Goal: Task Accomplishment & Management: Use online tool/utility

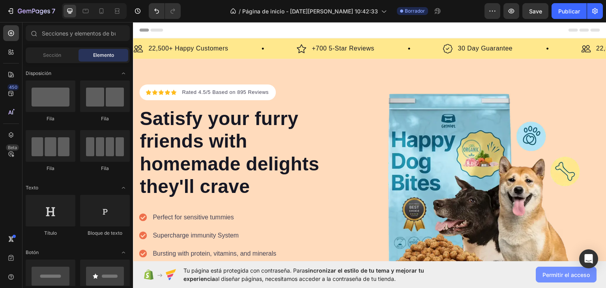
click at [552, 277] on font "Permitir el acceso" at bounding box center [566, 275] width 47 height 7
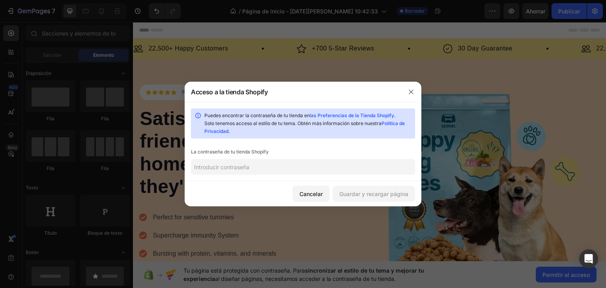
click at [336, 175] on div "Puedes encontrar la contraseña de tu tienda en las Preferencias de la Tienda Sh…" at bounding box center [303, 141] width 237 height 79
click at [357, 116] on font "las Preferencias de la Tienda Shopify" at bounding box center [352, 116] width 84 height 6
click at [412, 90] on icon "button" at bounding box center [411, 92] width 6 height 6
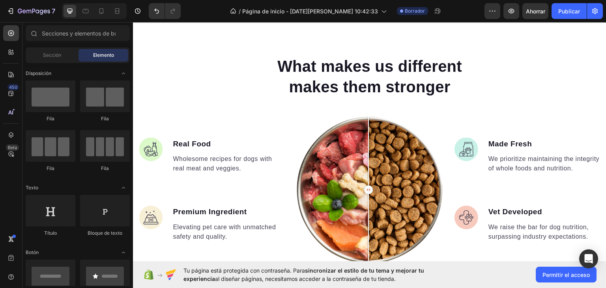
scroll to position [683, 0]
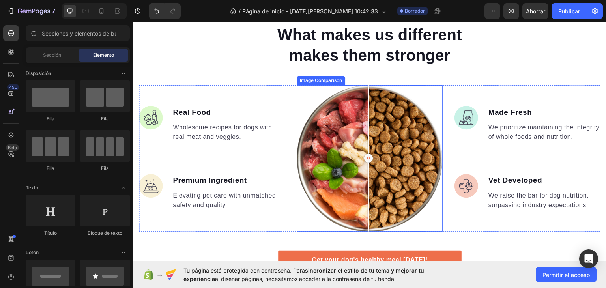
click at [381, 159] on div at bounding box center [370, 158] width 146 height 146
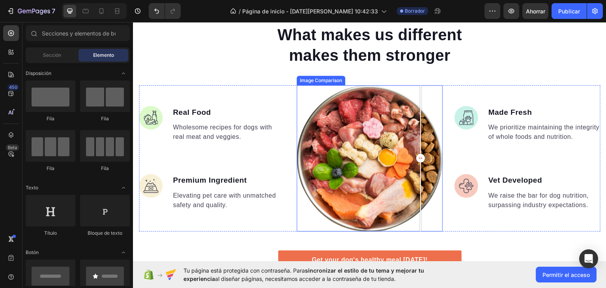
drag, startPoint x: 378, startPoint y: 153, endPoint x: 432, endPoint y: 153, distance: 53.3
click at [425, 154] on div at bounding box center [421, 158] width 9 height 9
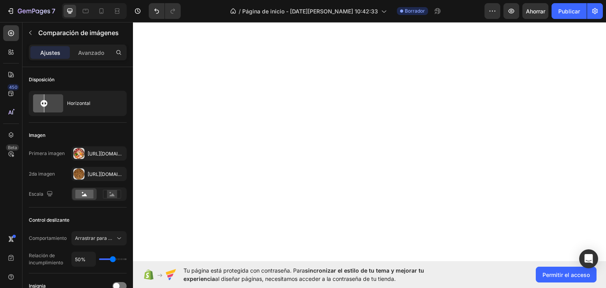
scroll to position [302, 0]
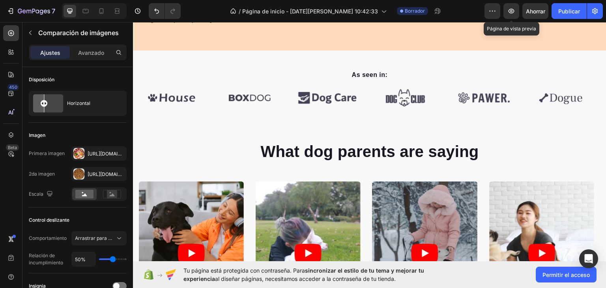
drag, startPoint x: 646, startPoint y: 28, endPoint x: 262, endPoint y: 69, distance: 385.9
click at [262, 70] on p "As seen in:" at bounding box center [370, 74] width 460 height 9
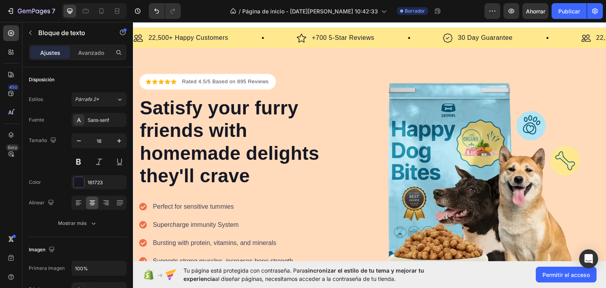
scroll to position [11, 0]
click at [558, 277] on font "Permitir el acceso" at bounding box center [566, 275] width 47 height 7
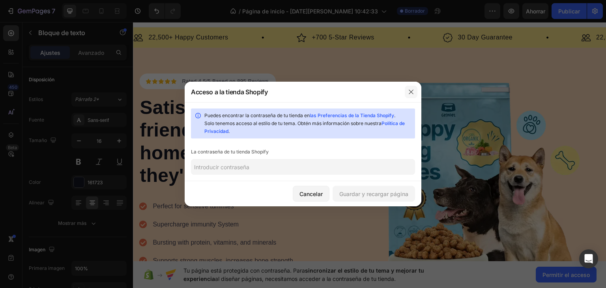
click at [410, 89] on icon "button" at bounding box center [411, 92] width 6 height 6
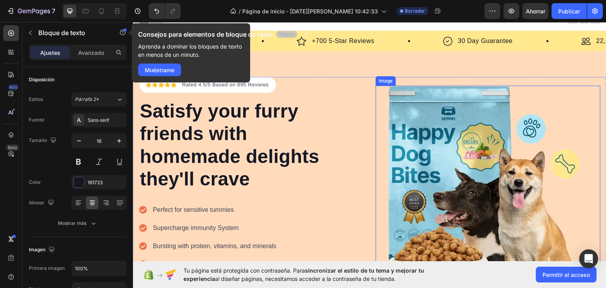
scroll to position [5, 0]
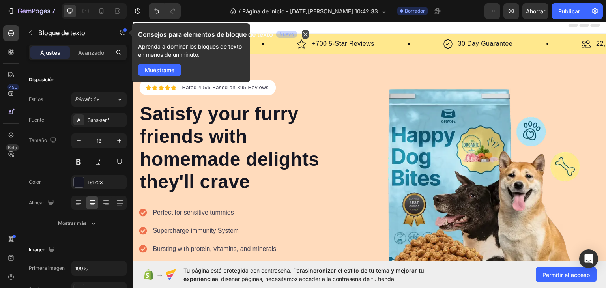
click at [306, 36] on icon "button" at bounding box center [305, 34] width 6 height 6
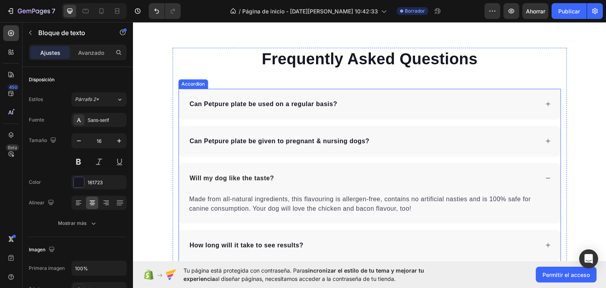
scroll to position [2799, 0]
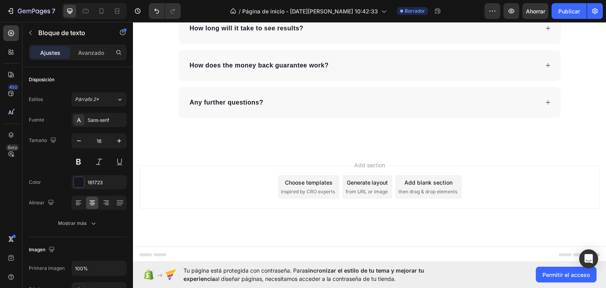
click at [290, 186] on div "Choose templates inspired by CRO experts" at bounding box center [309, 187] width 62 height 24
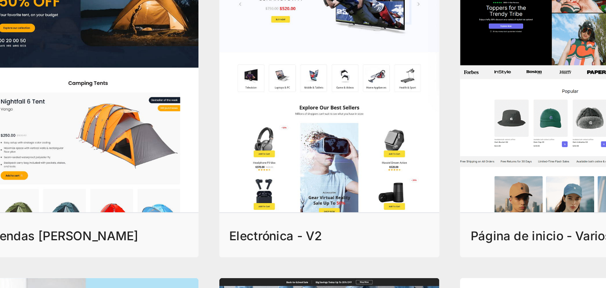
scroll to position [18, 0]
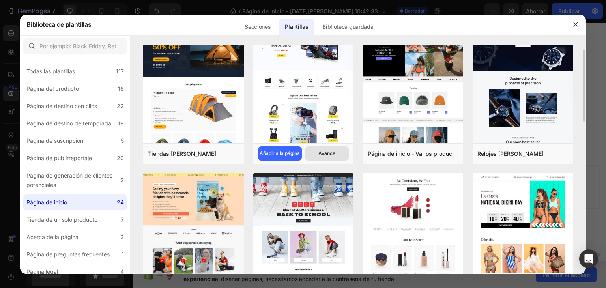
click at [321, 155] on font "Avance" at bounding box center [327, 153] width 17 height 6
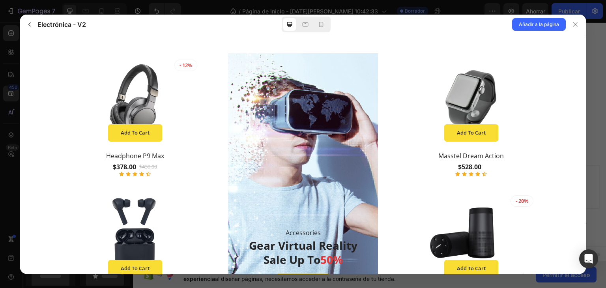
scroll to position [418, 0]
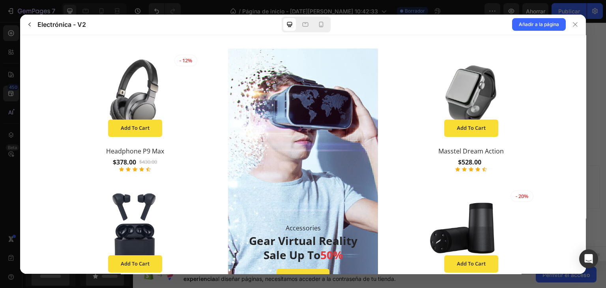
click at [139, 113] on img at bounding box center [134, 94] width 137 height 92
click at [324, 21] on icon at bounding box center [321, 25] width 8 height 8
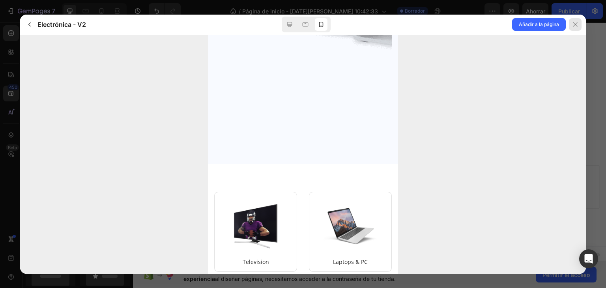
click at [573, 25] on icon at bounding box center [575, 24] width 6 height 6
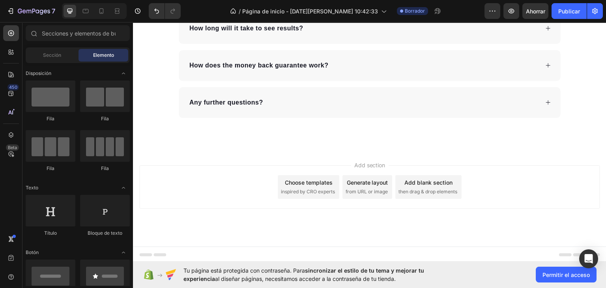
click at [325, 182] on div "Choose templates" at bounding box center [309, 182] width 48 height 8
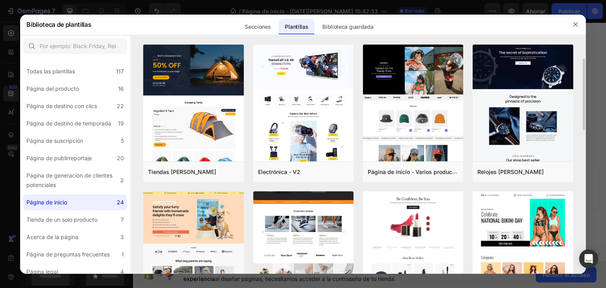
scroll to position [11, 0]
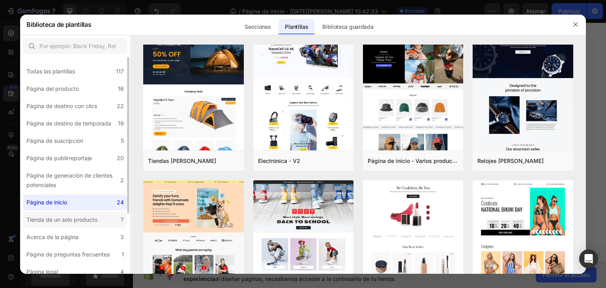
click at [62, 220] on font "Tienda de un solo producto" at bounding box center [61, 219] width 71 height 7
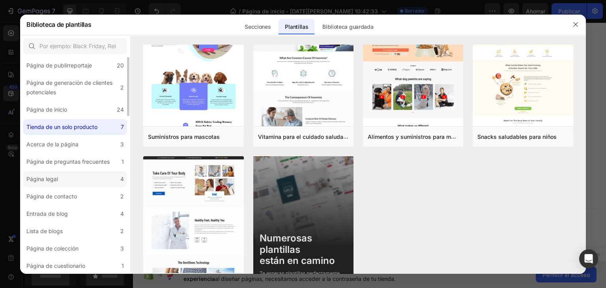
scroll to position [0, 0]
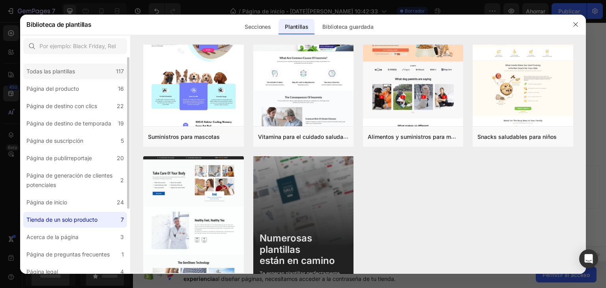
click at [64, 68] on font "Todas las plantillas" at bounding box center [50, 71] width 49 height 7
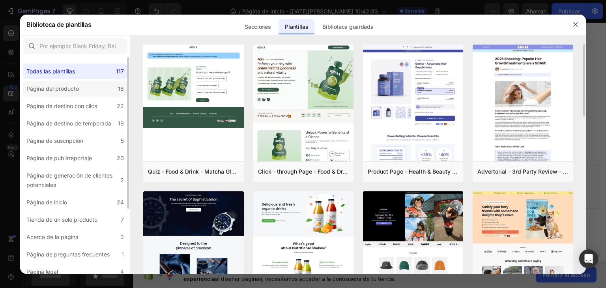
click at [70, 91] on font "Página del producto" at bounding box center [52, 88] width 53 height 7
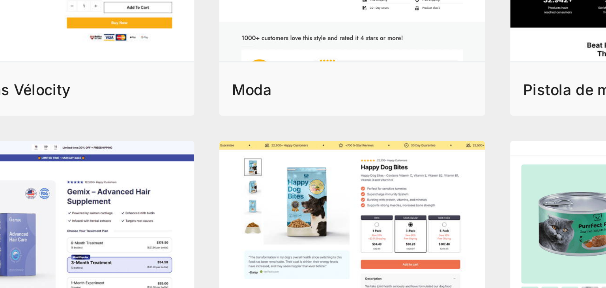
scroll to position [64, 0]
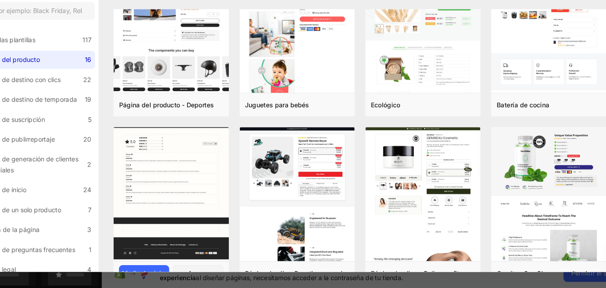
scroll to position [349, 0]
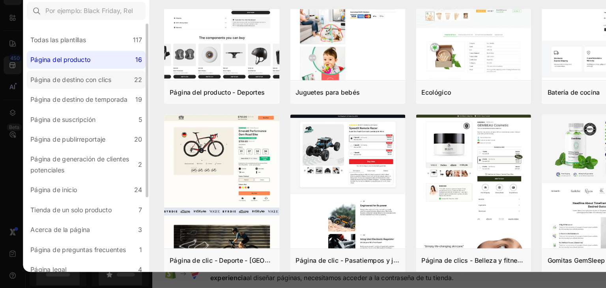
click at [93, 100] on label "Página de destino con clics 22" at bounding box center [75, 106] width 104 height 16
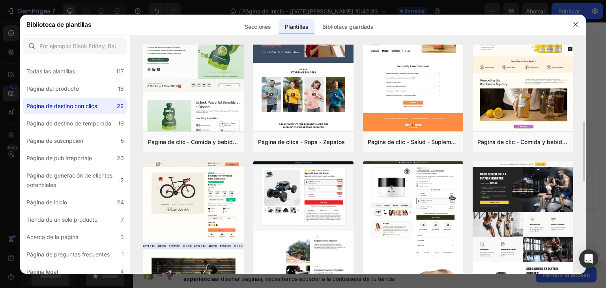
scroll to position [202, 0]
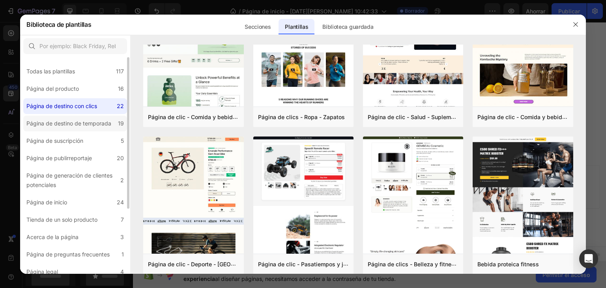
click at [66, 129] on label "Página de destino de temporada 19" at bounding box center [75, 124] width 104 height 16
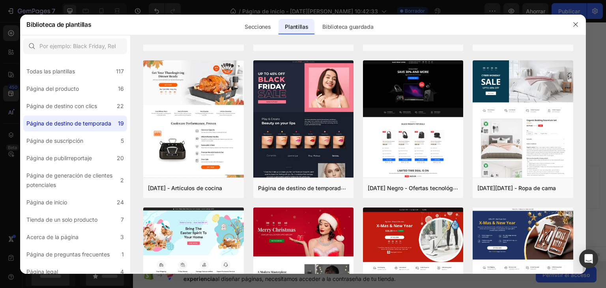
scroll to position [370, 0]
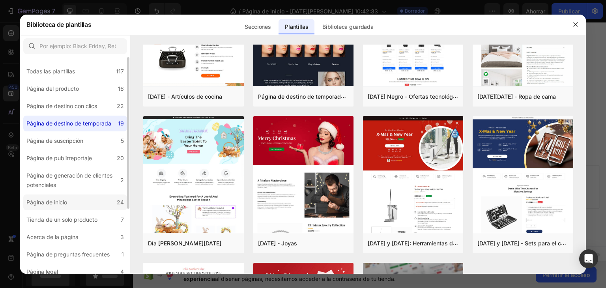
click at [84, 199] on label "Página de inicio 24" at bounding box center [75, 203] width 104 height 16
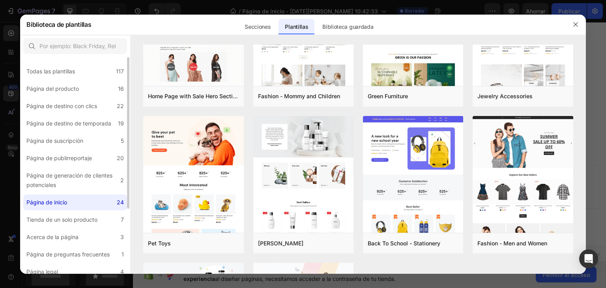
scroll to position [0, 0]
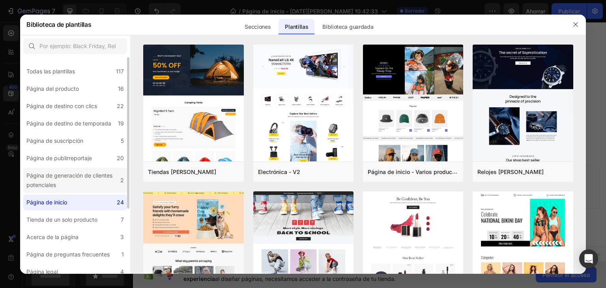
click at [82, 171] on div "Página de generación de clientes potenciales" at bounding box center [71, 180] width 91 height 19
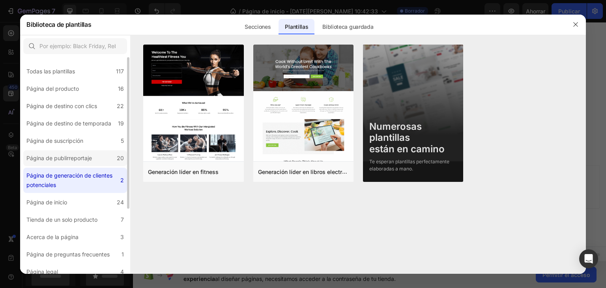
click at [79, 158] on font "Página de publirreportaje" at bounding box center [59, 158] width 66 height 7
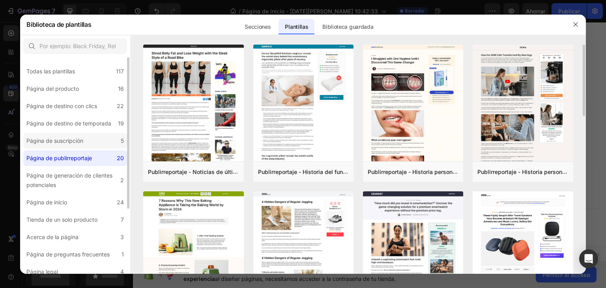
click at [51, 142] on font "Página de suscripción" at bounding box center [54, 140] width 57 height 7
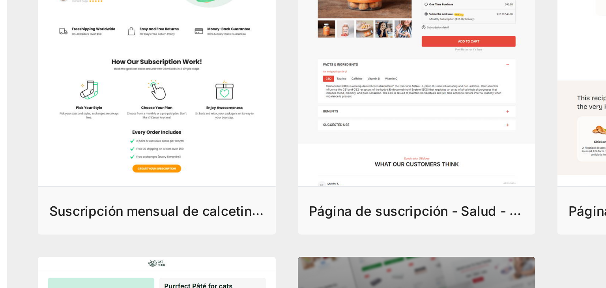
scroll to position [17, 0]
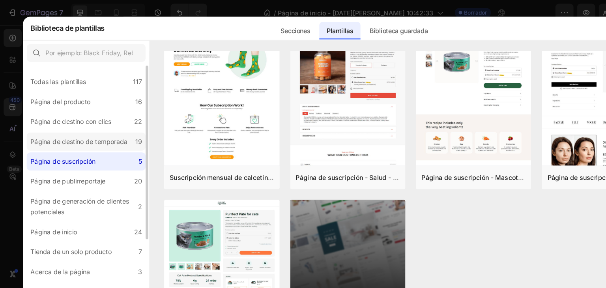
click at [109, 124] on font "Página de destino de temporada" at bounding box center [68, 123] width 85 height 7
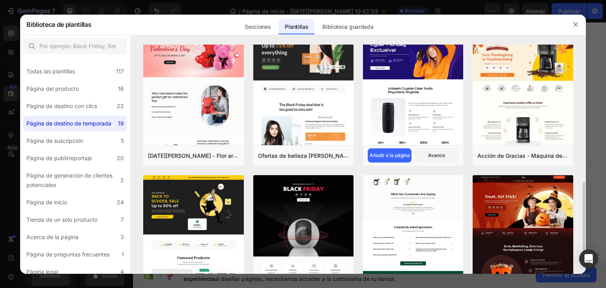
scroll to position [118, 0]
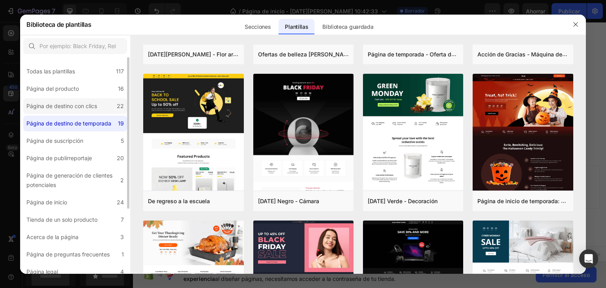
click at [81, 103] on font "Página de destino con clics" at bounding box center [61, 106] width 71 height 7
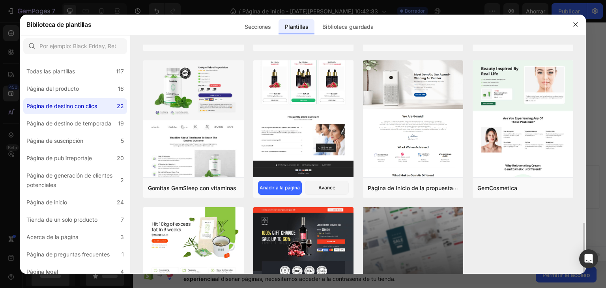
scroll to position [598, 0]
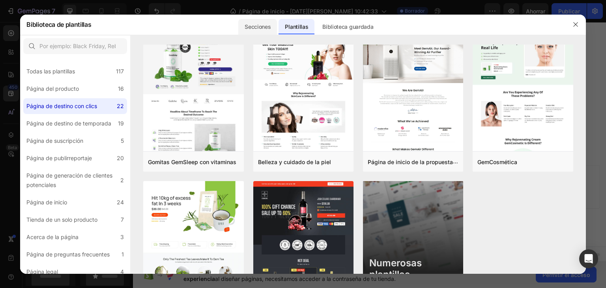
click at [268, 30] on font "Secciones" at bounding box center [258, 26] width 26 height 9
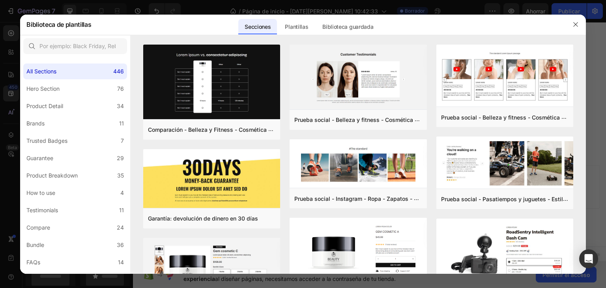
scroll to position [506, 0]
click at [300, 25] on font "Plantillas" at bounding box center [296, 26] width 23 height 7
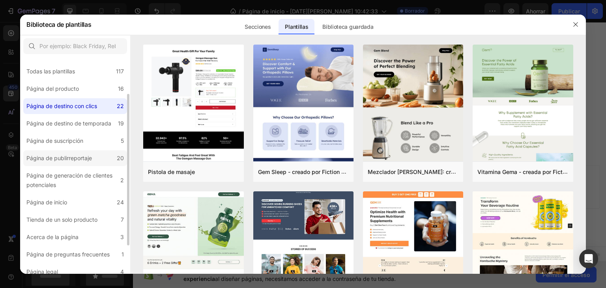
scroll to position [25, 0]
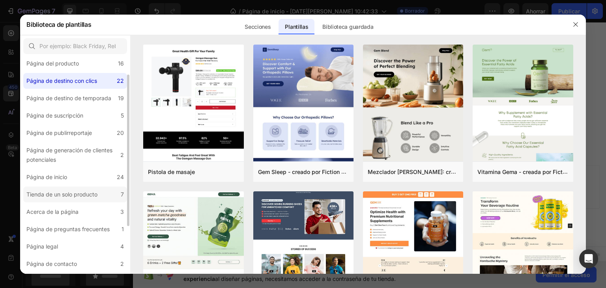
click at [86, 190] on div "Tienda de un solo producto" at bounding box center [61, 194] width 71 height 9
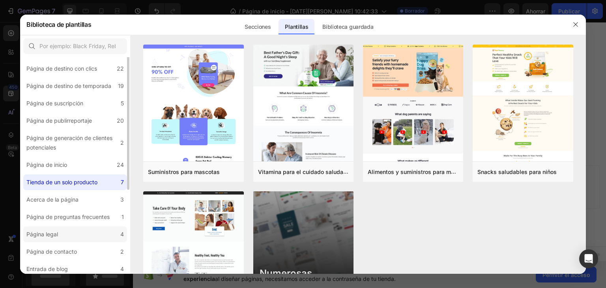
scroll to position [6, 0]
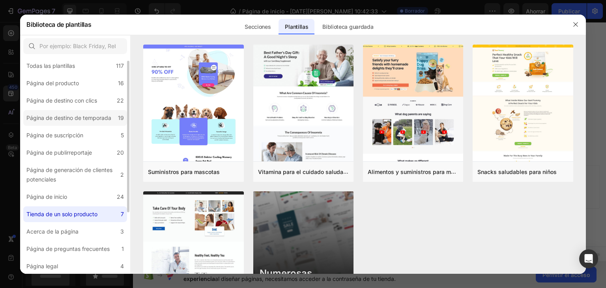
click at [79, 115] on font "Página de destino de temporada" at bounding box center [68, 117] width 85 height 7
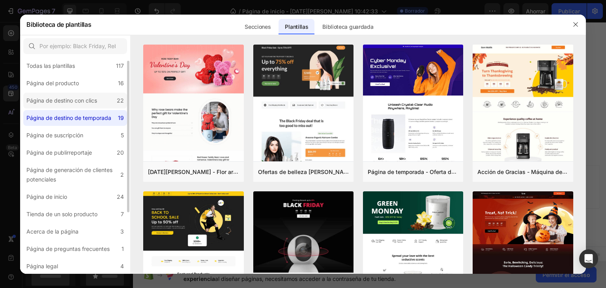
click at [74, 97] on font "Página de destino con clics" at bounding box center [61, 100] width 71 height 7
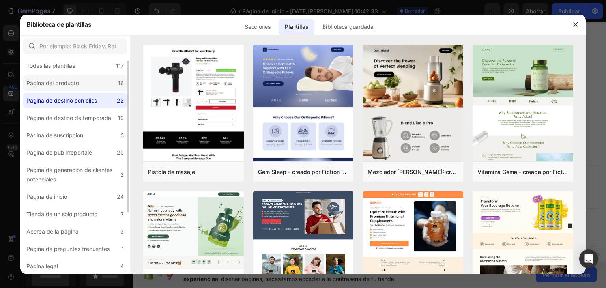
click at [65, 81] on font "Página del producto" at bounding box center [52, 83] width 53 height 7
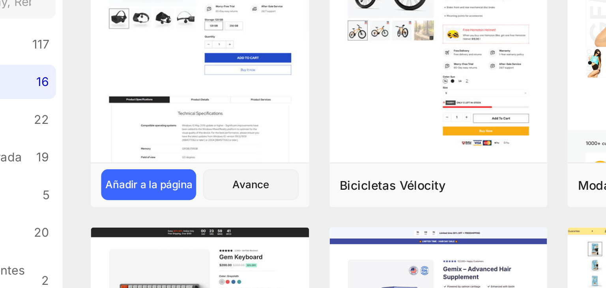
scroll to position [41, 0]
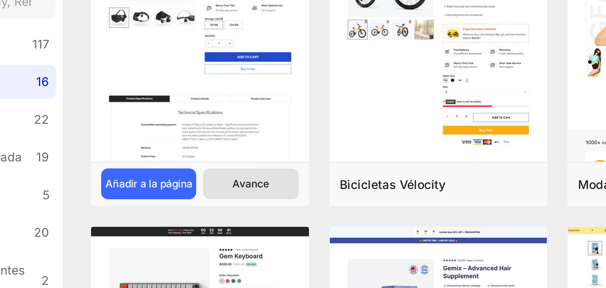
click at [217, 128] on font "Avance" at bounding box center [216, 130] width 17 height 6
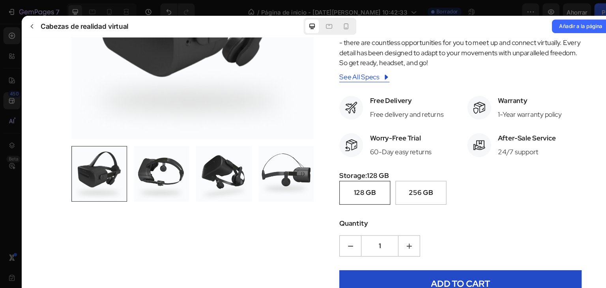
scroll to position [163, 0]
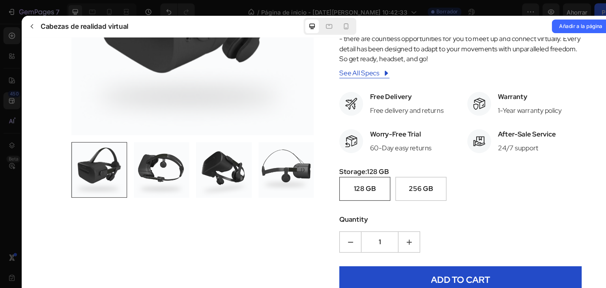
click at [156, 153] on div at bounding box center [152, 160] width 52 height 52
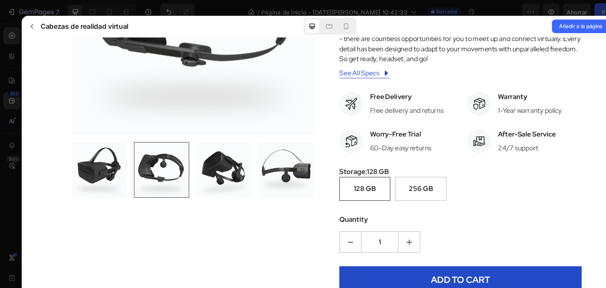
click at [222, 140] on div at bounding box center [210, 160] width 52 height 52
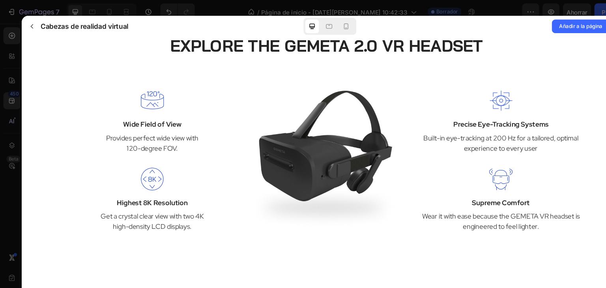
scroll to position [839, 0]
click at [137, 126] on p "Provides perfect wide view with 120-degree FOV." at bounding box center [143, 135] width 150 height 19
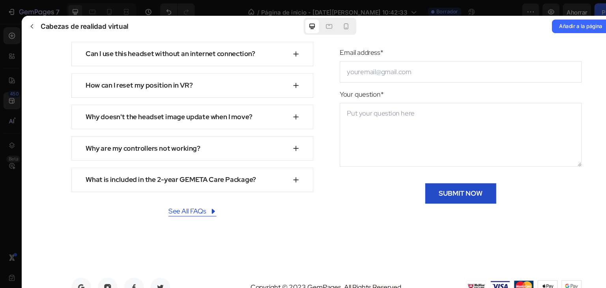
scroll to position [3233, 0]
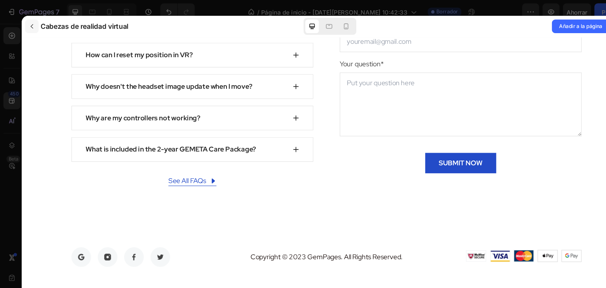
click at [34, 23] on button "button" at bounding box center [29, 24] width 13 height 13
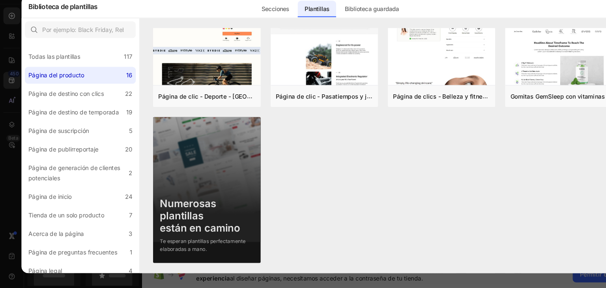
scroll to position [0, 0]
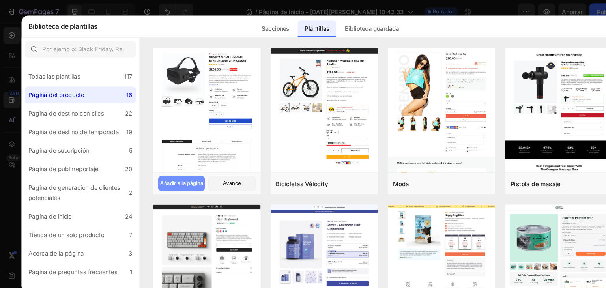
click at [177, 172] on font "Añadir a la página" at bounding box center [170, 172] width 40 height 6
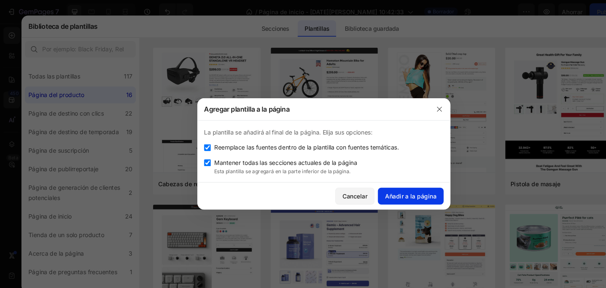
click at [391, 184] on font "Añadir a la página" at bounding box center [384, 183] width 48 height 7
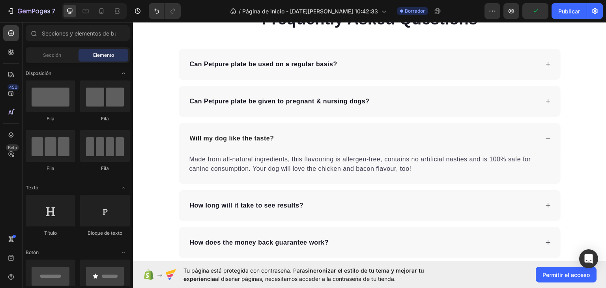
scroll to position [2566, 0]
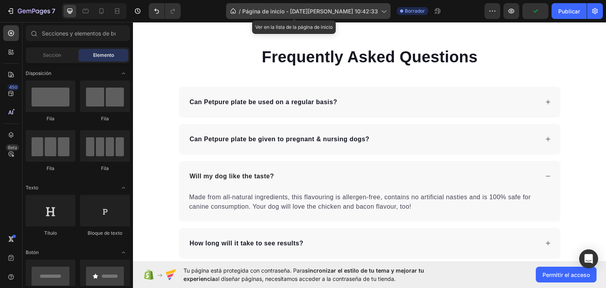
click at [326, 13] on font "Página de inicio - 26 de agosto, 10:42:33" at bounding box center [310, 11] width 136 height 7
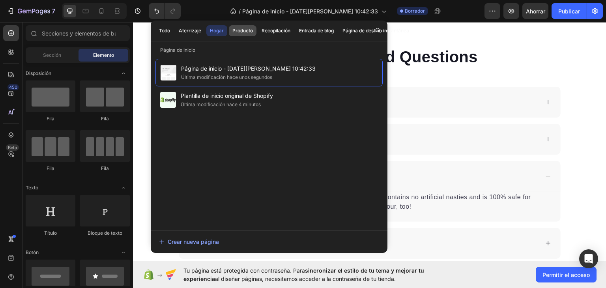
click at [236, 29] on font "Producto" at bounding box center [243, 31] width 21 height 6
click at [201, 240] on font "Crear nueva página" at bounding box center [193, 241] width 51 height 7
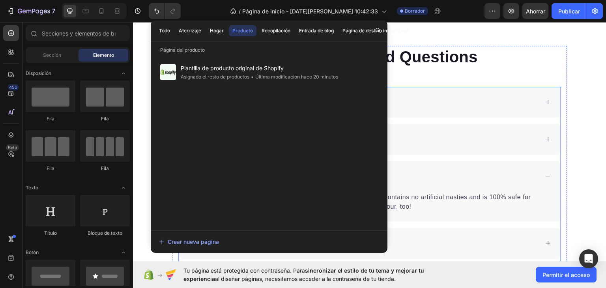
click at [411, 59] on p "Frequently Asked Questions" at bounding box center [369, 56] width 381 height 21
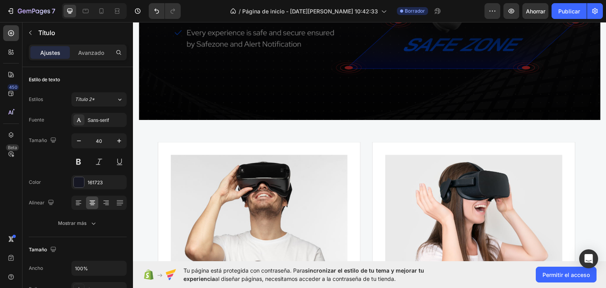
scroll to position [4455, 0]
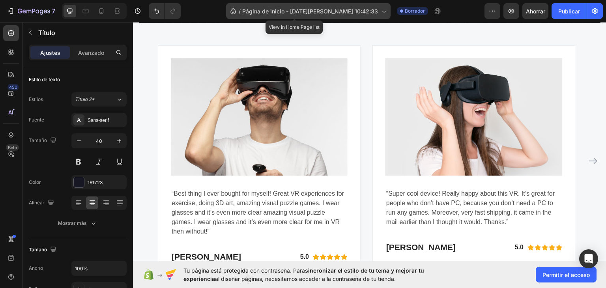
click at [332, 11] on font "Página de inicio - 26 de agosto, 10:42:33" at bounding box center [310, 11] width 136 height 7
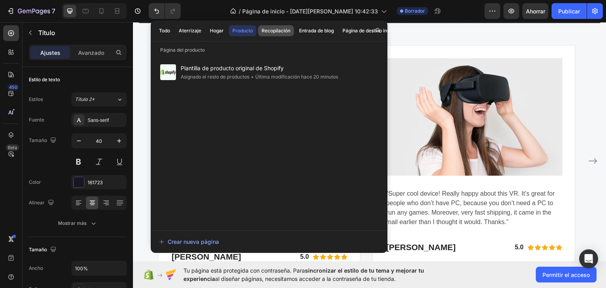
click at [267, 34] on font "Recopilación" at bounding box center [276, 30] width 29 height 7
click at [250, 33] on font "Producto" at bounding box center [243, 31] width 21 height 6
click at [217, 163] on div "Plantilla de producto original de Shopify Asignado el resto de productos • Últi…" at bounding box center [269, 141] width 227 height 164
click at [518, 189] on p "“Super cool device! Really happy about this VR. It’s great for people who don’t…" at bounding box center [474, 208] width 175 height 38
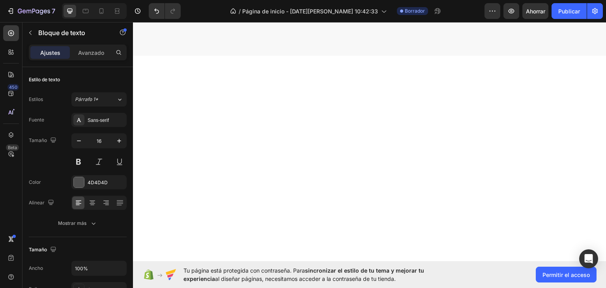
scroll to position [0, 0]
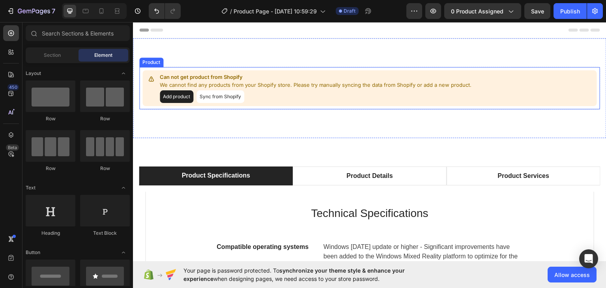
click at [183, 95] on button "Add product" at bounding box center [177, 96] width 34 height 13
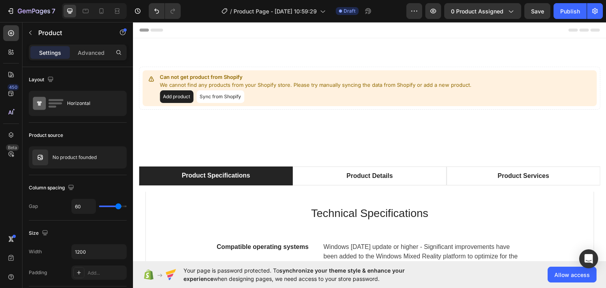
click at [185, 98] on button "Add product" at bounding box center [177, 96] width 34 height 13
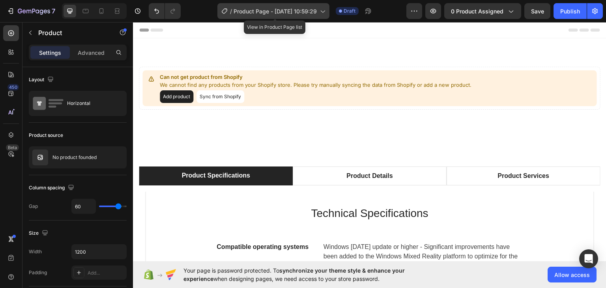
click at [291, 11] on span "Product Page - [DATE] 10:59:29" at bounding box center [275, 11] width 83 height 8
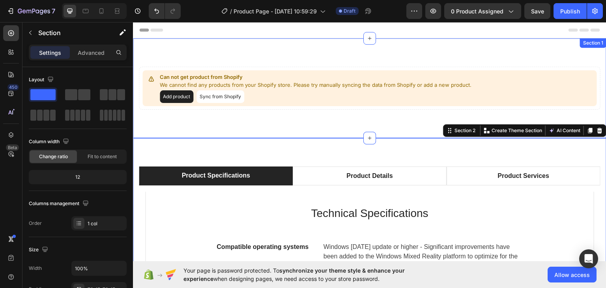
scroll to position [9, 0]
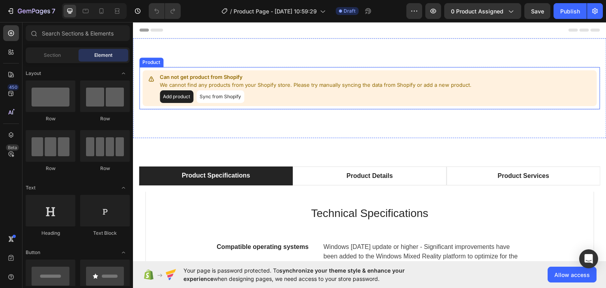
click at [221, 94] on button "Sync from Shopify" at bounding box center [221, 96] width 48 height 13
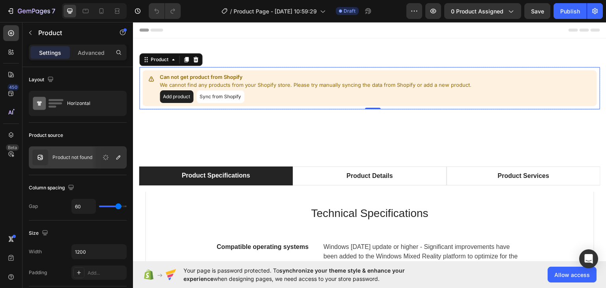
click at [240, 101] on button "Sync from Shopify" at bounding box center [221, 96] width 48 height 13
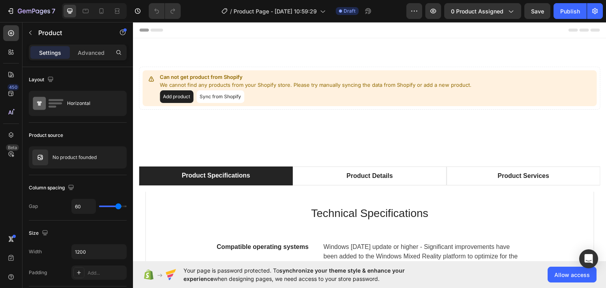
click at [240, 101] on button "Sync from Shopify" at bounding box center [221, 96] width 48 height 13
click at [7, 90] on icon at bounding box center [11, 94] width 8 height 8
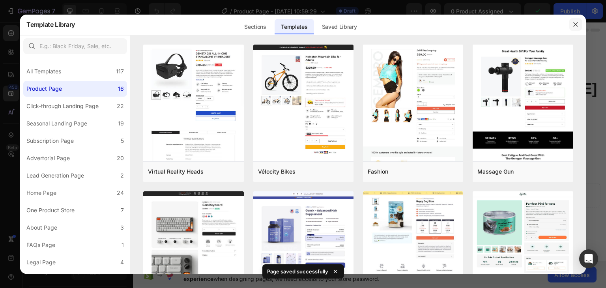
click at [578, 25] on icon "button" at bounding box center [576, 24] width 6 height 6
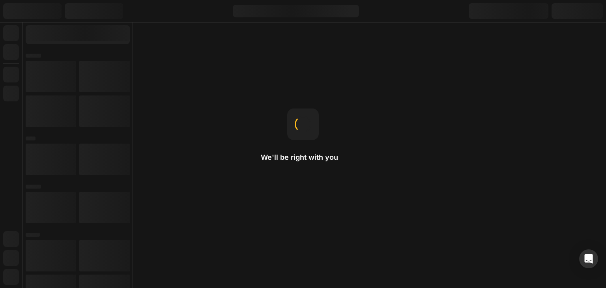
click at [306, 233] on icon at bounding box center [302, 234] width 9 height 9
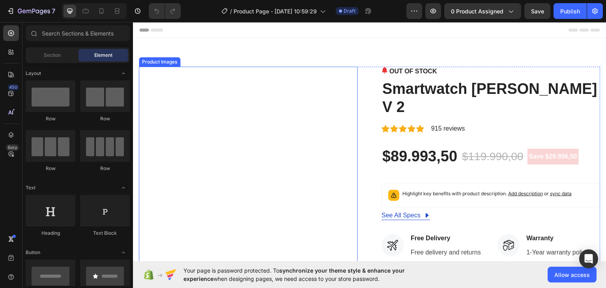
scroll to position [10, 0]
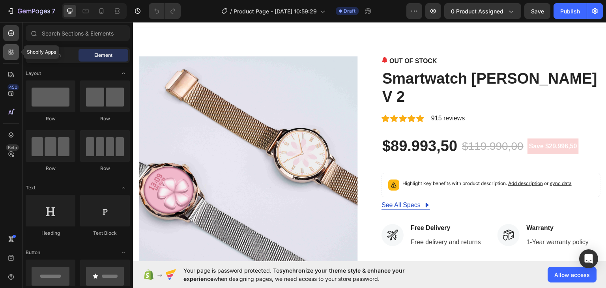
click at [14, 49] on icon at bounding box center [11, 52] width 8 height 8
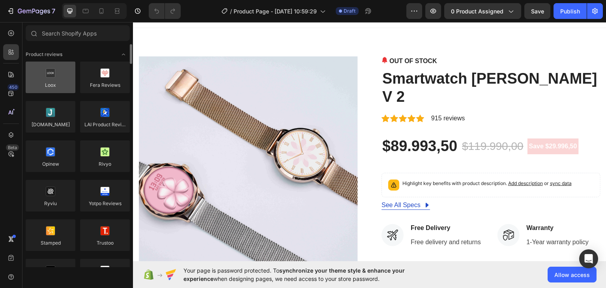
click at [64, 81] on div at bounding box center [51, 78] width 50 height 32
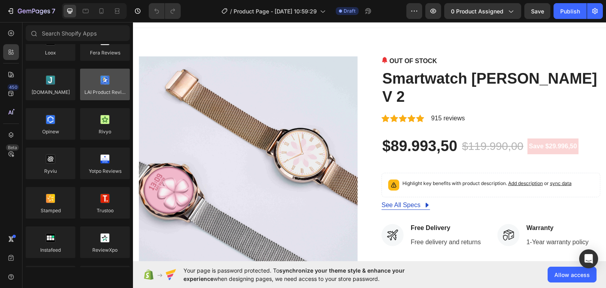
scroll to position [0, 0]
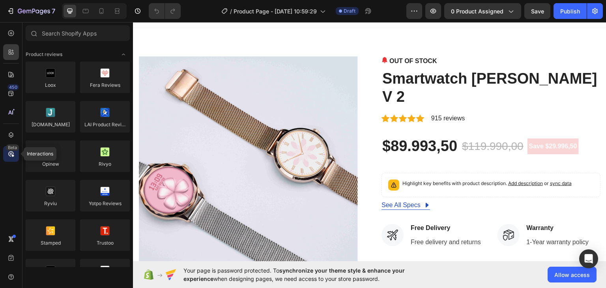
click at [18, 151] on div "Beta" at bounding box center [11, 154] width 16 height 16
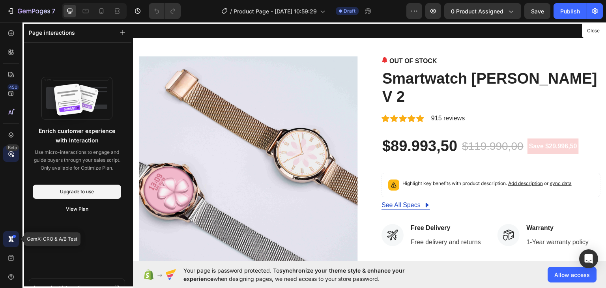
click at [14, 236] on div at bounding box center [11, 239] width 16 height 16
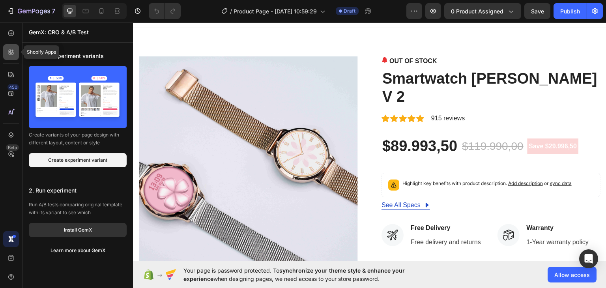
click at [10, 46] on div at bounding box center [11, 52] width 16 height 16
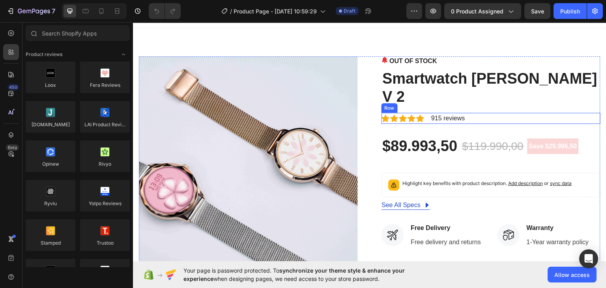
click at [418, 114] on icon at bounding box center [421, 118] width 8 height 8
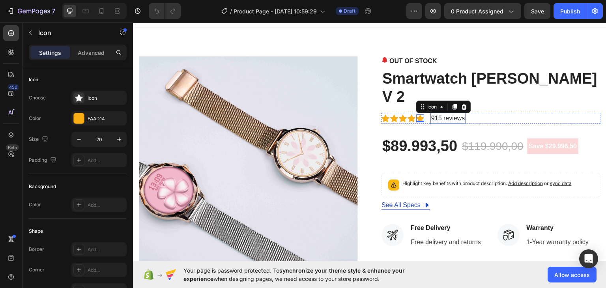
click at [436, 113] on p "915 reviews" at bounding box center [449, 117] width 34 height 9
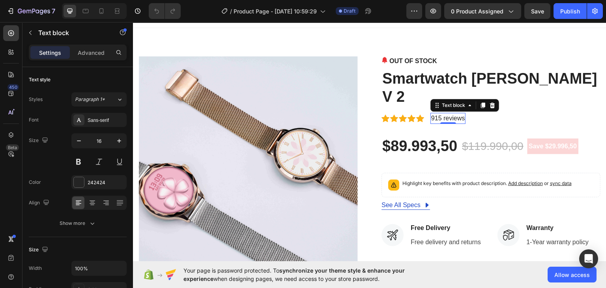
click at [417, 114] on icon at bounding box center [421, 118] width 8 height 8
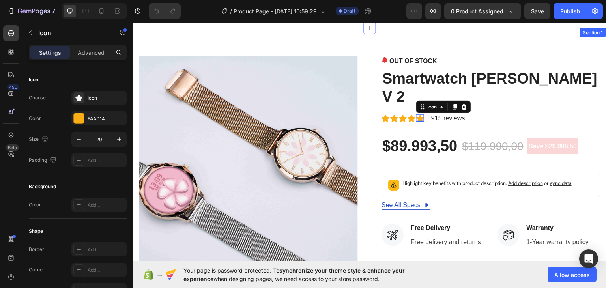
click at [291, 41] on div "Product Images OUT OF STOCK (P) Stock Counter Smartwatch EGIDI DT V 2 (P) Title…" at bounding box center [370, 249] width 474 height 442
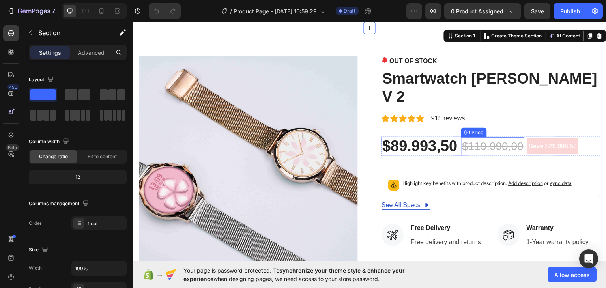
drag, startPoint x: 486, startPoint y: 133, endPoint x: 377, endPoint y: 109, distance: 111.7
click at [377, 109] on div "Product Images OUT OF STOCK (P) Stock Counter Smartwatch EGIDI DT V 2 (P) Title…" at bounding box center [370, 248] width 462 height 385
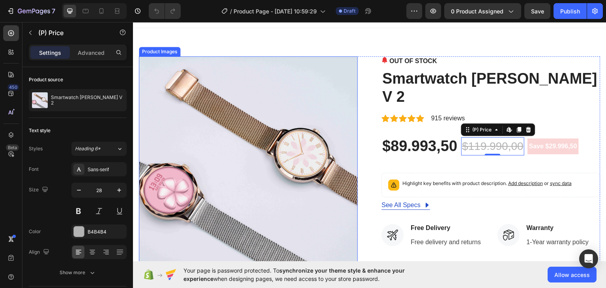
scroll to position [131, 0]
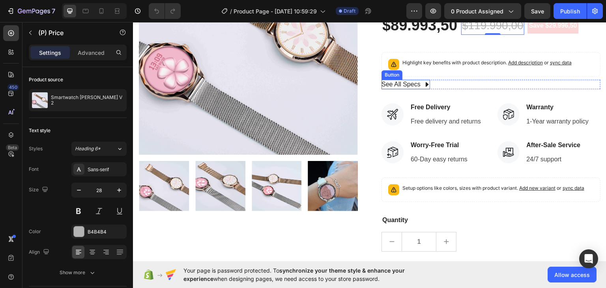
click at [420, 79] on div "See All Specs" at bounding box center [406, 83] width 49 height 9
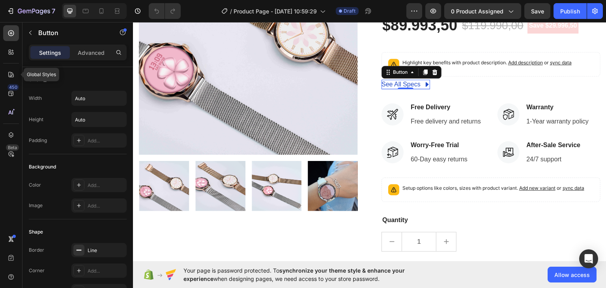
click at [7, 84] on div "Global Styles 450 Beta" at bounding box center [11, 128] width 16 height 206
click at [11, 105] on div at bounding box center [11, 113] width 16 height 16
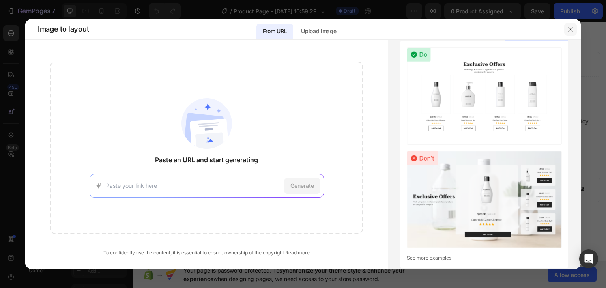
click at [572, 30] on icon "button" at bounding box center [571, 29] width 4 height 4
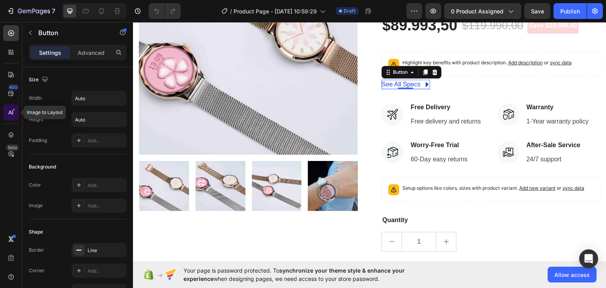
click at [15, 114] on div at bounding box center [11, 113] width 16 height 16
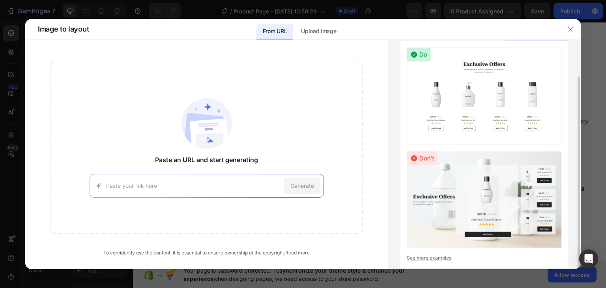
scroll to position [19, 0]
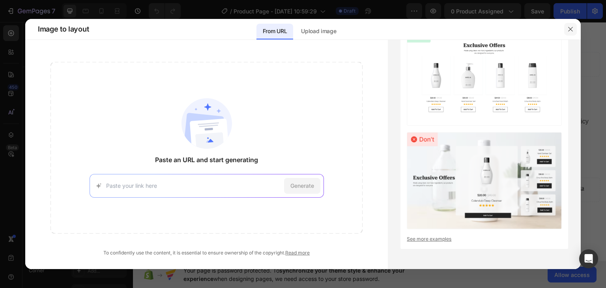
click at [574, 27] on button "button" at bounding box center [571, 29] width 13 height 13
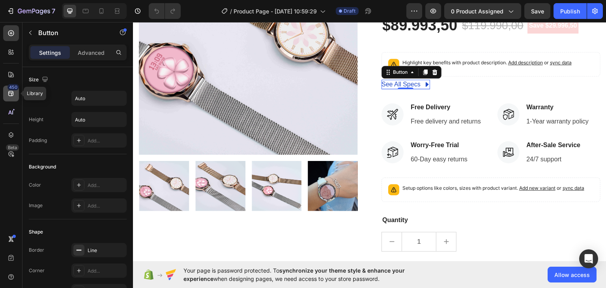
click at [9, 86] on div "450" at bounding box center [13, 87] width 11 height 6
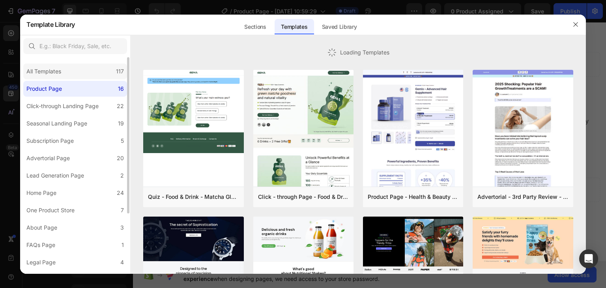
click at [66, 72] on div "All Templates 117" at bounding box center [75, 72] width 104 height 16
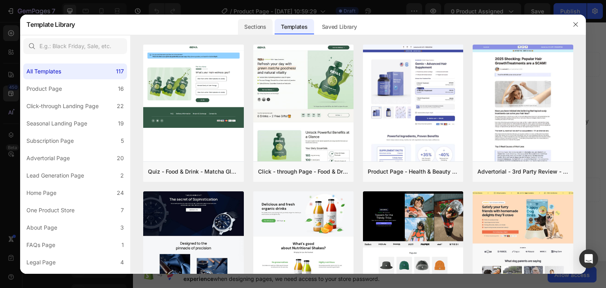
click at [255, 30] on div "Sections" at bounding box center [255, 27] width 34 height 16
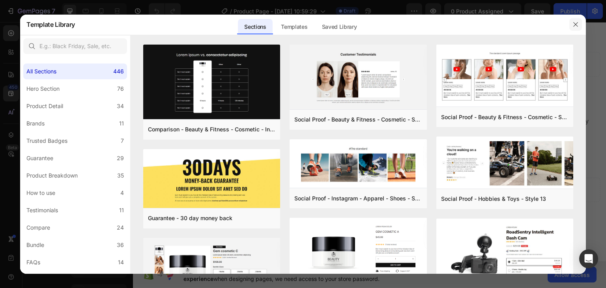
click at [578, 19] on button "button" at bounding box center [576, 24] width 13 height 13
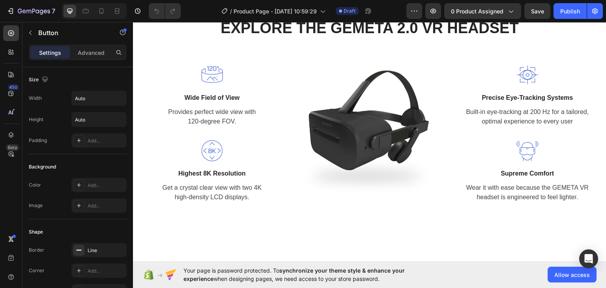
scroll to position [885, 0]
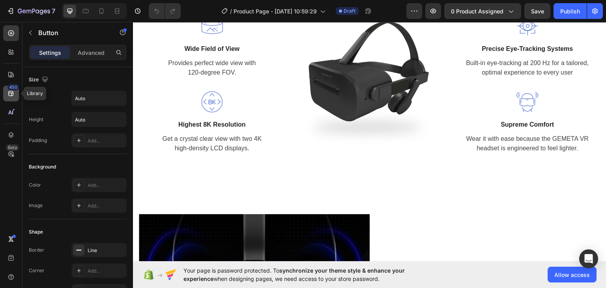
click at [8, 89] on div "450" at bounding box center [13, 87] width 11 height 6
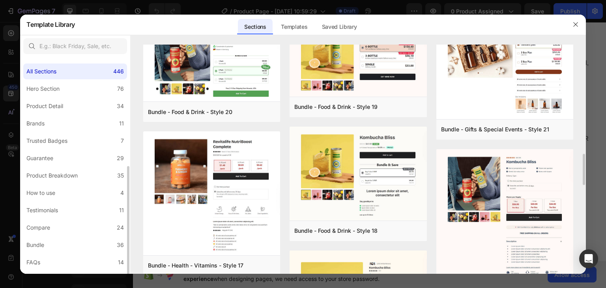
scroll to position [170, 0]
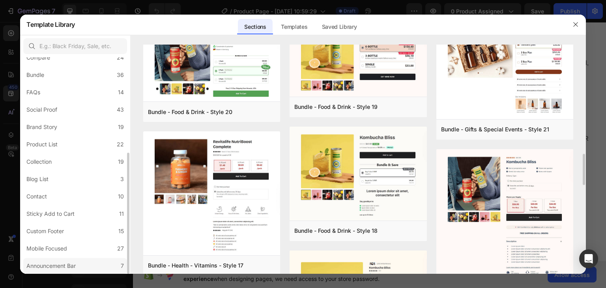
click at [79, 268] on div "Announcement Bar" at bounding box center [52, 265] width 53 height 9
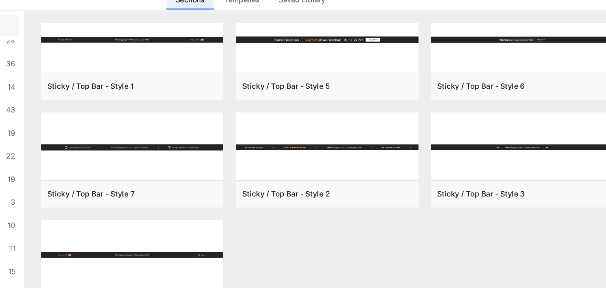
scroll to position [0, 0]
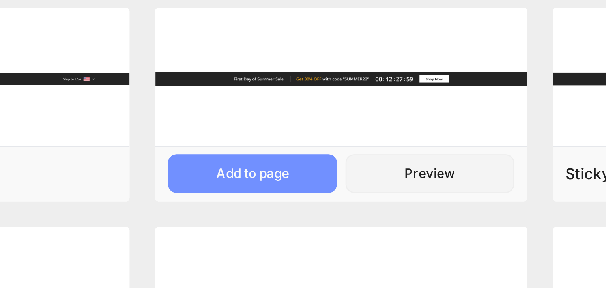
click at [345, 104] on button "Add to page" at bounding box center [326, 106] width 62 height 14
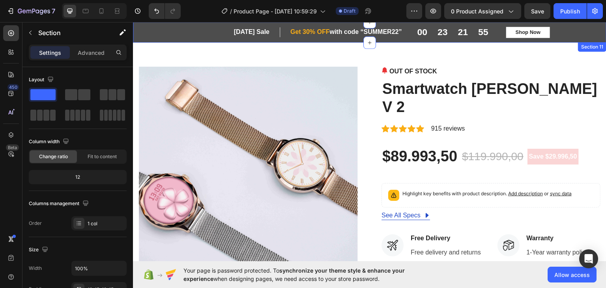
click at [234, 36] on p "First Day of Summer Sale" at bounding box center [256, 32] width 45 height 8
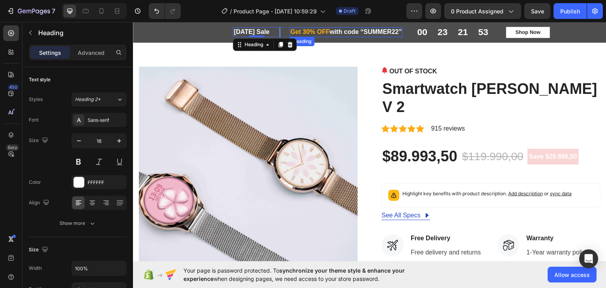
click at [317, 31] on span "Get 30% OFF" at bounding box center [310, 31] width 39 height 7
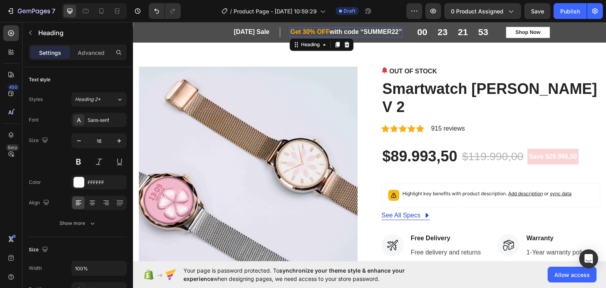
click at [317, 31] on span "Get 30% OFF" at bounding box center [310, 31] width 39 height 7
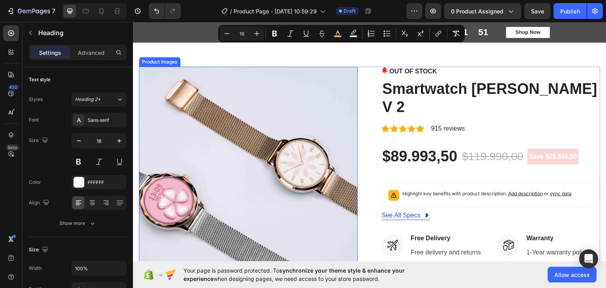
click at [356, 70] on div "Product Images OUT OF STOCK (P) Stock Counter Smartwatch EGIDI DT V 2 (P) Title…" at bounding box center [370, 258] width 462 height 385
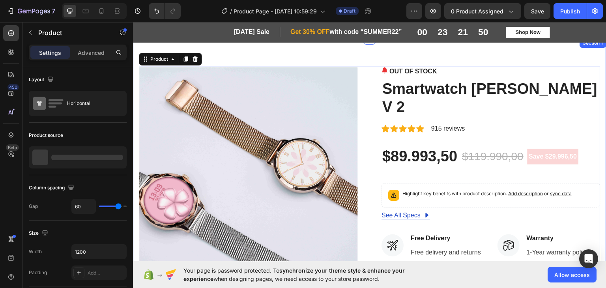
click at [260, 31] on p "First Day of Summer Sale" at bounding box center [256, 32] width 45 height 8
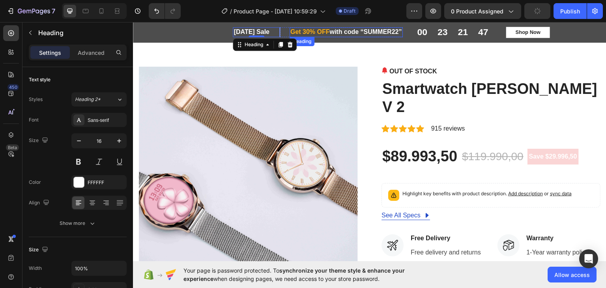
click at [291, 33] on span "Get 30% OFF" at bounding box center [310, 31] width 39 height 7
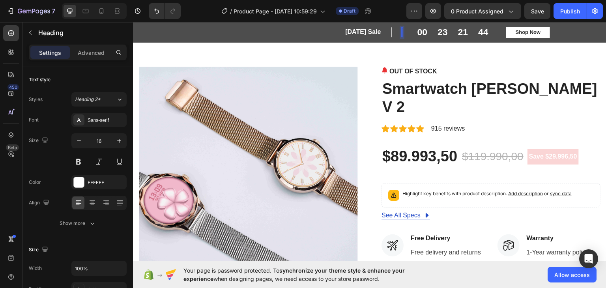
click at [340, 43] on div "Product Images OUT OF STOCK (P) Stock Counter Smartwatch EGIDI DT V 2 (P) Title…" at bounding box center [370, 259] width 474 height 442
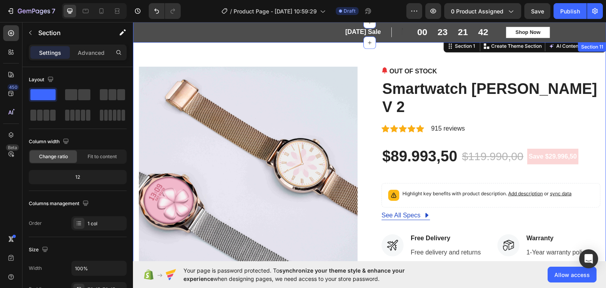
click at [347, 34] on p "First Day of Summer Sale" at bounding box center [367, 32] width 45 height 8
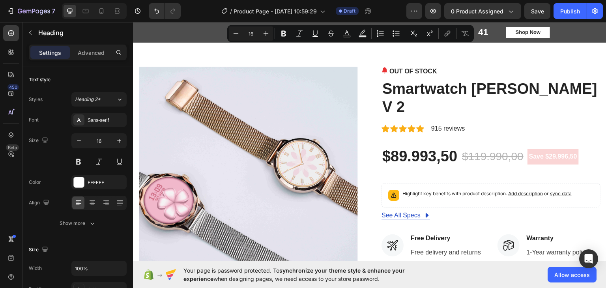
click at [319, 62] on div "Product Images OUT OF STOCK (P) Stock Counter Smartwatch EGIDI DT V 2 (P) Title…" at bounding box center [370, 259] width 474 height 442
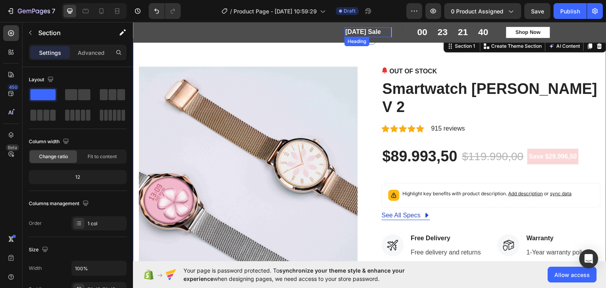
click at [345, 31] on p "First Day of Summer Sale" at bounding box center [367, 32] width 45 height 8
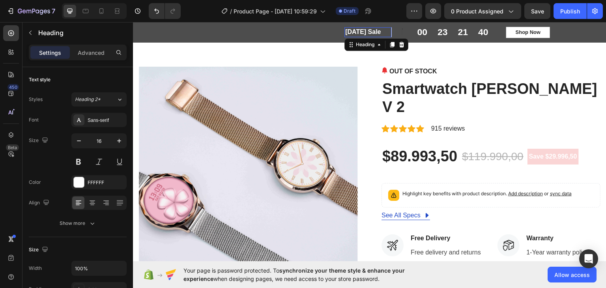
click at [345, 31] on p "First Day of Summer Sale" at bounding box center [367, 32] width 45 height 8
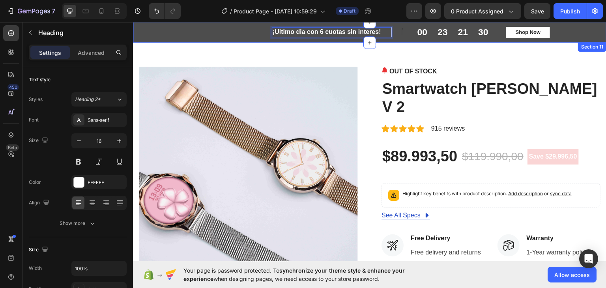
click at [286, 32] on p "¡Ultimo dia con 6 cuotas sin interes!" at bounding box center [332, 32] width 118 height 8
click at [133, 22] on lt-strong "Ú" at bounding box center [133, 22] width 0 height 0
click at [296, 28] on p "¡Último dia con 6 cuotas sin interes!" at bounding box center [332, 32] width 118 height 8
drag, startPoint x: 297, startPoint y: 33, endPoint x: 293, endPoint y: 30, distance: 4.8
click at [293, 30] on p "¡Último dia con 6 cuotas sin interes!" at bounding box center [332, 32] width 118 height 8
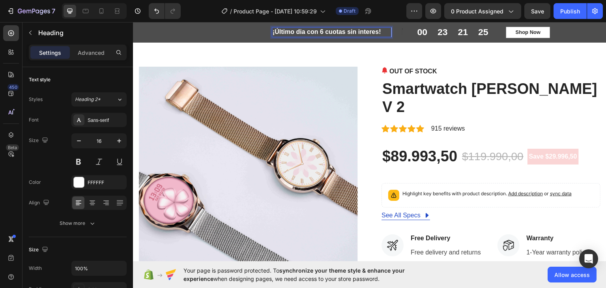
click at [293, 30] on p "¡Último dia con 6 cuotas sin interes!" at bounding box center [332, 32] width 118 height 8
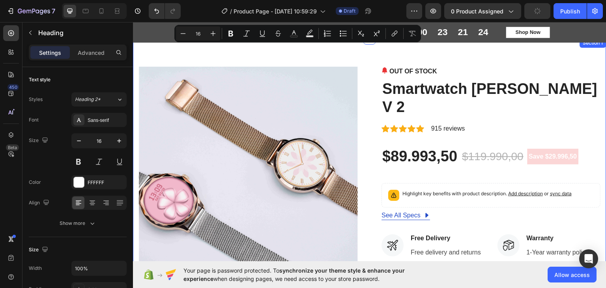
click at [285, 45] on div "Product Images OUT OF STOCK (P) Stock Counter Smartwatch EGIDI DT V 2 (P) Title…" at bounding box center [370, 259] width 474 height 442
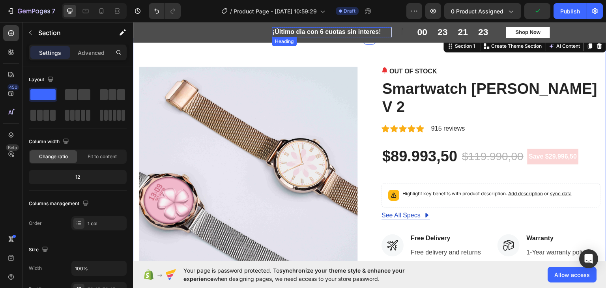
click at [298, 33] on p "¡Último dia con 6 cuotas sin interes!" at bounding box center [332, 32] width 118 height 8
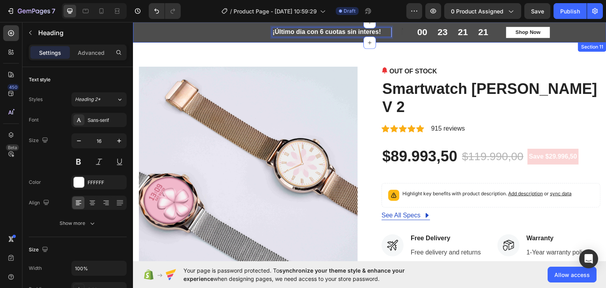
click at [362, 35] on p "¡Último dia con 6 cuotas sin interes!" at bounding box center [332, 32] width 118 height 8
click at [133, 22] on lt-span "interés" at bounding box center [133, 22] width 0 height 0
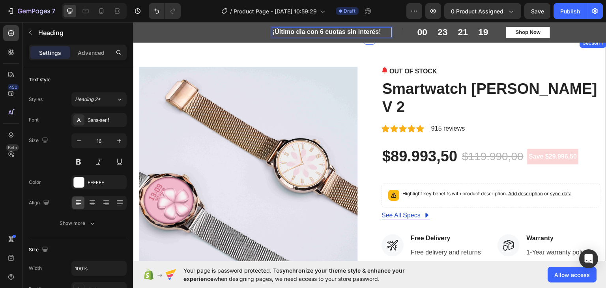
click at [300, 32] on p "¡Último dia con 6 cuotas sin interés!" at bounding box center [332, 32] width 118 height 8
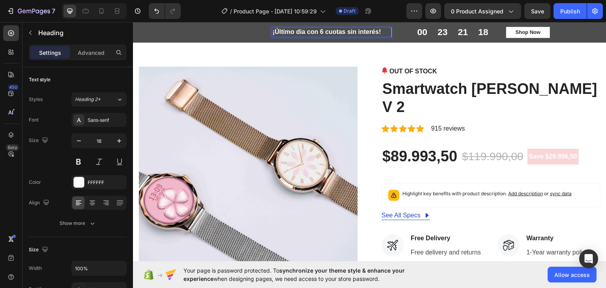
click at [133, 22] on lt-span "d í a" at bounding box center [133, 22] width 0 height 0
click at [418, 41] on div "¡Último día con 6 cuotas sin interés! Heading 0 Row Heading Row Row 00 23 21 18…" at bounding box center [370, 32] width 474 height 21
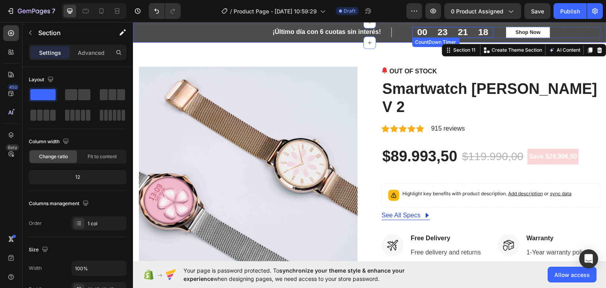
click at [408, 32] on div "¡Último día con 6 cuotas sin interés! Heading Row Heading Row Row 00 23 21 18 C…" at bounding box center [370, 31] width 462 height 11
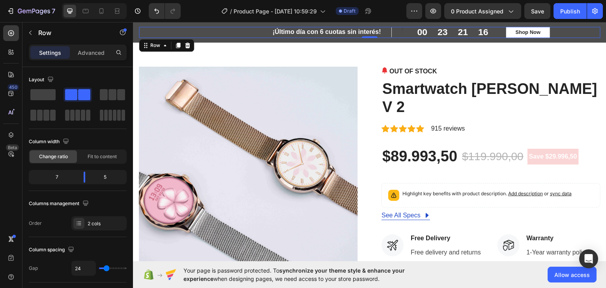
click at [408, 32] on div "¡Último día con 6 cuotas sin interés! Heading Row Heading Row Row 00 23 21 16 C…" at bounding box center [370, 31] width 462 height 11
click at [418, 32] on div "00" at bounding box center [423, 31] width 10 height 11
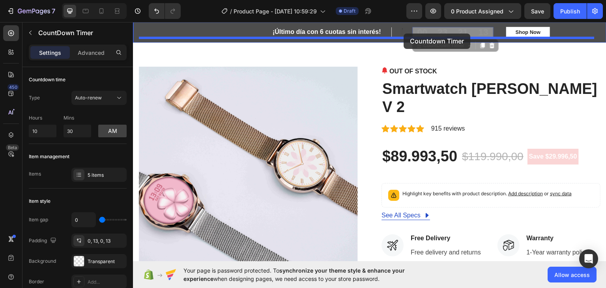
drag, startPoint x: 414, startPoint y: 34, endPoint x: 404, endPoint y: 33, distance: 9.5
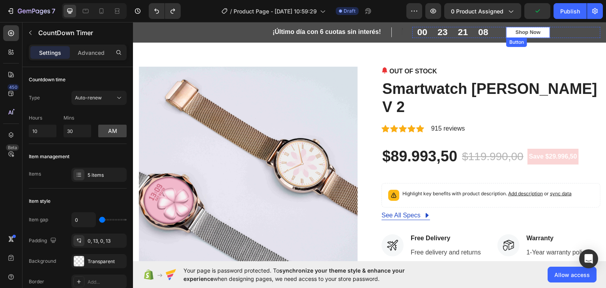
click at [544, 28] on button "Shop Now" at bounding box center [529, 31] width 44 height 11
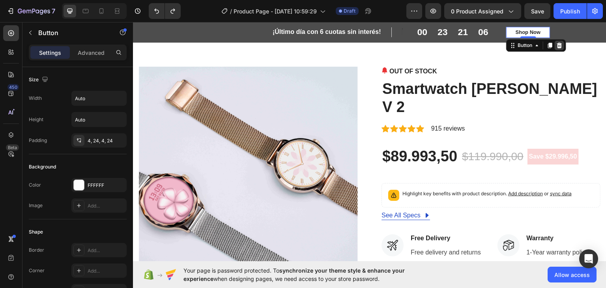
click at [557, 47] on icon at bounding box center [559, 45] width 5 height 6
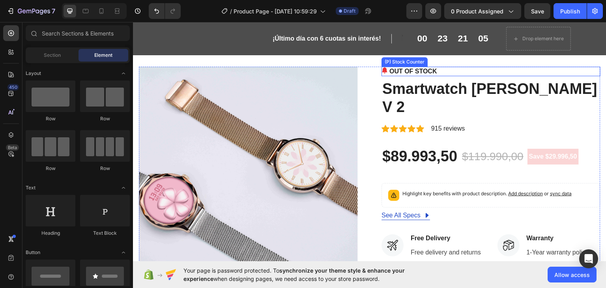
click at [548, 66] on div "OUT OF STOCK" at bounding box center [491, 70] width 219 height 9
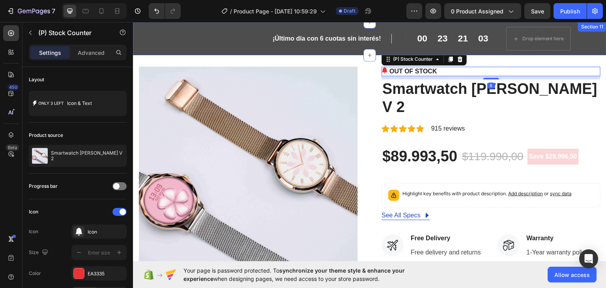
click at [225, 51] on div "¡Último día con 6 cuotas sin interés! Heading Row Heading Row Row 00 23 21 03 C…" at bounding box center [370, 38] width 474 height 33
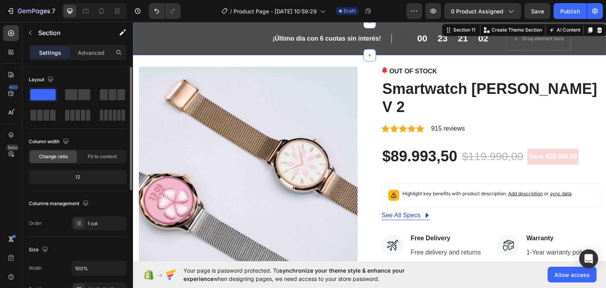
click at [51, 98] on span at bounding box center [42, 94] width 25 height 11
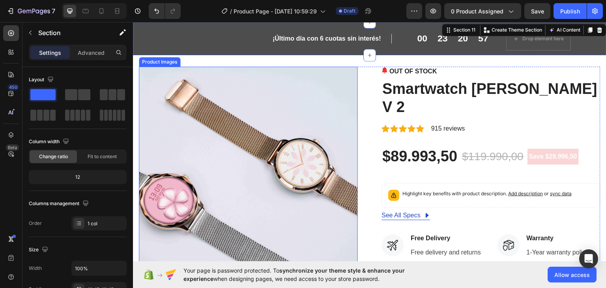
click at [307, 109] on img at bounding box center [248, 175] width 219 height 219
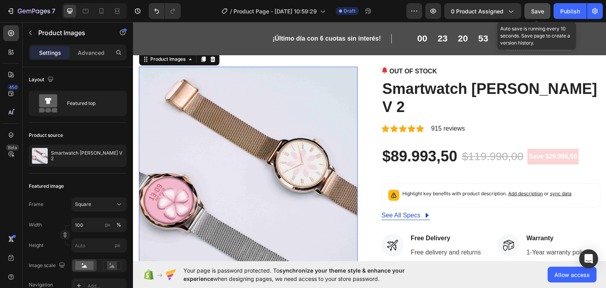
click at [537, 9] on span "Save" at bounding box center [537, 11] width 13 height 7
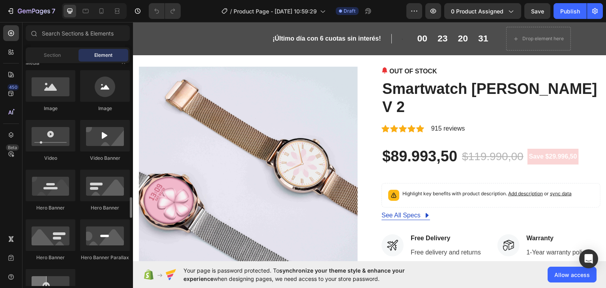
scroll to position [363, 0]
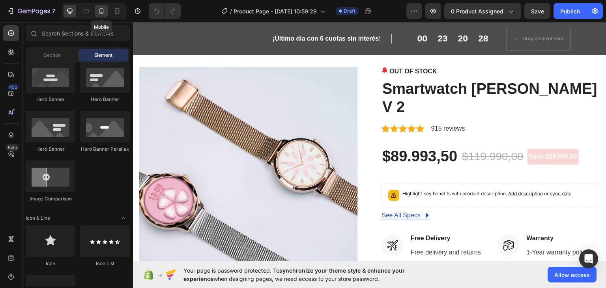
click at [101, 8] on icon at bounding box center [102, 11] width 8 height 8
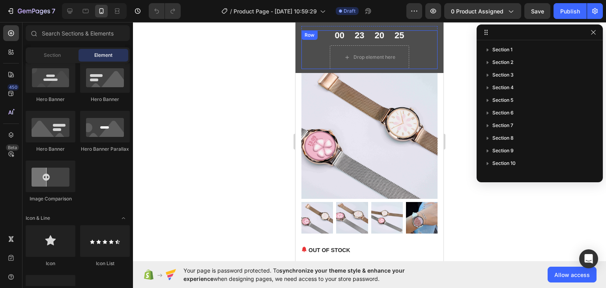
click at [416, 56] on div "00 23 20 25 CountDown Timer Drop element here Row" at bounding box center [370, 49] width 136 height 39
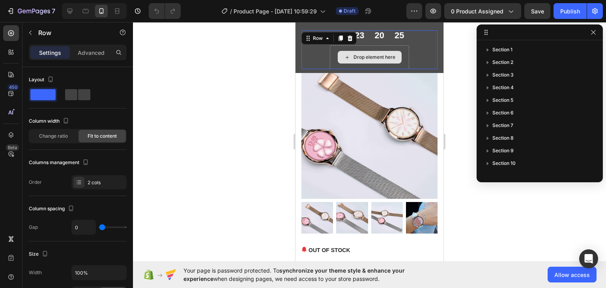
scroll to position [84, 0]
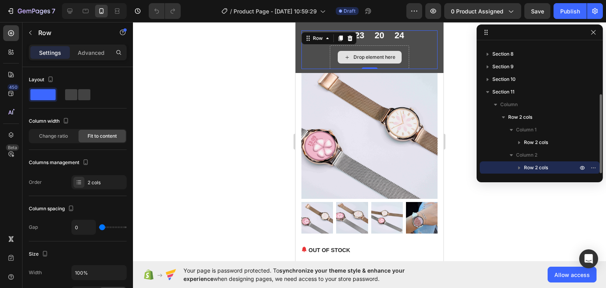
click at [398, 59] on div "Drop element here" at bounding box center [370, 57] width 64 height 13
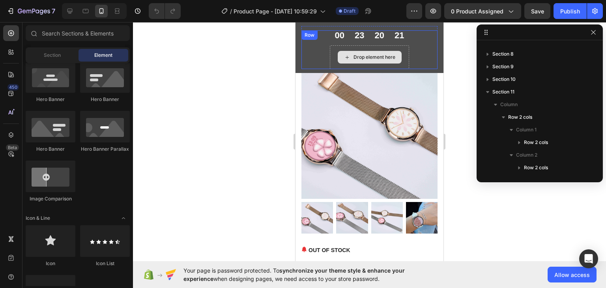
click at [404, 51] on div "Drop element here" at bounding box center [370, 57] width 80 height 24
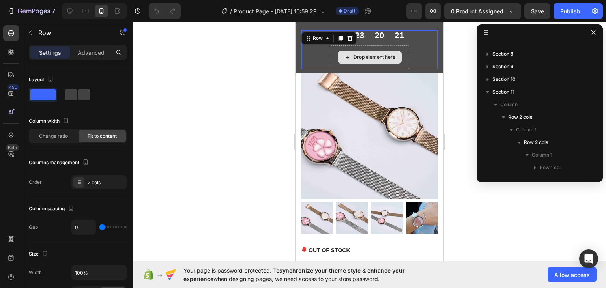
scroll to position [182, 0]
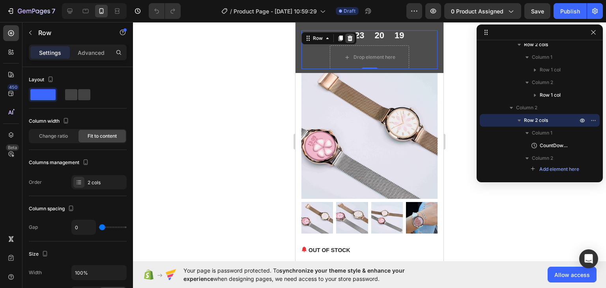
click at [352, 38] on icon at bounding box center [350, 38] width 6 height 6
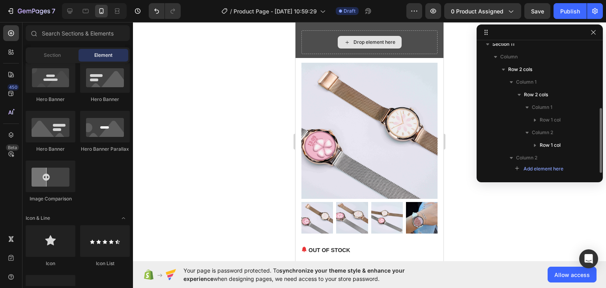
scroll to position [131, 0]
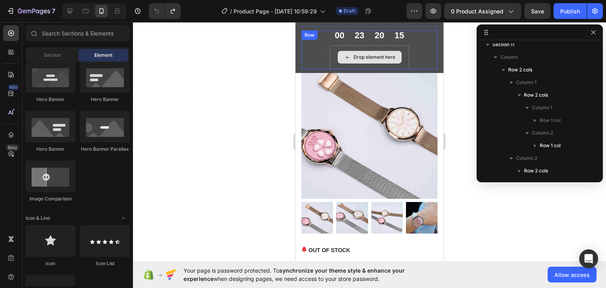
click at [401, 58] on div "Drop element here" at bounding box center [370, 57] width 80 height 24
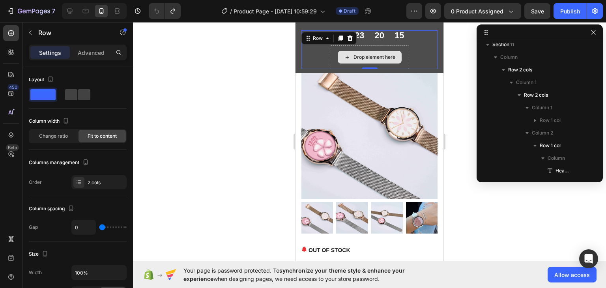
scroll to position [207, 0]
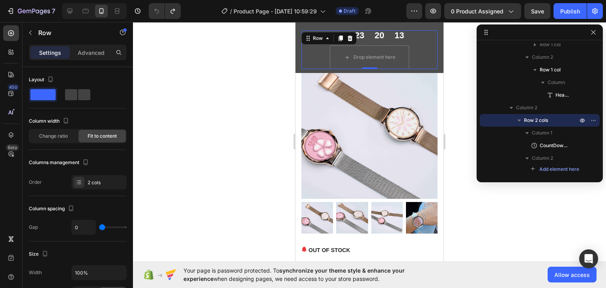
click at [413, 32] on div "00 23 20 13 CountDown Timer Drop element here Row 0" at bounding box center [370, 49] width 136 height 39
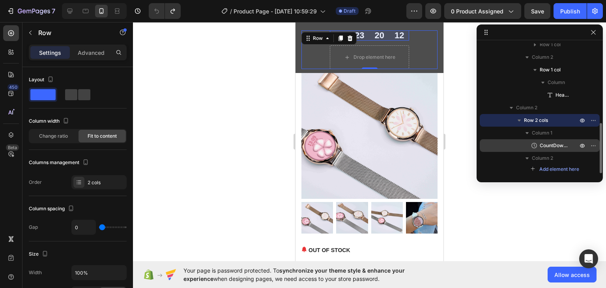
click at [559, 140] on div "CountDown Timer" at bounding box center [540, 145] width 114 height 13
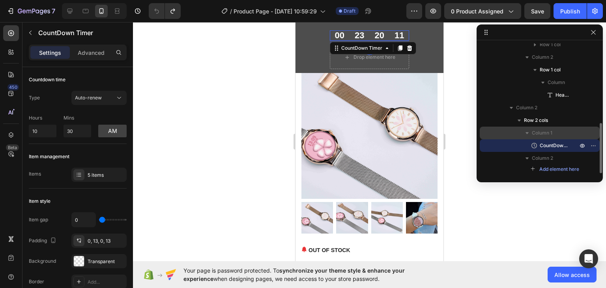
click at [559, 135] on p "Column 1" at bounding box center [555, 133] width 47 height 8
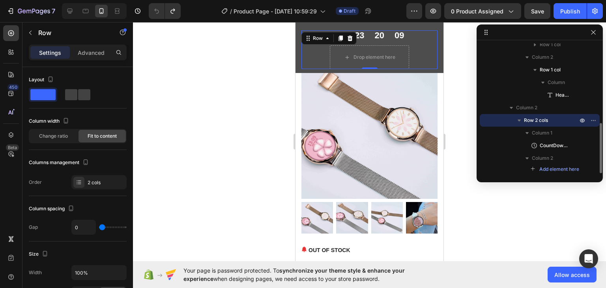
click at [554, 125] on div "Row 2 cols" at bounding box center [540, 120] width 114 height 13
drag, startPoint x: 370, startPoint y: 68, endPoint x: 368, endPoint y: 45, distance: 23.8
click at [368, 45] on div "00 23 20 05 CountDown Timer Drop element here Row 0" at bounding box center [370, 49] width 136 height 39
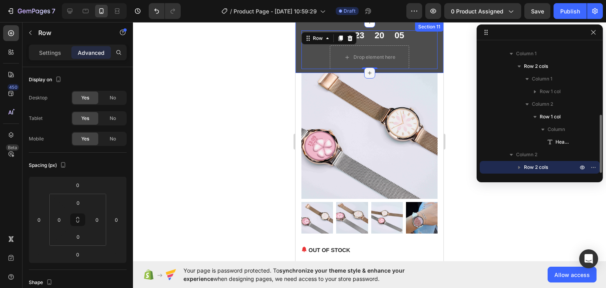
scroll to position [160, 0]
click at [366, 68] on div at bounding box center [369, 73] width 11 height 11
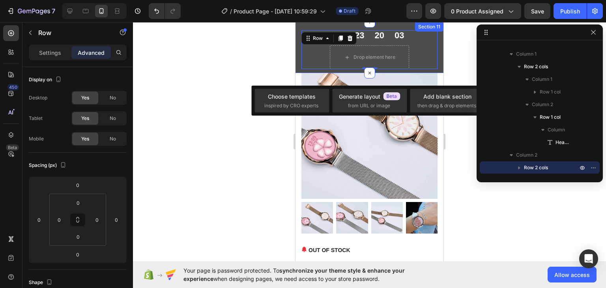
click at [475, 63] on div at bounding box center [369, 155] width 473 height 266
click at [463, 58] on div at bounding box center [369, 155] width 473 height 266
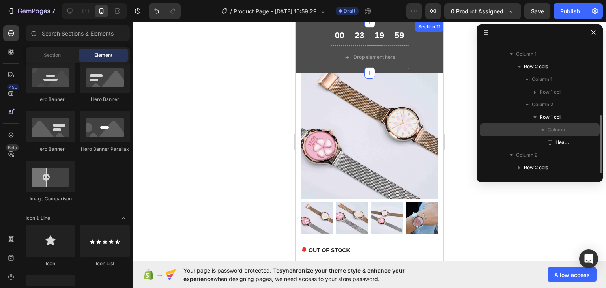
scroll to position [159, 0]
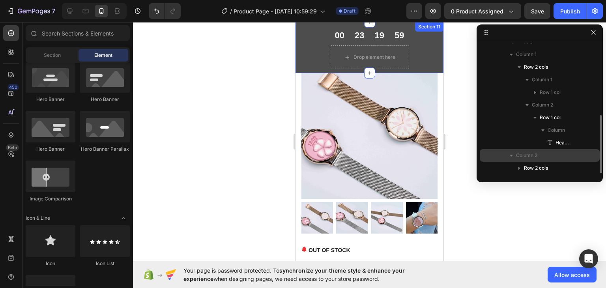
click at [545, 156] on p "Column 2" at bounding box center [547, 156] width 63 height 8
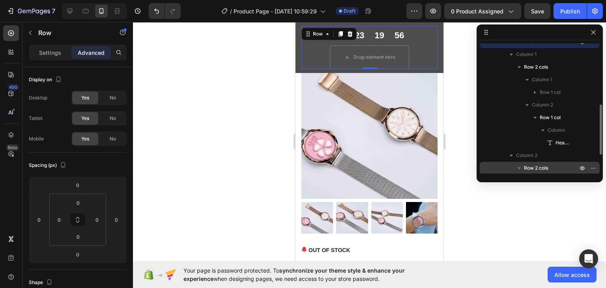
click at [547, 167] on span "Row 2 cols" at bounding box center [536, 168] width 24 height 8
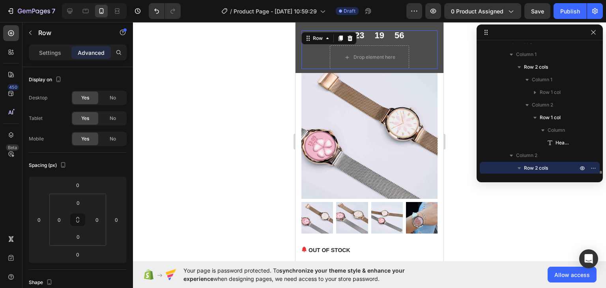
scroll to position [207, 0]
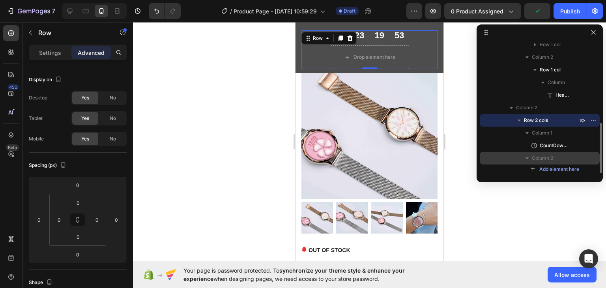
click at [550, 160] on span "Column 2" at bounding box center [542, 158] width 21 height 8
click at [593, 160] on div "Column 2" at bounding box center [540, 158] width 114 height 13
click at [569, 158] on p "Column 2" at bounding box center [555, 159] width 47 height 8
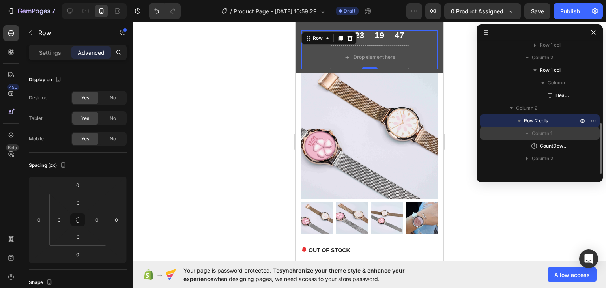
click at [527, 135] on icon "button" at bounding box center [528, 133] width 8 height 8
click at [527, 134] on icon "button" at bounding box center [528, 133] width 2 height 3
drag, startPoint x: 530, startPoint y: 119, endPoint x: 521, endPoint y: 97, distance: 23.4
click at [521, 97] on div "Column 1 Row 2 cols Column 1 Row 1 col Column 2 Row 1 col Column Heading Column…" at bounding box center [540, 83] width 120 height 164
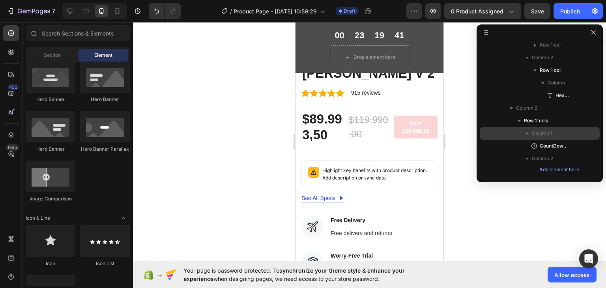
scroll to position [246, 0]
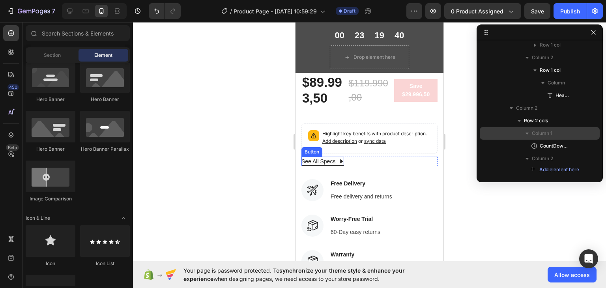
click at [340, 159] on icon at bounding box center [342, 162] width 6 height 6
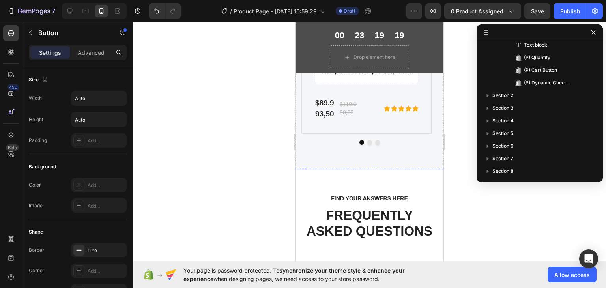
scroll to position [3603, 0]
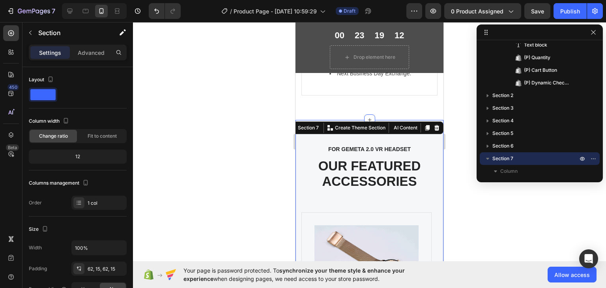
scroll to position [3144, 0]
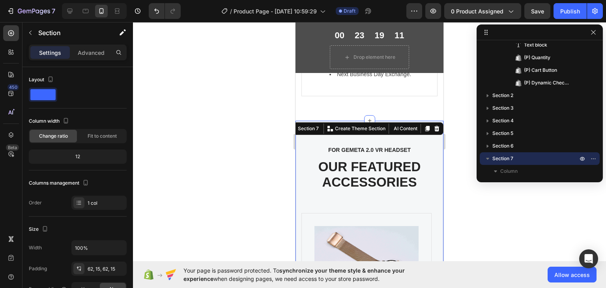
drag, startPoint x: 432, startPoint y: 223, endPoint x: 403, endPoint y: 188, distance: 45.2
click at [435, 131] on icon at bounding box center [437, 129] width 5 height 6
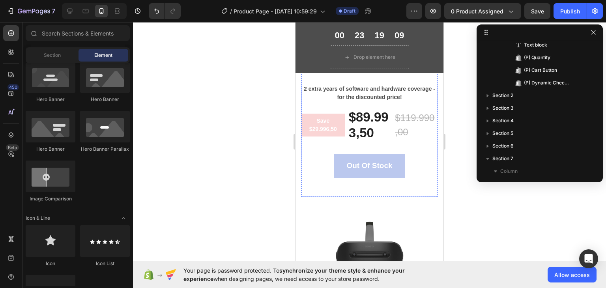
scroll to position [2691, 0]
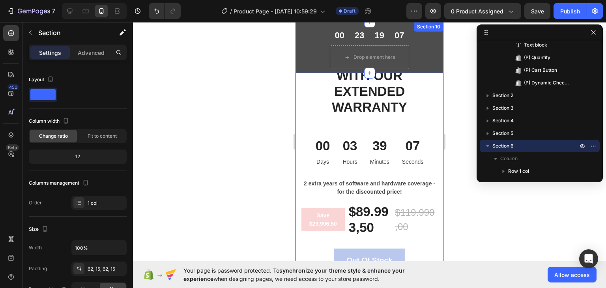
scroll to position [2661, 0]
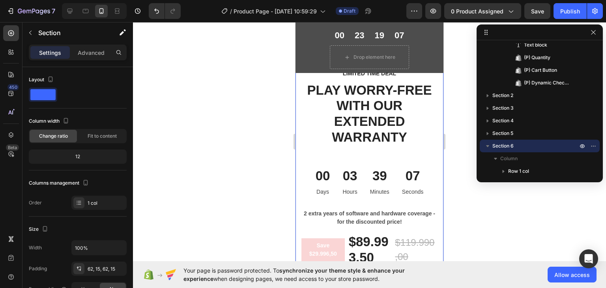
click at [435, 39] on icon at bounding box center [437, 37] width 5 height 6
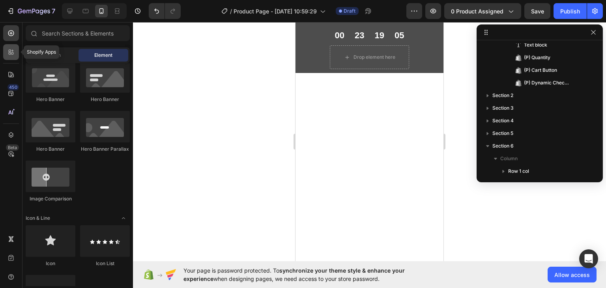
click at [10, 53] on icon at bounding box center [10, 54] width 2 height 2
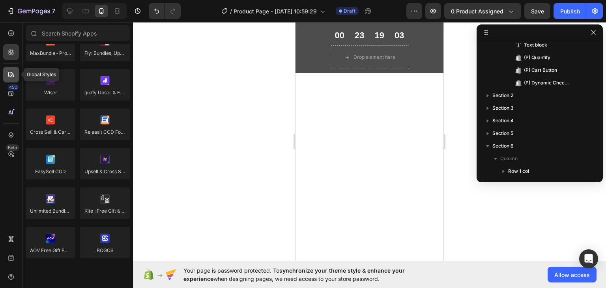
click at [13, 79] on div at bounding box center [11, 75] width 16 height 16
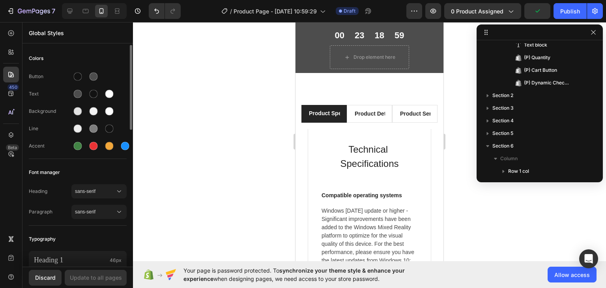
scroll to position [552, 0]
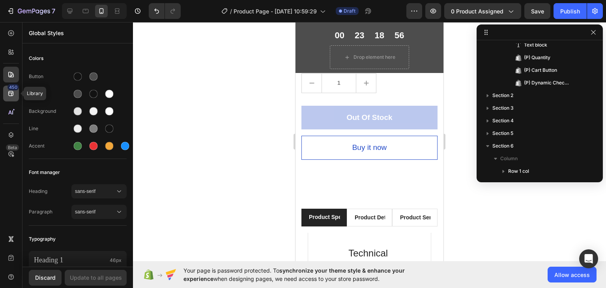
click at [9, 95] on icon at bounding box center [11, 94] width 8 height 8
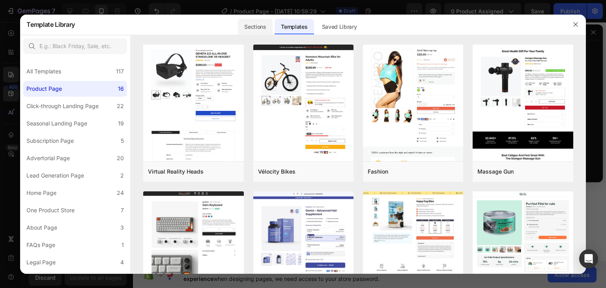
click at [256, 30] on div "Sections" at bounding box center [255, 27] width 34 height 16
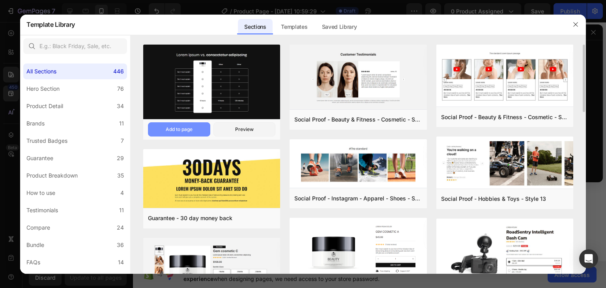
click at [196, 129] on button "Add to page" at bounding box center [179, 129] width 62 height 14
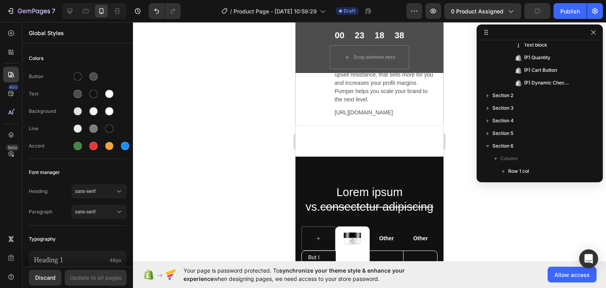
scroll to position [3695, 0]
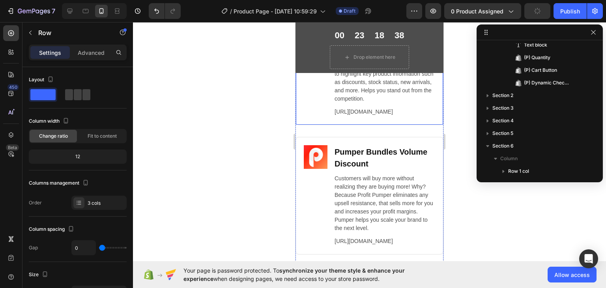
click at [396, 137] on div "Image Fordeer Product Labels & Badges Heading Fordeer Product Labels & Badges i…" at bounding box center [370, 72] width 148 height 129
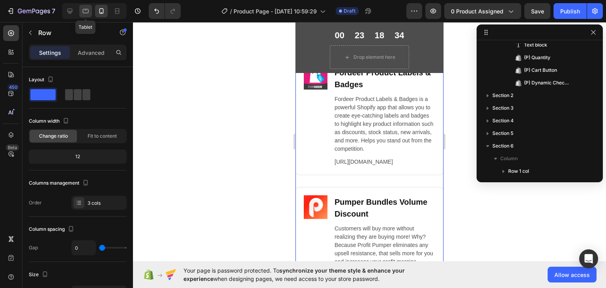
click at [88, 8] on icon at bounding box center [86, 11] width 8 height 8
type input "8"
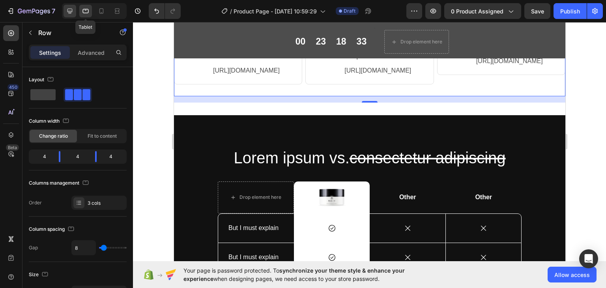
click at [73, 8] on icon at bounding box center [70, 11] width 8 height 8
type input "1200"
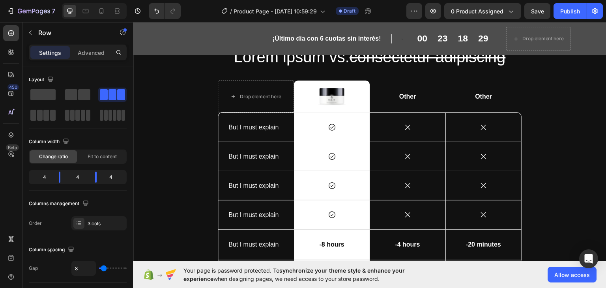
scroll to position [3662, 0]
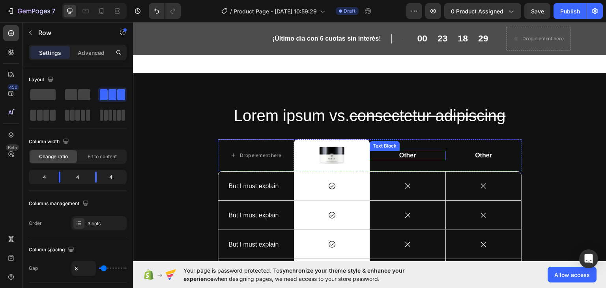
click at [404, 158] on p "Other" at bounding box center [408, 155] width 75 height 8
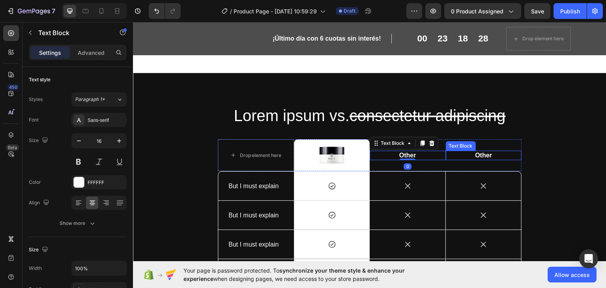
click at [462, 157] on div "Other Text Block" at bounding box center [484, 155] width 76 height 32
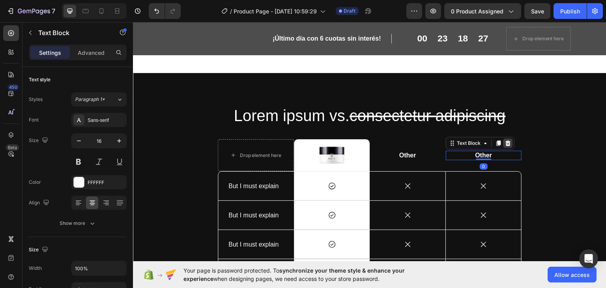
click at [508, 146] on icon at bounding box center [508, 143] width 6 height 6
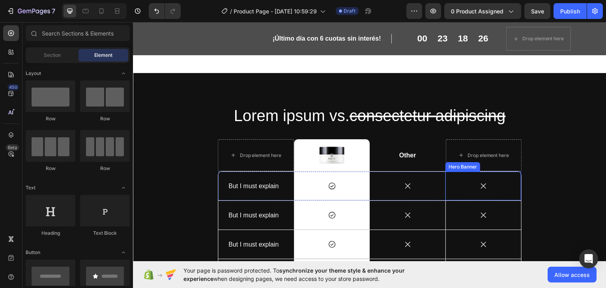
click at [471, 179] on div "Icon" at bounding box center [483, 186] width 75 height 28
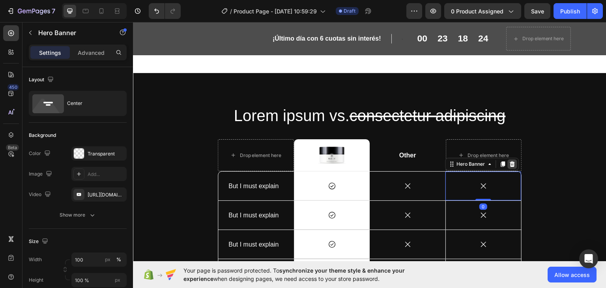
click at [510, 167] on icon at bounding box center [512, 164] width 5 height 6
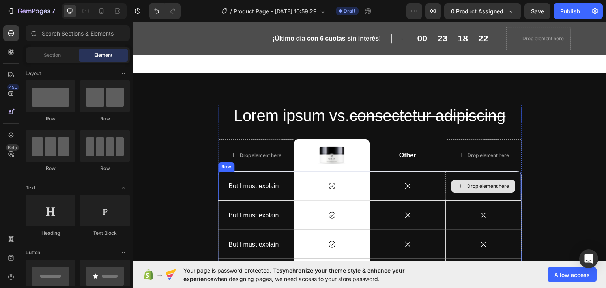
click at [504, 179] on div "Drop element here" at bounding box center [484, 185] width 76 height 29
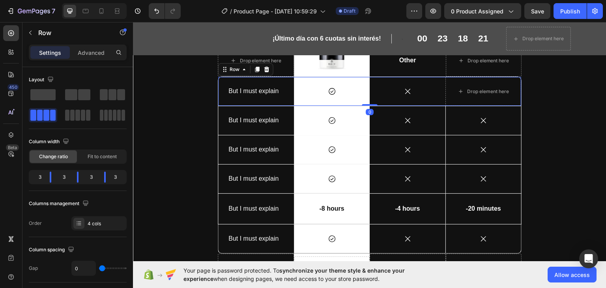
scroll to position [3765, 0]
click at [115, 98] on span at bounding box center [113, 94] width 8 height 11
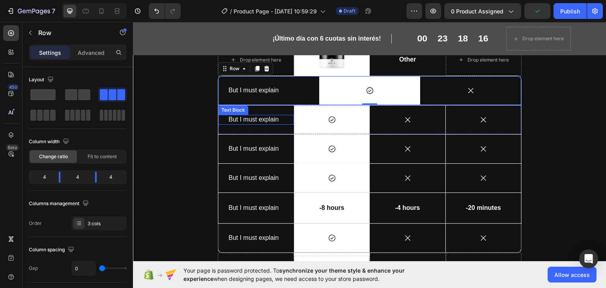
scroll to position [3748, 0]
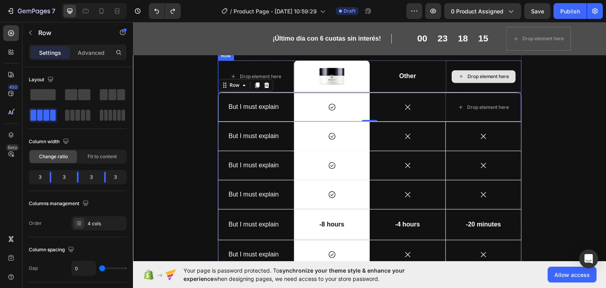
click at [505, 65] on div "Drop element here" at bounding box center [484, 76] width 76 height 32
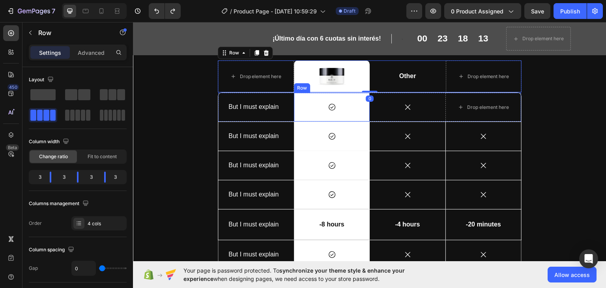
click at [267, 104] on p "But I must explain" at bounding box center [256, 107] width 55 height 8
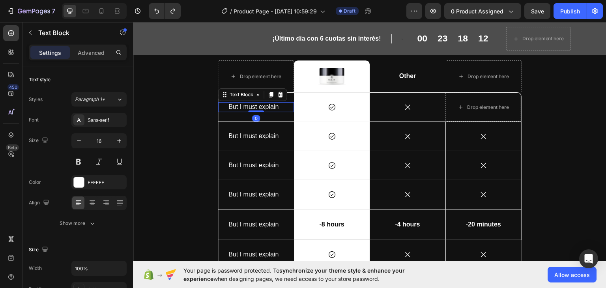
click at [281, 105] on div "But I must explain" at bounding box center [256, 107] width 57 height 10
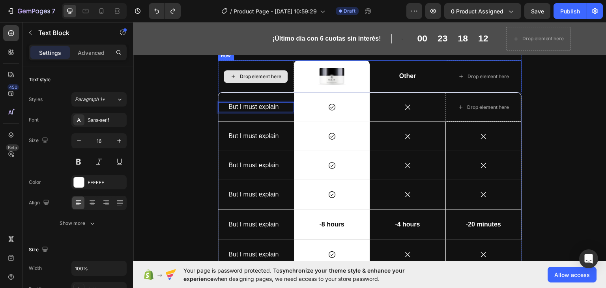
click at [230, 90] on div "Drop element here" at bounding box center [256, 76] width 76 height 32
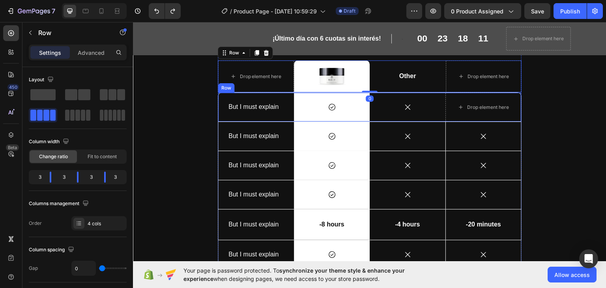
click at [218, 95] on div "But I must explain Text Block" at bounding box center [256, 106] width 76 height 29
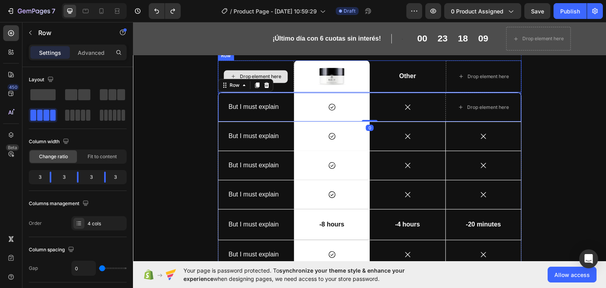
click at [220, 71] on div "Drop element here" at bounding box center [256, 76] width 76 height 32
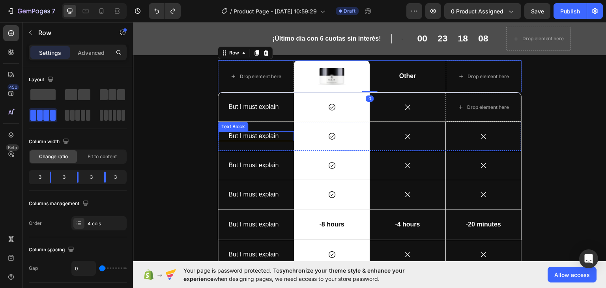
click at [222, 135] on div "But I must explain Text Block" at bounding box center [256, 136] width 76 height 10
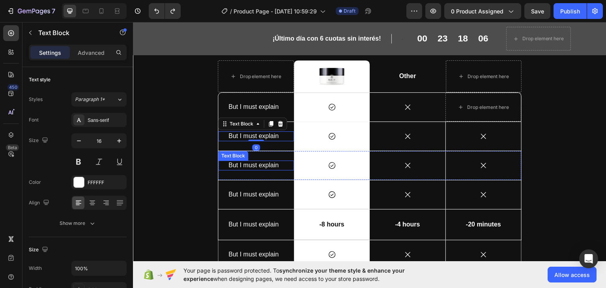
click at [223, 167] on div "But I must explain Text Block" at bounding box center [256, 165] width 76 height 10
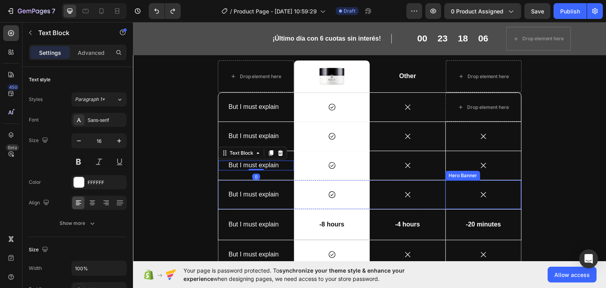
click at [574, 173] on div "Lorem ipsum vs. consectetur adipiscing Heading Drop element here Image Row Othe…" at bounding box center [370, 165] width 462 height 280
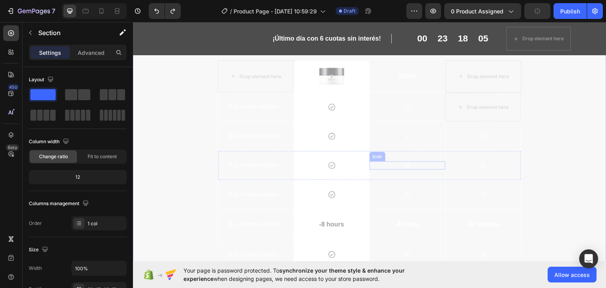
drag, startPoint x: 523, startPoint y: 55, endPoint x: 218, endPoint y: 109, distance: 309.5
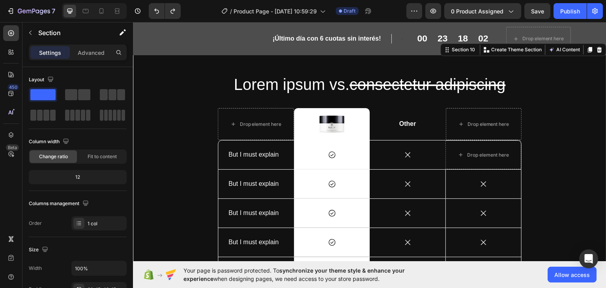
scroll to position [3924, 0]
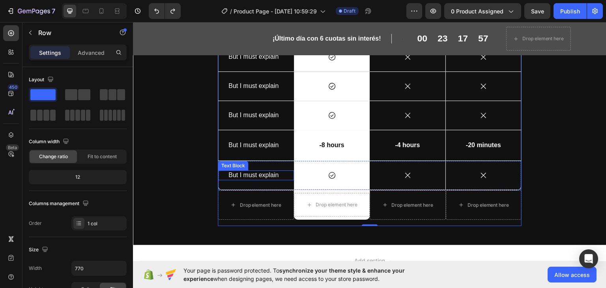
scroll to position [3774, 0]
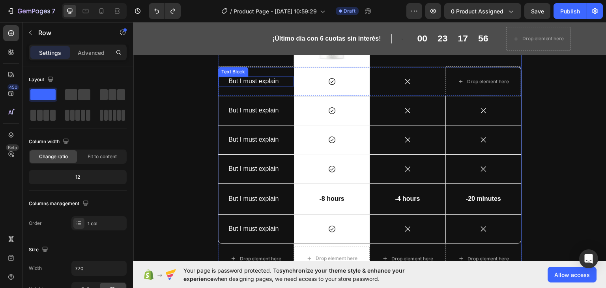
click at [221, 84] on div "But I must explain Text Block" at bounding box center [256, 81] width 76 height 10
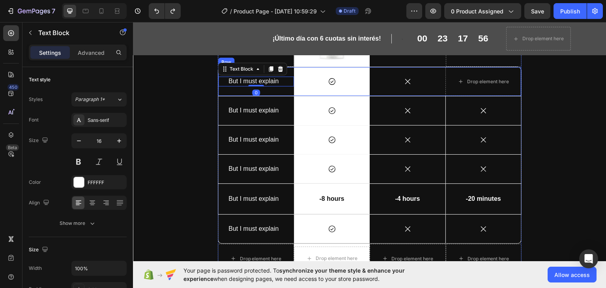
click at [220, 92] on div "But I must explain Text Block 0" at bounding box center [256, 81] width 76 height 29
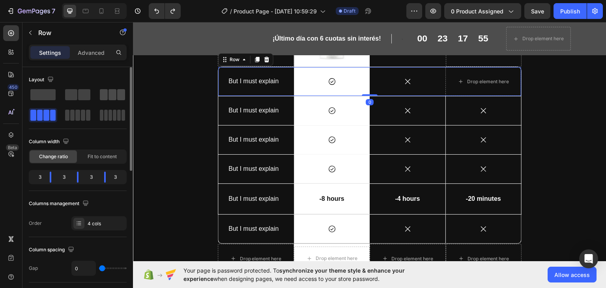
drag, startPoint x: 105, startPoint y: 97, endPoint x: 101, endPoint y: 100, distance: 5.4
click at [105, 97] on span at bounding box center [104, 94] width 8 height 11
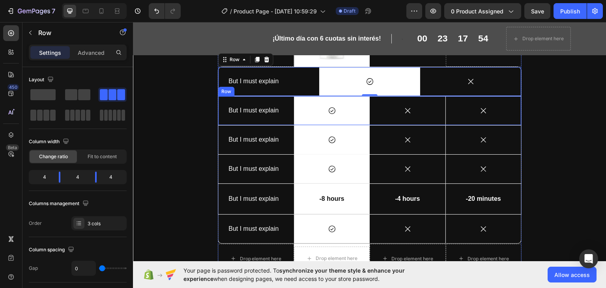
click at [233, 122] on div "But I must explain Text Block" at bounding box center [256, 110] width 76 height 29
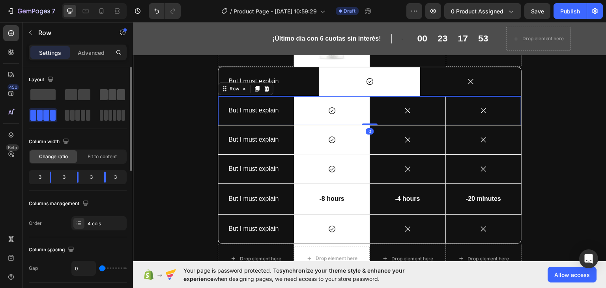
click at [107, 93] on span at bounding box center [104, 94] width 8 height 11
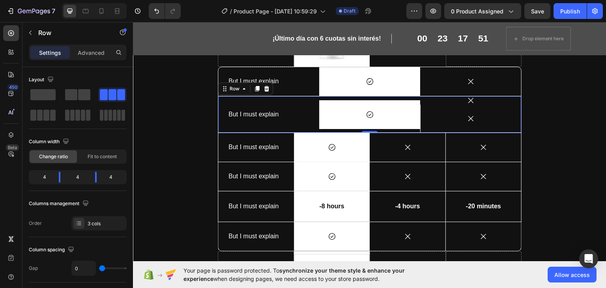
click at [294, 139] on div "Icon Row" at bounding box center [332, 147] width 76 height 29
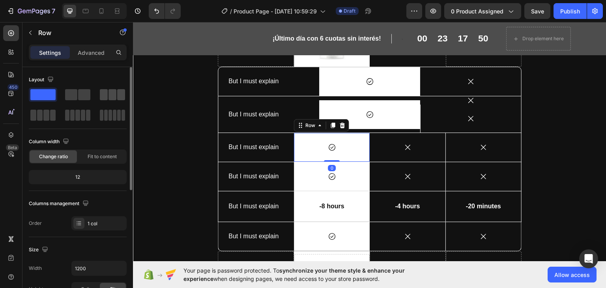
drag, startPoint x: 114, startPoint y: 99, endPoint x: 161, endPoint y: 146, distance: 66.4
click at [114, 99] on span at bounding box center [113, 94] width 8 height 11
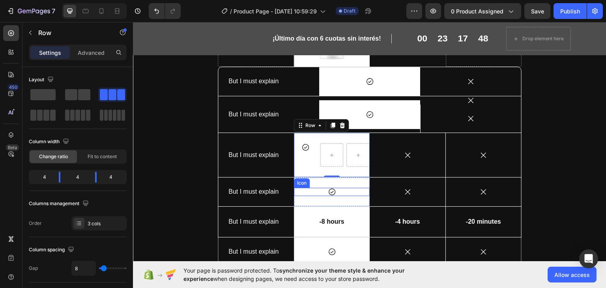
click at [289, 185] on div "But I must explain Text Block" at bounding box center [256, 191] width 76 height 29
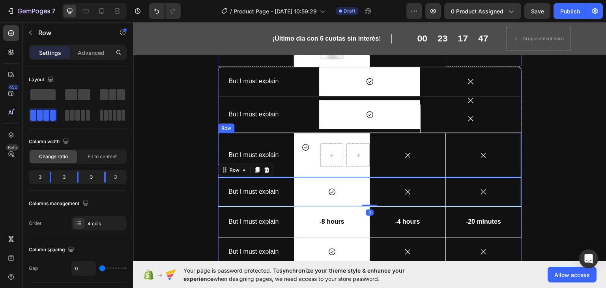
click at [287, 143] on div "But I must explain Text Block" at bounding box center [256, 155] width 76 height 44
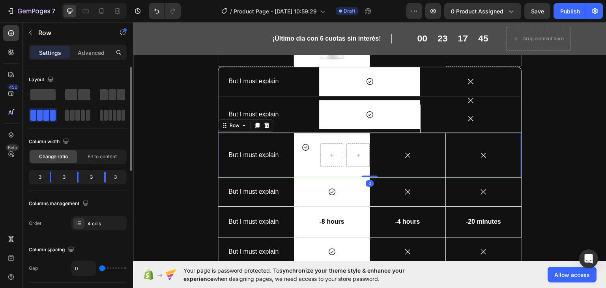
click at [103, 98] on span at bounding box center [104, 94] width 8 height 11
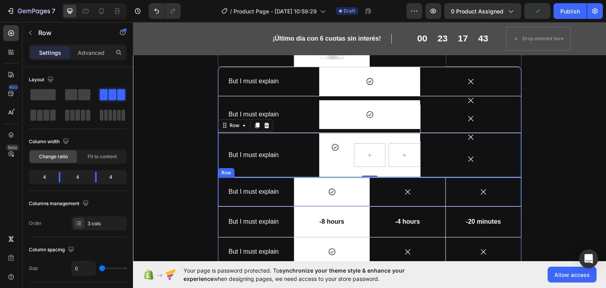
click at [282, 181] on div "But I must explain Text Block" at bounding box center [256, 191] width 76 height 29
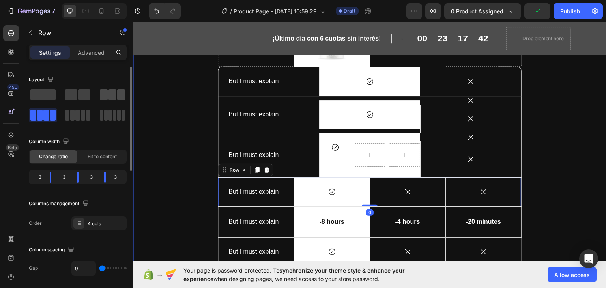
drag, startPoint x: 118, startPoint y: 88, endPoint x: 13, endPoint y: 113, distance: 108.2
click at [57, 108] on div at bounding box center [43, 115] width 28 height 14
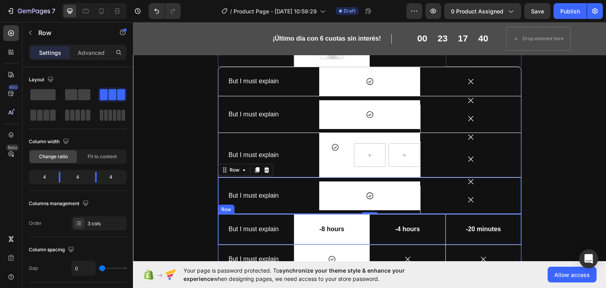
click at [283, 215] on div "But I must explain Text Block" at bounding box center [256, 229] width 76 height 30
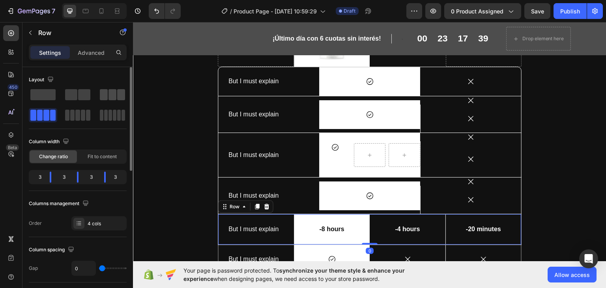
drag, startPoint x: 120, startPoint y: 93, endPoint x: 228, endPoint y: 194, distance: 147.8
click at [120, 93] on span at bounding box center [121, 94] width 8 height 11
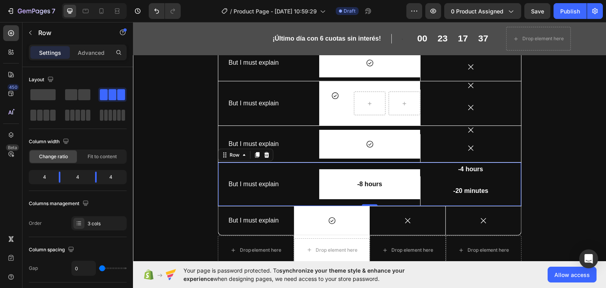
scroll to position [3901, 0]
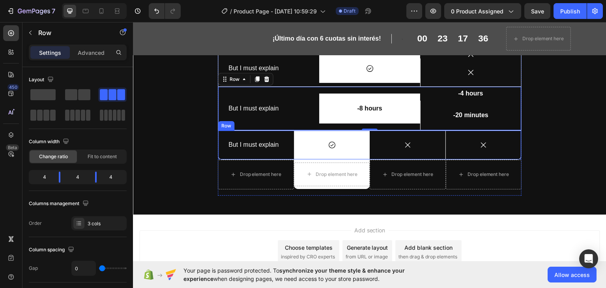
click at [272, 135] on div "But I must explain Text Block" at bounding box center [256, 144] width 76 height 29
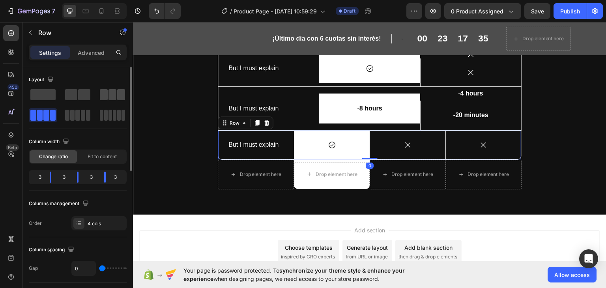
click at [57, 108] on div at bounding box center [43, 115] width 28 height 14
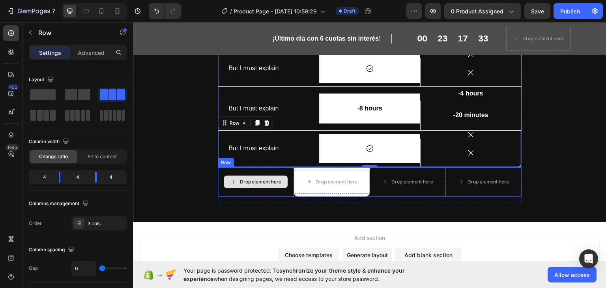
click at [264, 184] on div "Drop element here" at bounding box center [256, 181] width 64 height 13
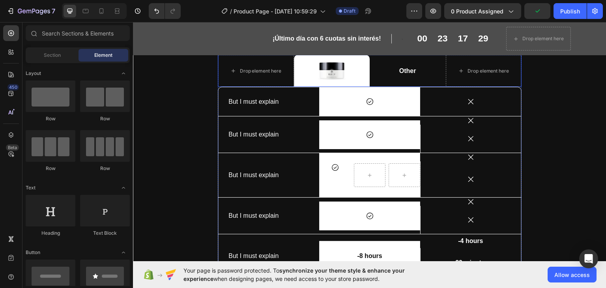
scroll to position [3702, 0]
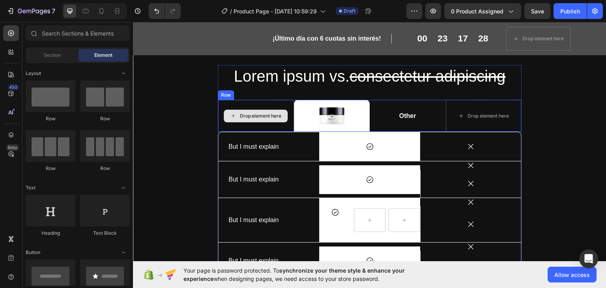
click at [255, 110] on div "Drop element here" at bounding box center [256, 115] width 76 height 32
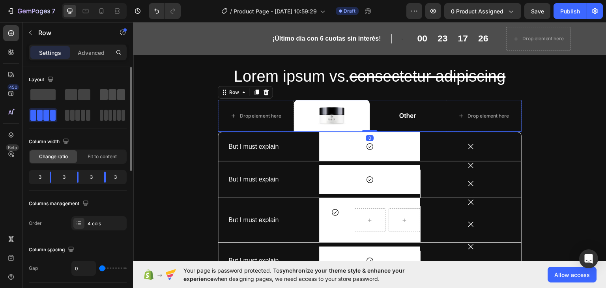
drag, startPoint x: 114, startPoint y: 93, endPoint x: 250, endPoint y: 100, distance: 135.2
click at [114, 93] on span at bounding box center [113, 94] width 8 height 11
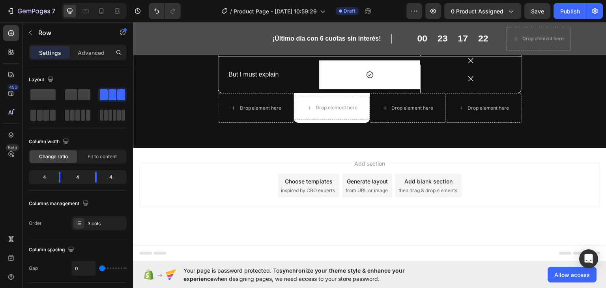
scroll to position [3591, 0]
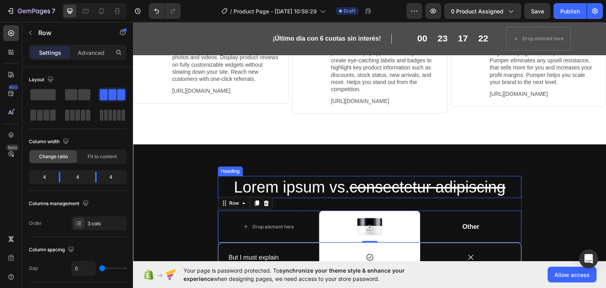
click at [294, 198] on h2 "Lorem ipsum vs. consectetur adipiscing" at bounding box center [370, 187] width 304 height 22
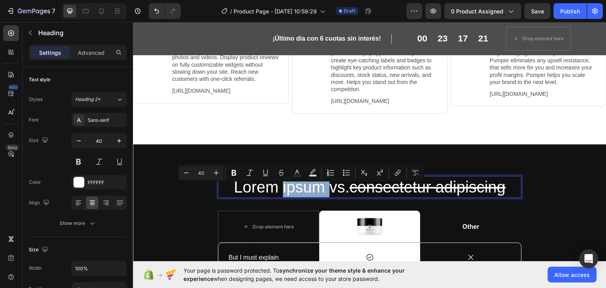
click at [313, 191] on p "Lorem ipsum vs. consectetur adipiscing" at bounding box center [370, 186] width 302 height 21
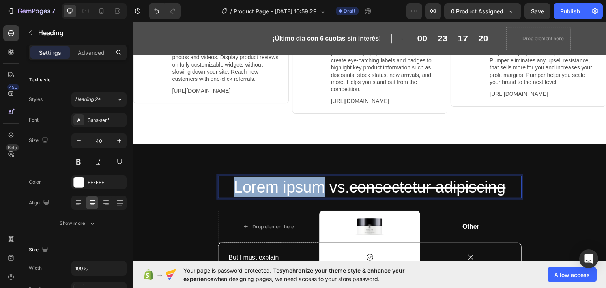
drag, startPoint x: 319, startPoint y: 191, endPoint x: 216, endPoint y: 186, distance: 102.3
click at [219, 186] on p "Lorem ipsum vs. consectetur adipiscing" at bounding box center [370, 186] width 302 height 21
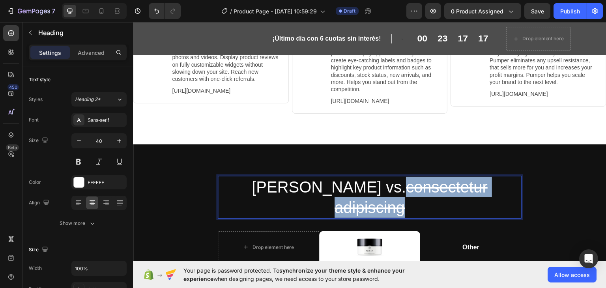
drag, startPoint x: 326, startPoint y: 191, endPoint x: 488, endPoint y: 199, distance: 162.1
click at [488, 199] on p "EGIDI vs. consectetur adipiscing" at bounding box center [370, 196] width 302 height 41
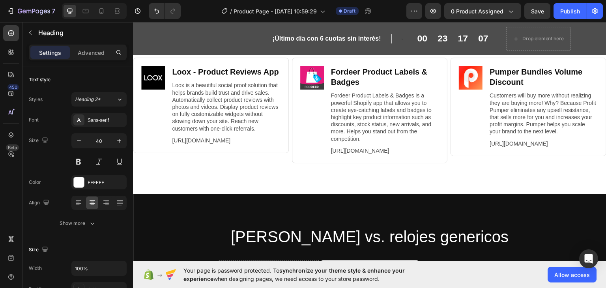
scroll to position [3172, 0]
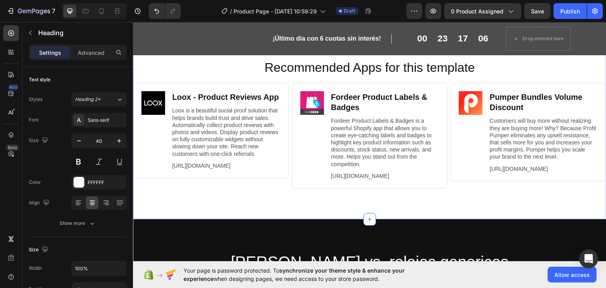
click at [445, 59] on div "Recommended Apps for this template Heading Image Loox ‑ Product Reviews App Hea…" at bounding box center [370, 132] width 474 height 173
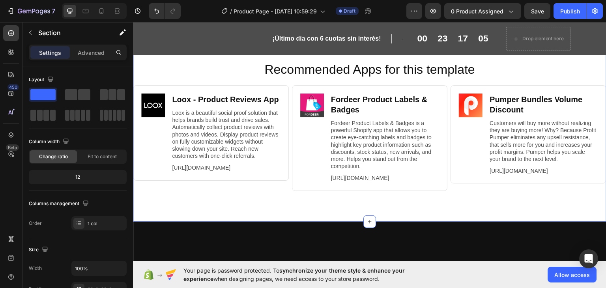
scroll to position [3126, 0]
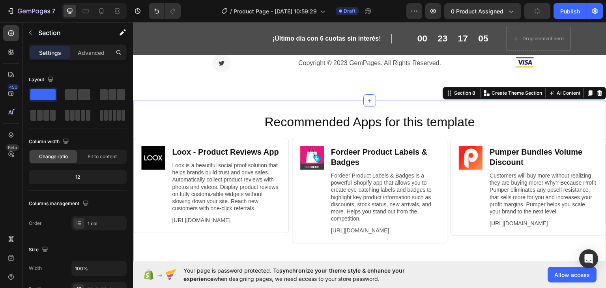
click at [599, 91] on div "Section 8 You can create reusable sections Create Theme Section AI Content Writ…" at bounding box center [525, 92] width 164 height 13
click at [598, 90] on icon at bounding box center [600, 93] width 5 height 6
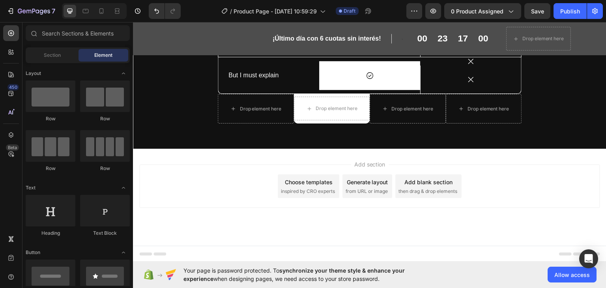
scroll to position [3388, 0]
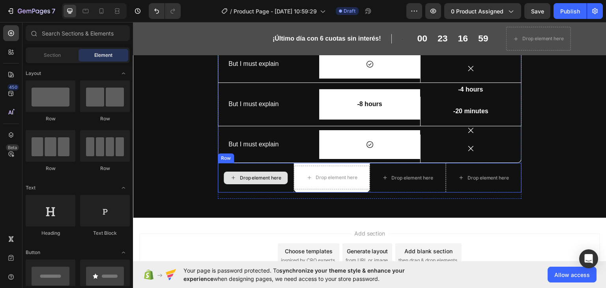
click at [258, 164] on div "Drop element here" at bounding box center [256, 178] width 76 height 30
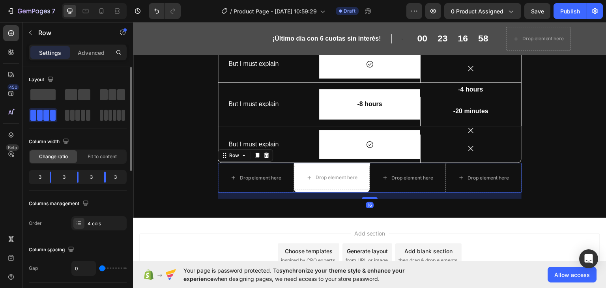
click at [114, 102] on div at bounding box center [78, 105] width 98 height 35
click at [114, 98] on span at bounding box center [113, 94] width 8 height 11
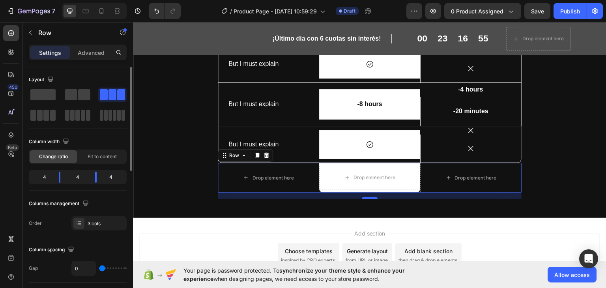
click at [117, 93] on span at bounding box center [121, 94] width 8 height 11
click at [190, 125] on div "EGIDI vs. relojes genericos Heading Drop element here Image Row Other Text Bloc…" at bounding box center [370, 33] width 462 height 331
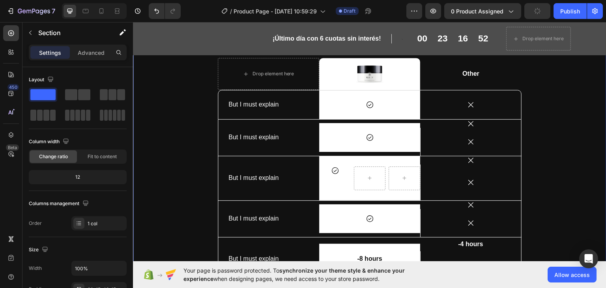
scroll to position [3231, 0]
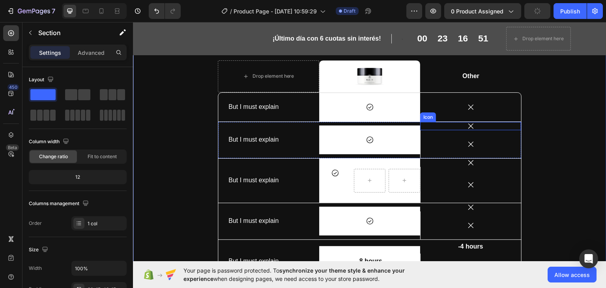
click at [467, 123] on icon at bounding box center [471, 126] width 8 height 8
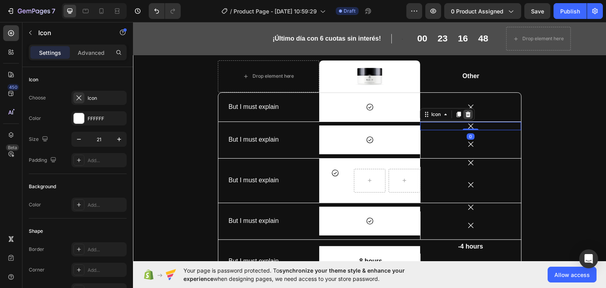
click at [466, 114] on icon at bounding box center [468, 114] width 5 height 6
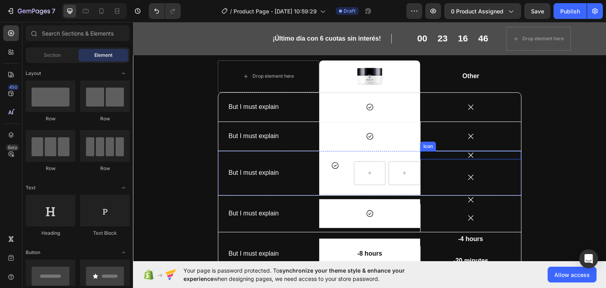
click at [468, 155] on icon at bounding box center [470, 154] width 5 height 5
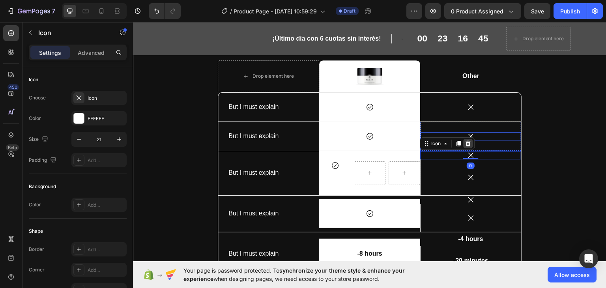
click at [469, 141] on icon at bounding box center [468, 143] width 6 height 6
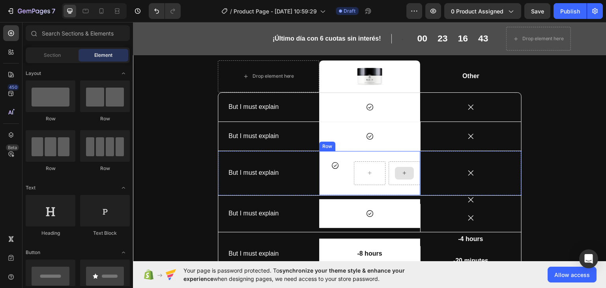
click at [392, 162] on div at bounding box center [405, 173] width 32 height 24
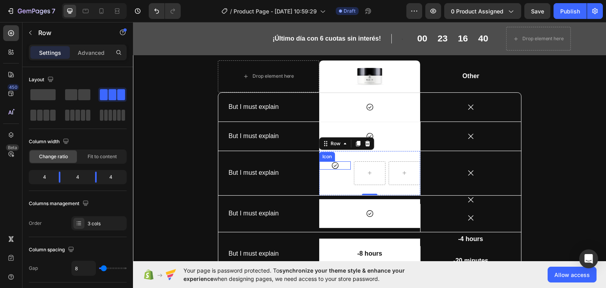
click at [336, 165] on icon at bounding box center [335, 165] width 8 height 8
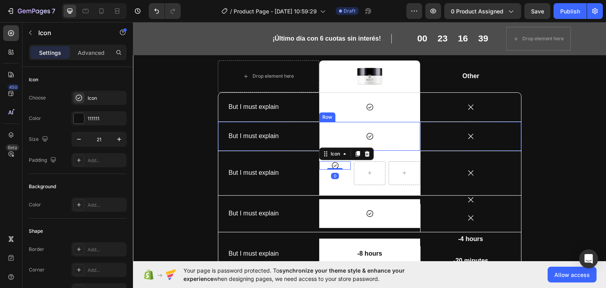
click at [387, 142] on div "Icon Row" at bounding box center [369, 136] width 101 height 29
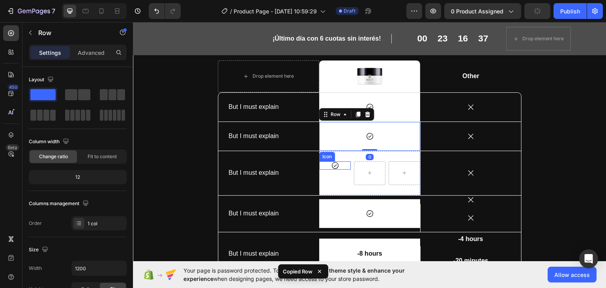
click at [339, 157] on div "Icon Row" at bounding box center [369, 173] width 101 height 44
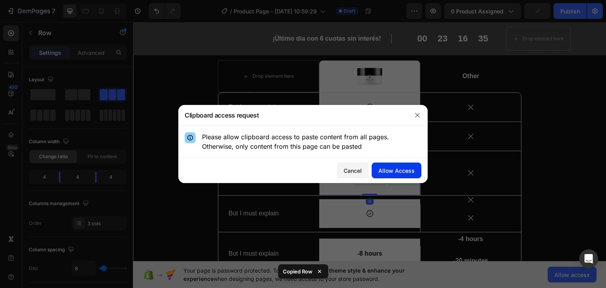
click at [393, 168] on div "Allow Access" at bounding box center [397, 171] width 36 height 8
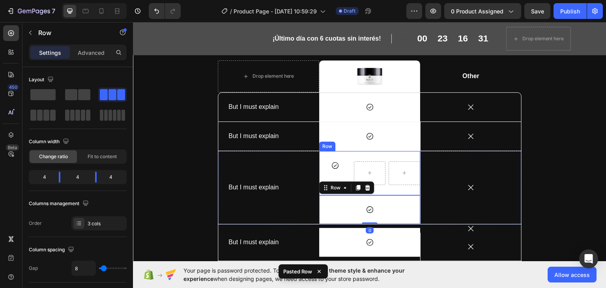
click at [349, 162] on div "Icon Row" at bounding box center [369, 173] width 101 height 44
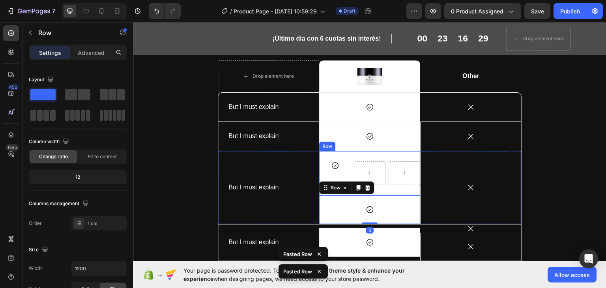
click at [349, 161] on div "Icon Row" at bounding box center [369, 173] width 101 height 44
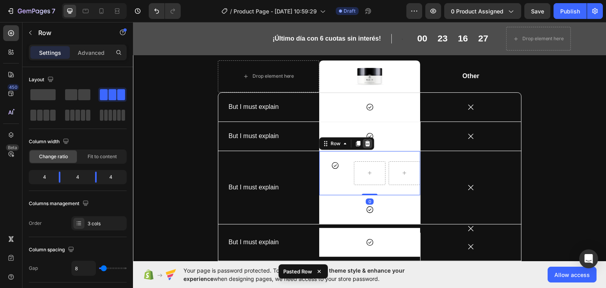
click at [365, 143] on icon at bounding box center [368, 143] width 6 height 6
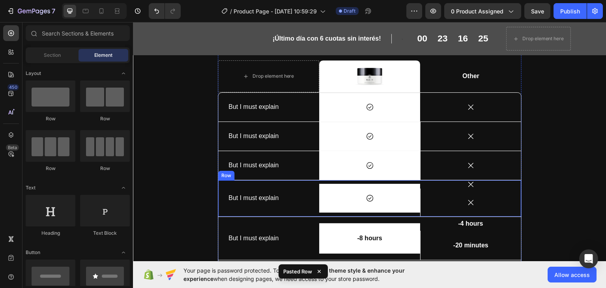
click at [373, 180] on div "Icon Row" at bounding box center [369, 198] width 101 height 36
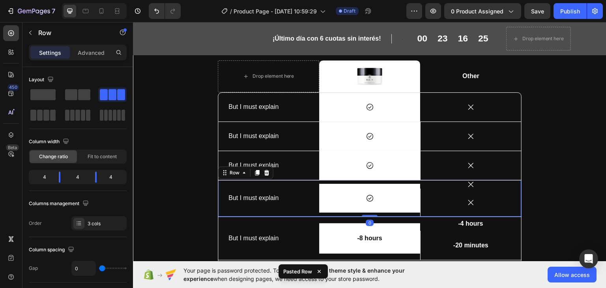
click at [371, 160] on div "Icon Row" at bounding box center [369, 165] width 101 height 29
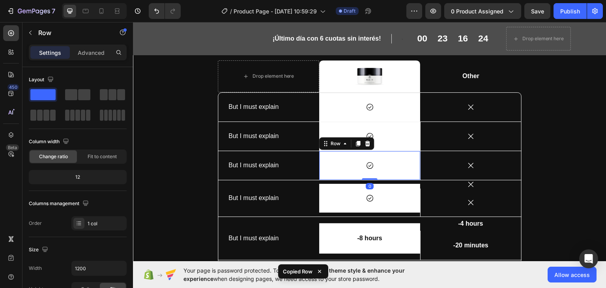
click at [319, 201] on div "Icon" at bounding box center [369, 198] width 101 height 8
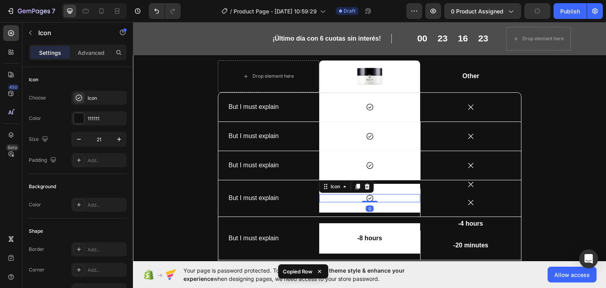
click at [436, 198] on div "Icon" at bounding box center [471, 202] width 101 height 8
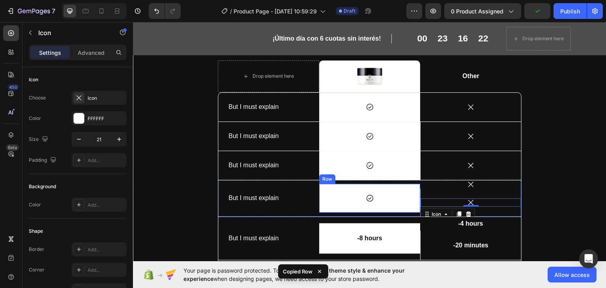
click at [411, 184] on div "Icon Row" at bounding box center [369, 198] width 101 height 29
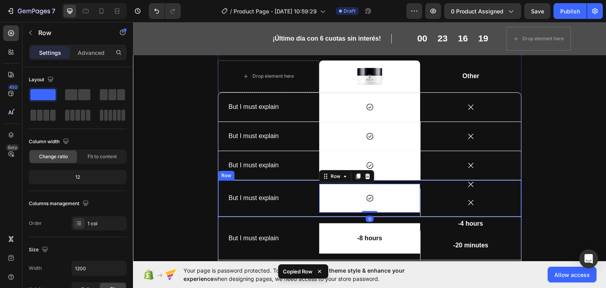
click at [398, 180] on div "Icon Row 0" at bounding box center [369, 198] width 101 height 36
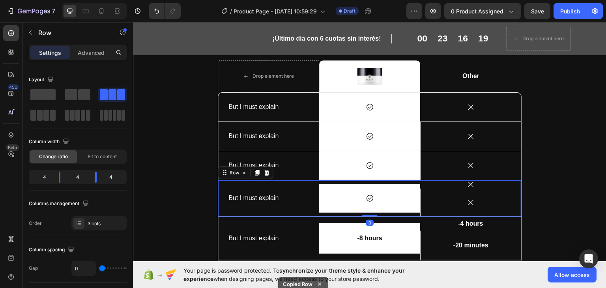
click at [397, 182] on div "Icon Row" at bounding box center [369, 198] width 101 height 36
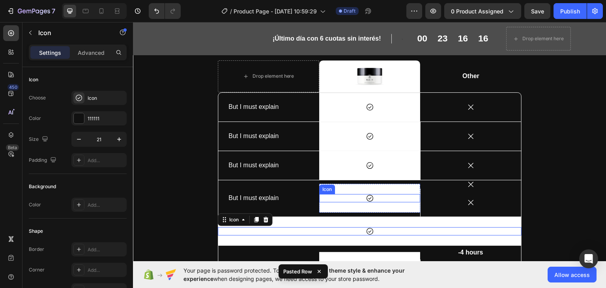
drag, startPoint x: 370, startPoint y: 232, endPoint x: 363, endPoint y: 195, distance: 38.2
click at [363, 195] on div "EGIDI vs. relojes genericos Heading Drop element here Image Row Other Text Bloc…" at bounding box center [370, 193] width 304 height 337
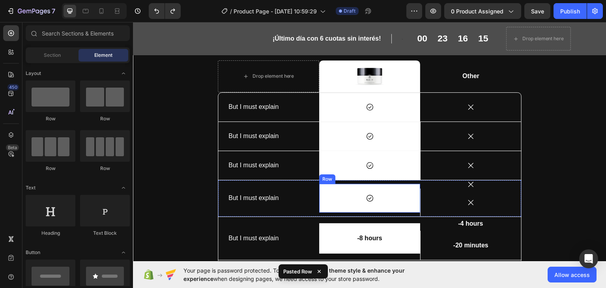
click at [363, 179] on div "Icon Row" at bounding box center [369, 165] width 101 height 29
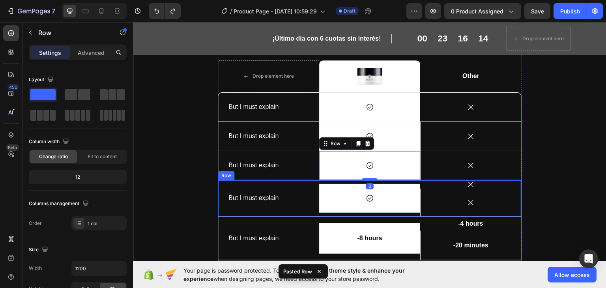
click at [356, 181] on div "Icon Row" at bounding box center [369, 198] width 101 height 36
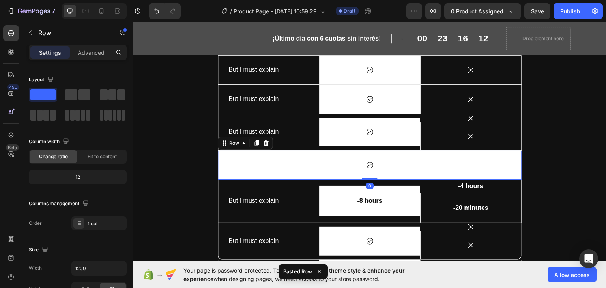
scroll to position [3302, 0]
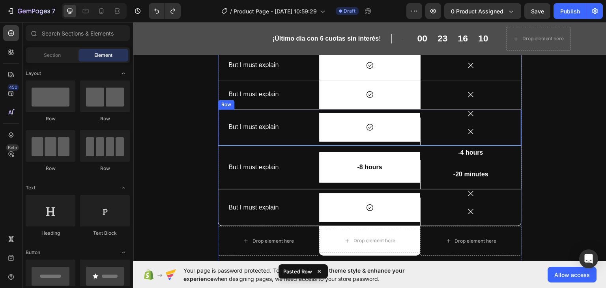
click at [259, 112] on div "But I must explain Text Block" at bounding box center [268, 127] width 101 height 36
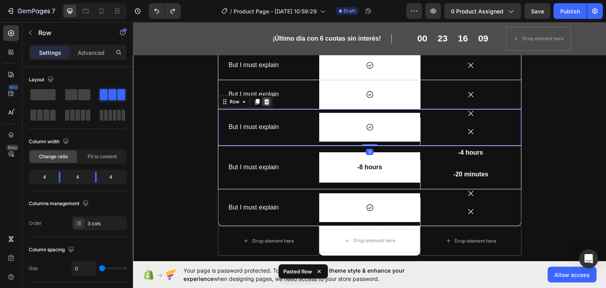
click at [264, 98] on icon at bounding box center [267, 101] width 6 height 6
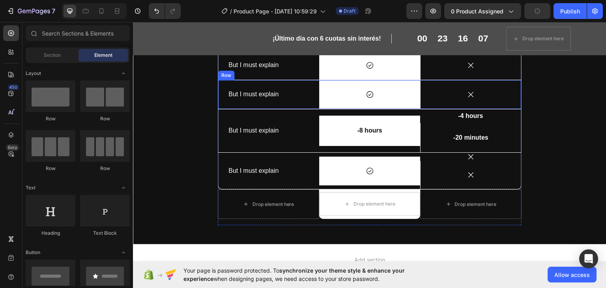
click at [271, 81] on div "But I must explain Text Block" at bounding box center [268, 94] width 101 height 29
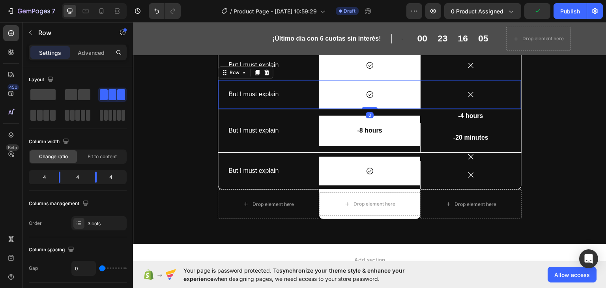
scroll to position [3228, 0]
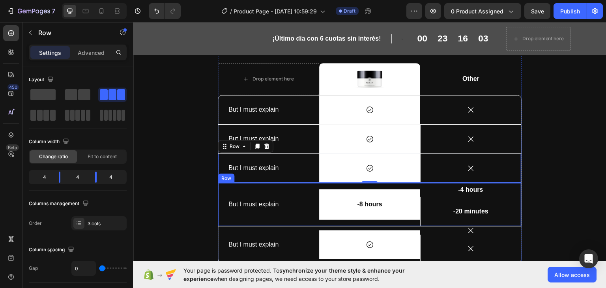
click at [285, 185] on div "But I must explain Text Block" at bounding box center [268, 204] width 101 height 43
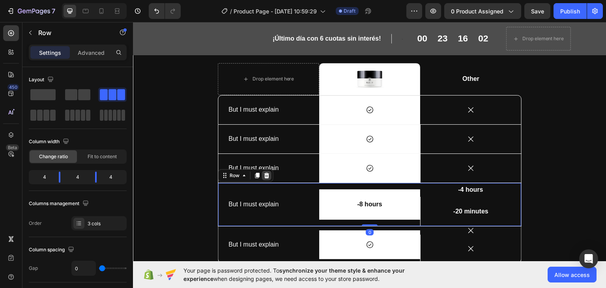
click at [264, 172] on icon at bounding box center [267, 175] width 6 height 6
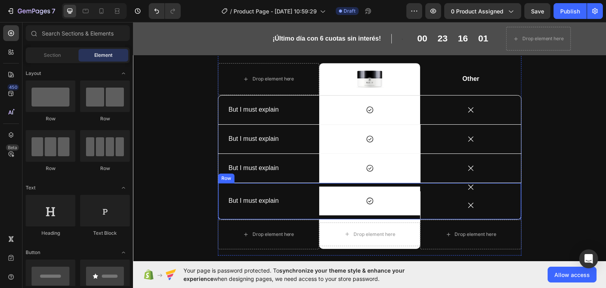
click at [289, 187] on div "But I must explain Text Block" at bounding box center [268, 201] width 101 height 36
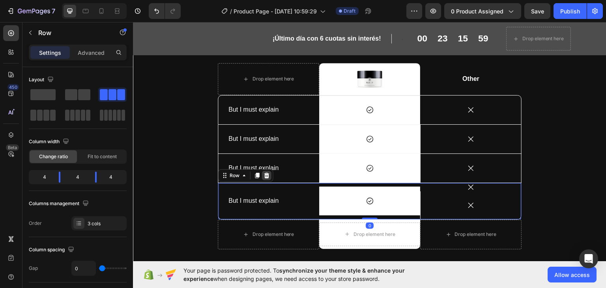
click at [265, 173] on icon at bounding box center [267, 176] width 5 height 6
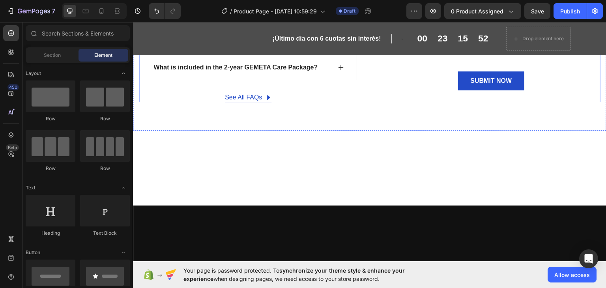
scroll to position [2612, 0]
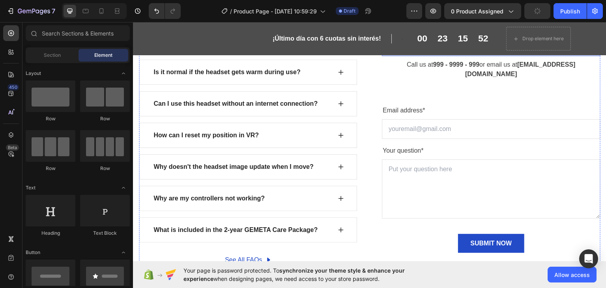
click at [423, 54] on p "Can't find an answer to your question?" at bounding box center [491, 47] width 217 height 14
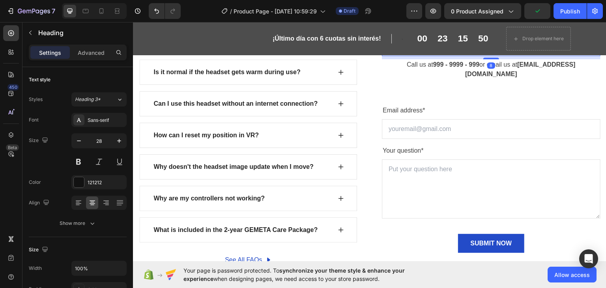
click at [437, 35] on icon at bounding box center [439, 32] width 5 height 6
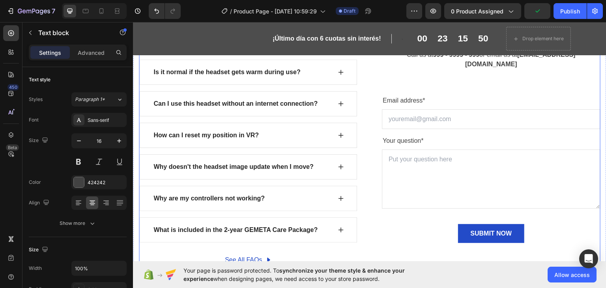
click at [433, 58] on strong "999 - 9999 - 999" at bounding box center [456, 54] width 46 height 7
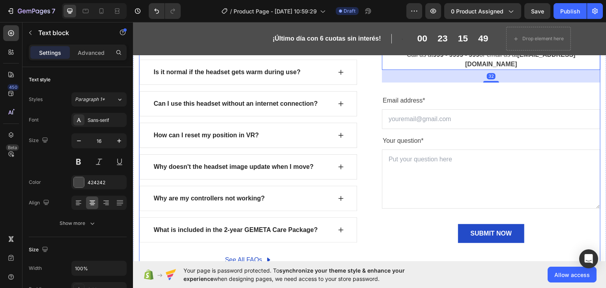
click at [426, 138] on div "FIND YOUR ANSWERS HERE Text block FREQUENTLY ASKED QUESTIONS Heading Row Why ca…" at bounding box center [370, 118] width 462 height 293
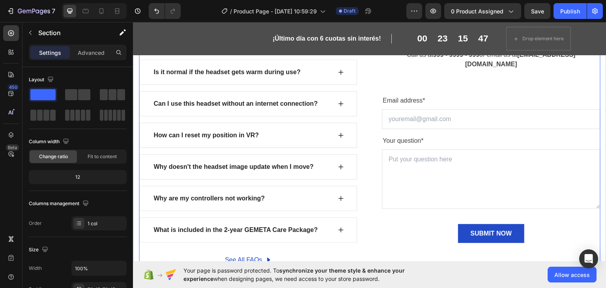
click at [376, 146] on div "Why can’t I get the eye tracking calibration to start? Is it normal if the head…" at bounding box center [370, 146] width 462 height 237
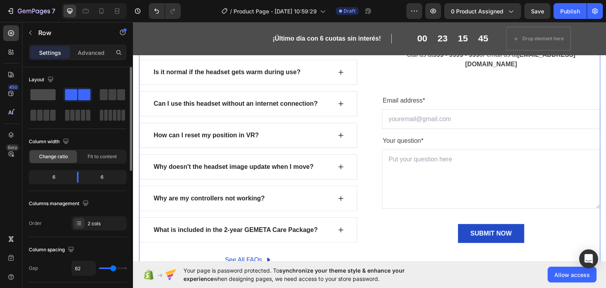
click at [51, 92] on span at bounding box center [42, 94] width 25 height 11
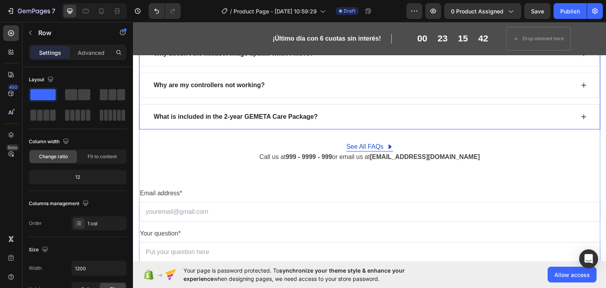
scroll to position [2835, 0]
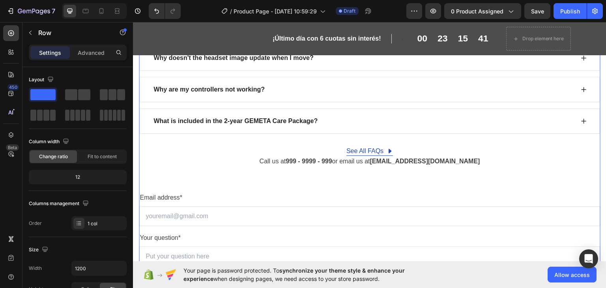
click at [293, 141] on div "Why can’t I get the eye tracking calibration to start? Is it normal if the head…" at bounding box center [370, 129] width 462 height 421
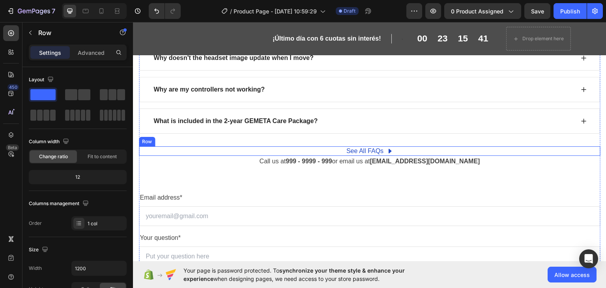
click at [292, 146] on div "See All FAQs Button Row" at bounding box center [370, 150] width 462 height 9
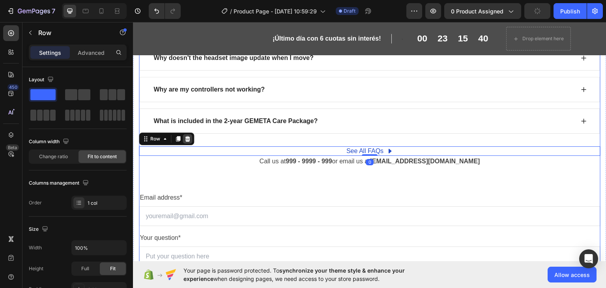
click at [184, 136] on icon at bounding box center [187, 138] width 6 height 6
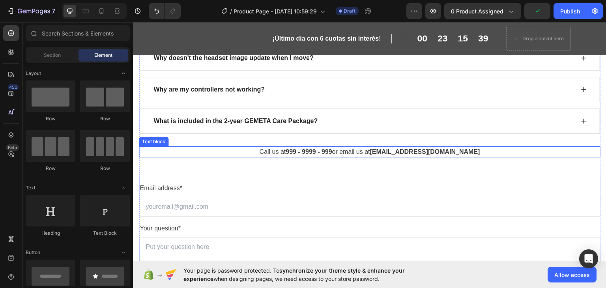
click at [231, 153] on p "Call us at 999 - 9999 - 999 or email us at support@gempages.net" at bounding box center [370, 151] width 460 height 9
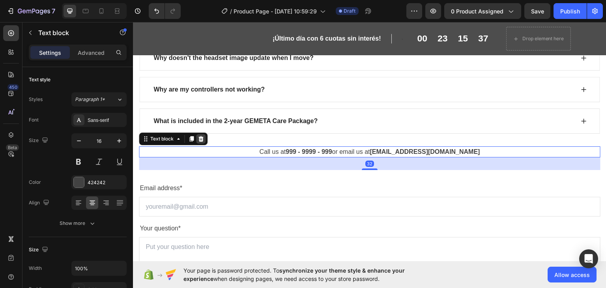
click at [198, 137] on icon at bounding box center [201, 138] width 6 height 6
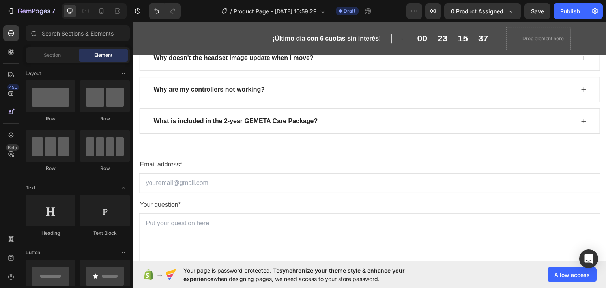
scroll to position [2905, 0]
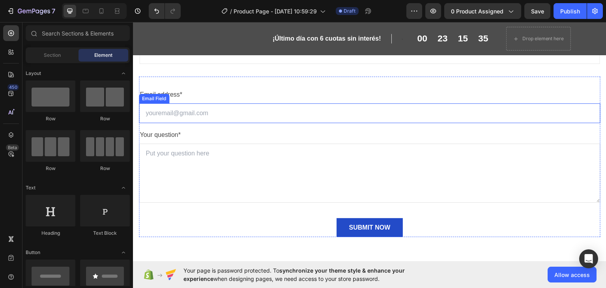
click at [235, 98] on div "Email address* Text block Email Field Your question* Text block Text Area SUBMI…" at bounding box center [370, 156] width 462 height 161
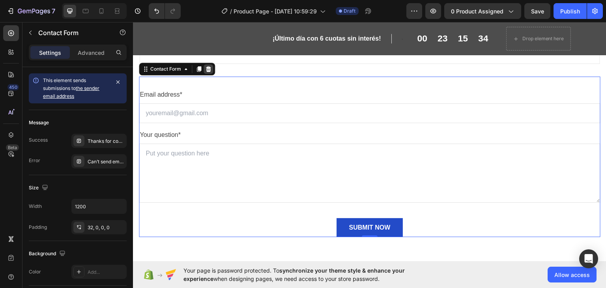
click at [208, 66] on icon at bounding box center [208, 69] width 6 height 6
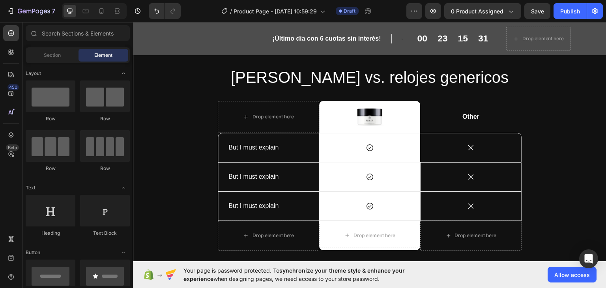
scroll to position [2986, 0]
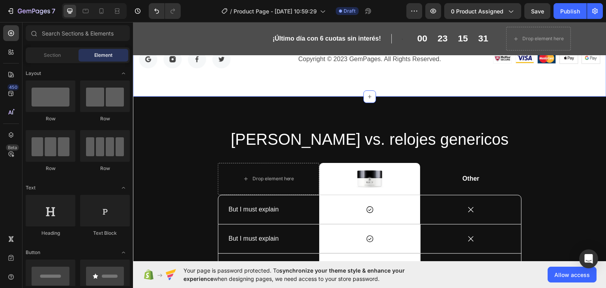
click at [212, 122] on div "EGIDI vs. relojes genericos Heading Drop element here Image Row Other Text Bloc…" at bounding box center [370, 216] width 474 height 241
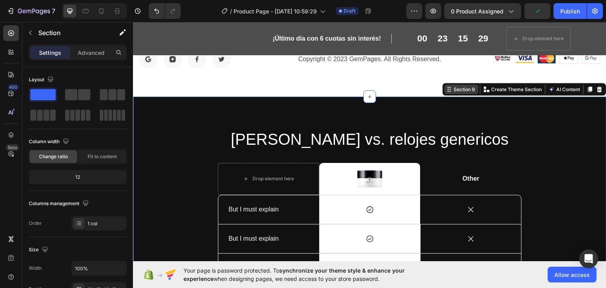
click at [448, 88] on icon at bounding box center [448, 88] width 1 height 1
click at [38, 36] on p "Section" at bounding box center [70, 32] width 65 height 9
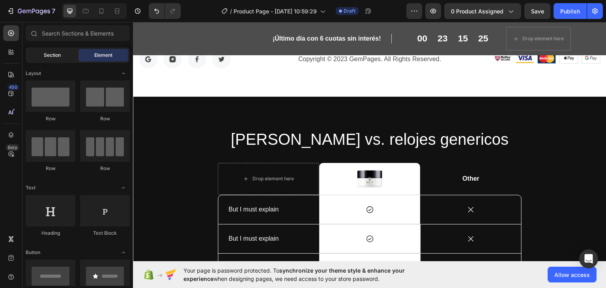
click at [66, 59] on div "Section" at bounding box center [52, 55] width 50 height 13
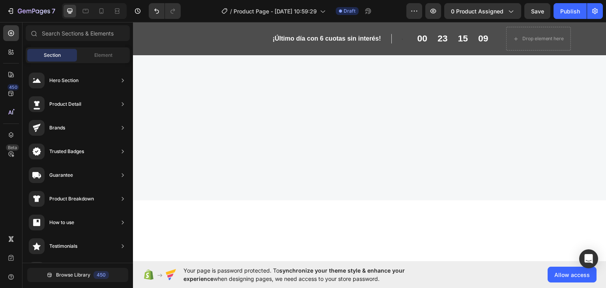
scroll to position [0, 0]
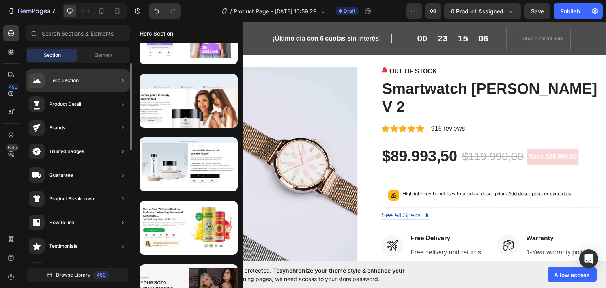
click at [53, 76] on div "Hero Section" at bounding box center [54, 81] width 50 height 16
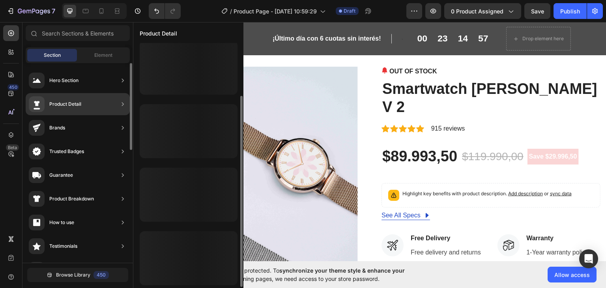
scroll to position [68, 0]
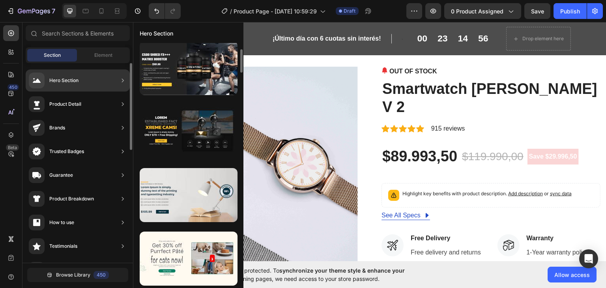
click at [86, 85] on div "Hero Section" at bounding box center [78, 80] width 104 height 22
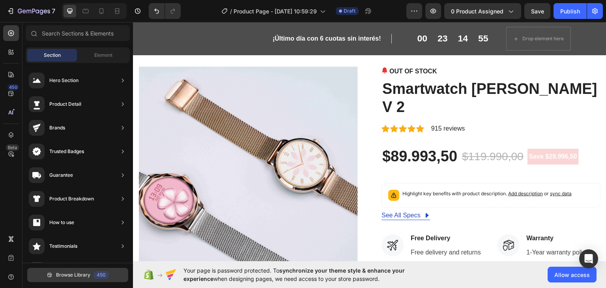
click at [84, 270] on button "Browse Library 450" at bounding box center [77, 275] width 101 height 14
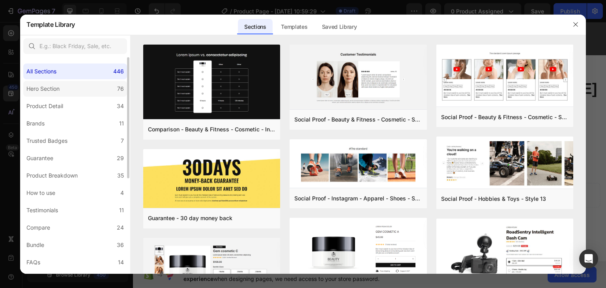
click at [99, 84] on label "Hero Section 76" at bounding box center [75, 89] width 104 height 16
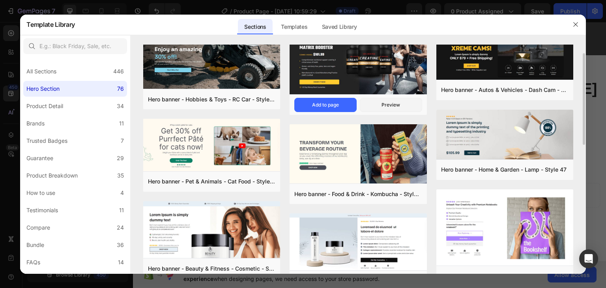
scroll to position [38, 0]
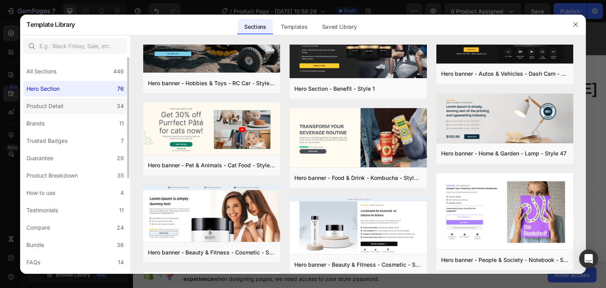
click at [98, 101] on label "Product Detail 34" at bounding box center [75, 106] width 104 height 16
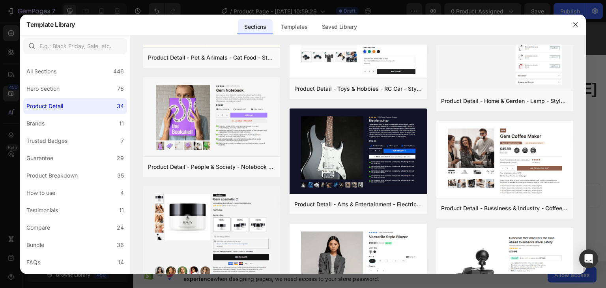
scroll to position [550, 0]
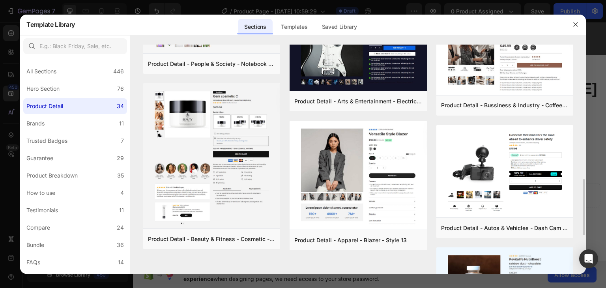
click at [417, 124] on img at bounding box center [358, 176] width 137 height 111
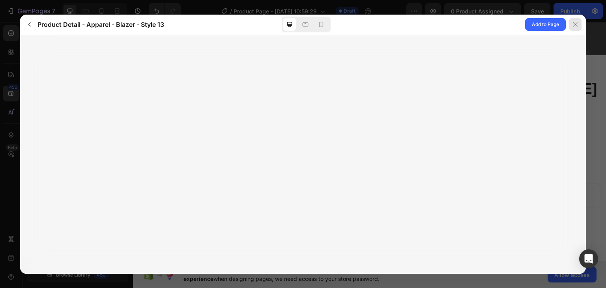
click at [571, 24] on div at bounding box center [575, 24] width 13 height 13
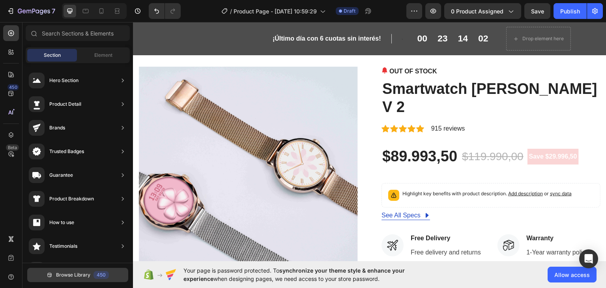
click at [75, 275] on span "Browse Library" at bounding box center [73, 275] width 34 height 7
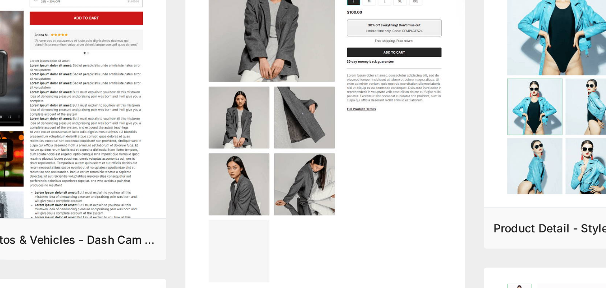
scroll to position [1261, 0]
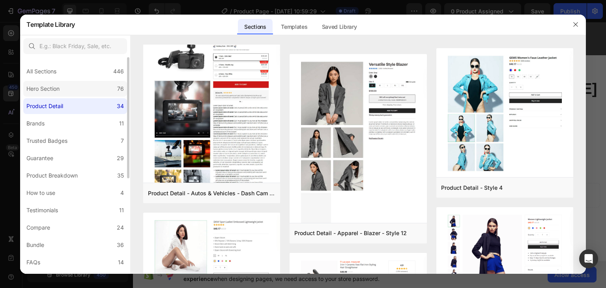
click at [44, 94] on label "Hero Section 76" at bounding box center [75, 89] width 104 height 16
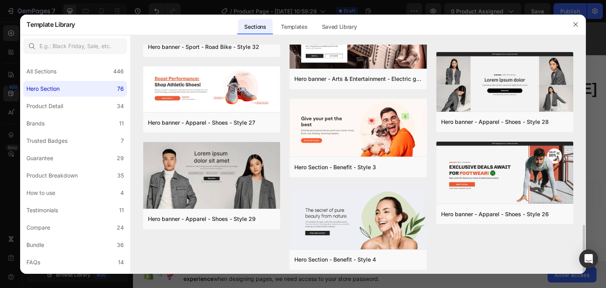
scroll to position [862, 0]
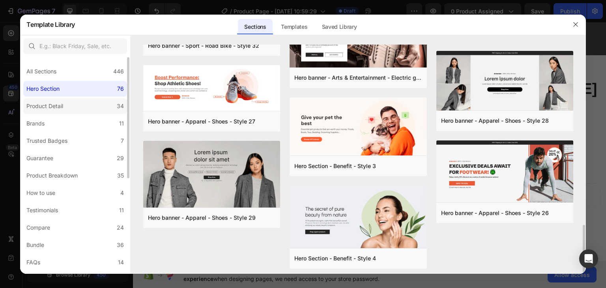
click at [55, 105] on div "Product Detail" at bounding box center [44, 105] width 37 height 9
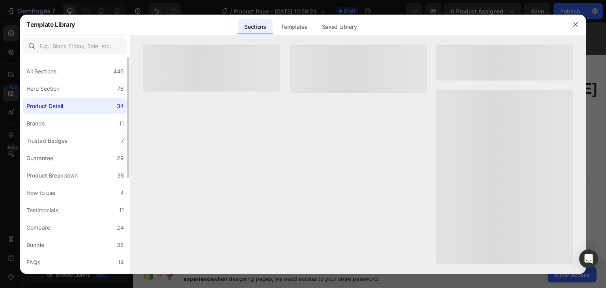
scroll to position [0, 0]
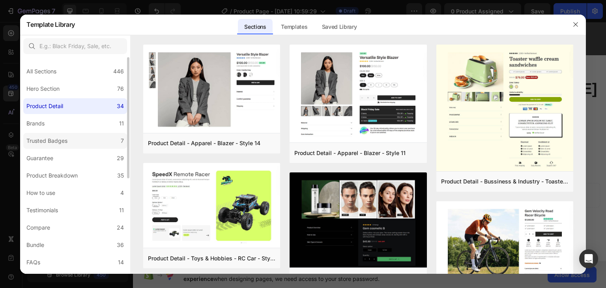
click at [55, 138] on div "Trusted Badges" at bounding box center [46, 140] width 41 height 9
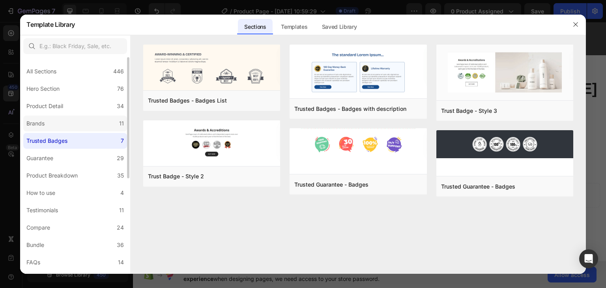
click at [70, 125] on label "Brands 11" at bounding box center [75, 124] width 104 height 16
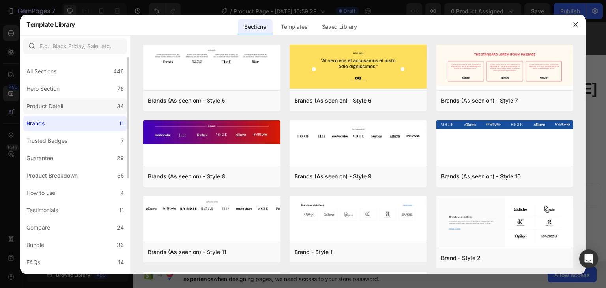
click at [77, 101] on label "Product Detail 34" at bounding box center [75, 106] width 104 height 16
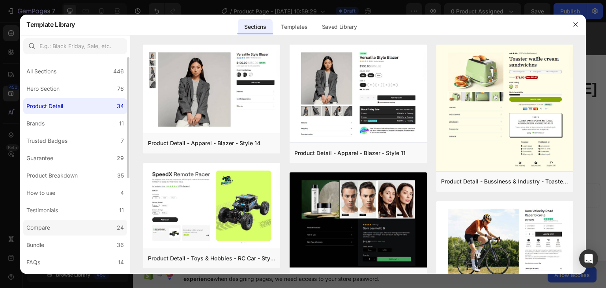
click at [101, 227] on label "Compare 24" at bounding box center [75, 228] width 104 height 16
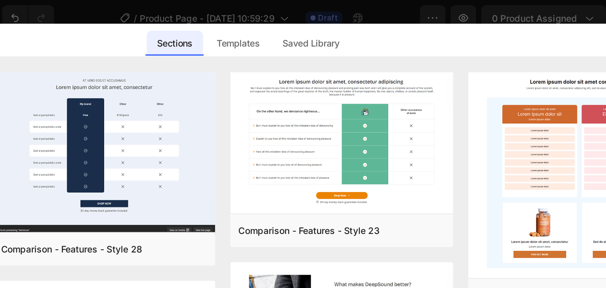
scroll to position [16, 0]
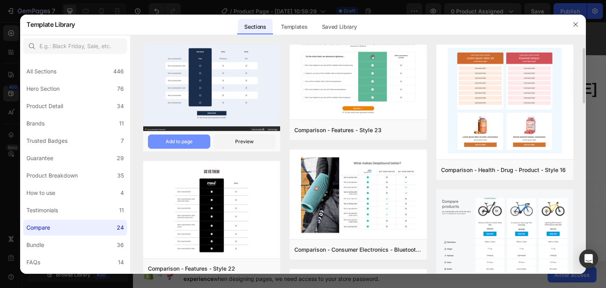
click at [170, 141] on div "Add to page" at bounding box center [179, 141] width 27 height 7
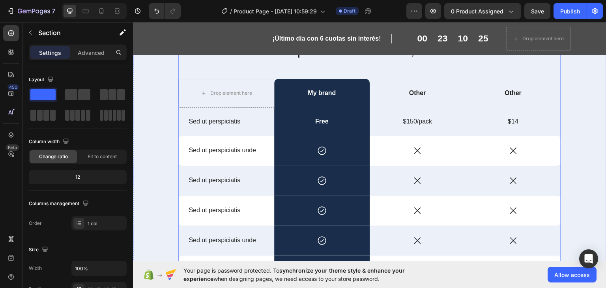
scroll to position [2565, 0]
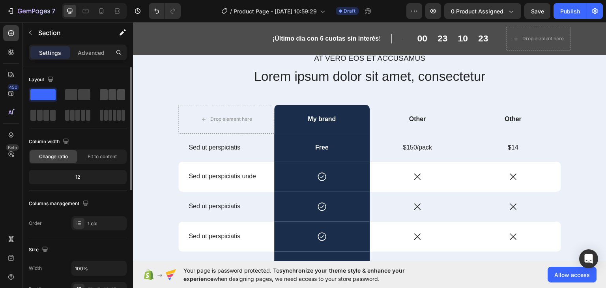
click at [120, 94] on span at bounding box center [121, 94] width 8 height 11
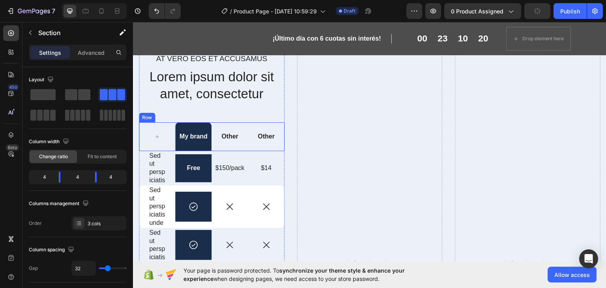
scroll to position [2460, 0]
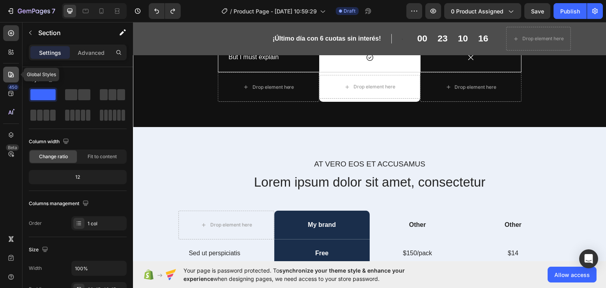
click at [9, 75] on icon at bounding box center [11, 75] width 8 height 8
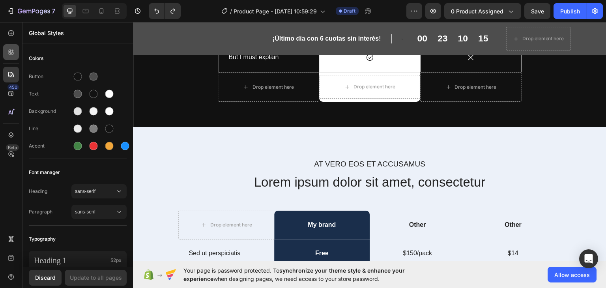
click at [8, 37] on icon at bounding box center [11, 33] width 8 height 8
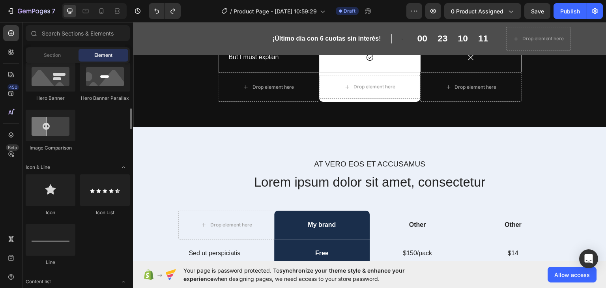
scroll to position [466, 0]
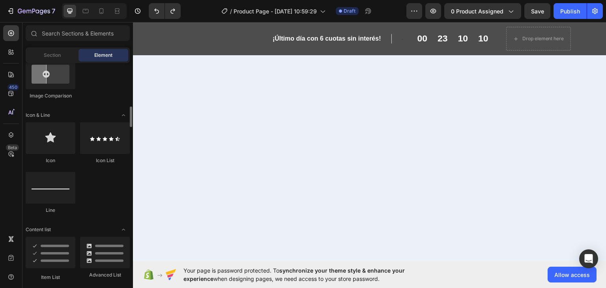
click at [204, 42] on div "¡Último día con 6 cuotas sin interés! Heading Row Heading Row Row" at bounding box center [271, 39] width 264 height 10
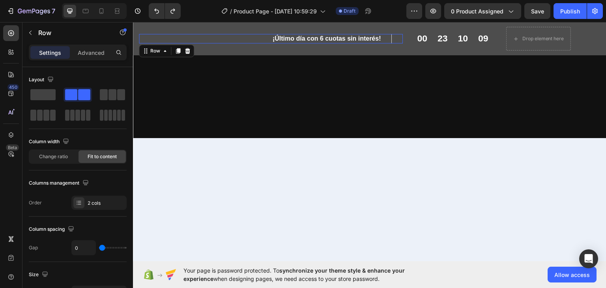
scroll to position [0, 0]
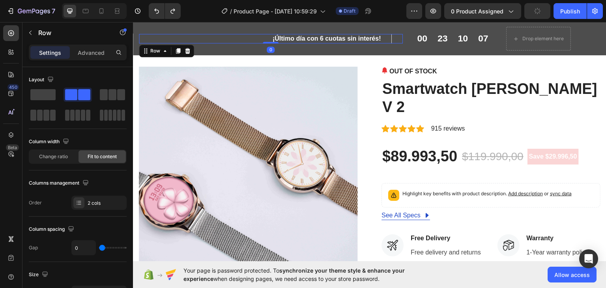
click at [172, 29] on div "¡Último día con 6 cuotas sin interés! Heading Row Heading Row Row 0" at bounding box center [271, 38] width 264 height 24
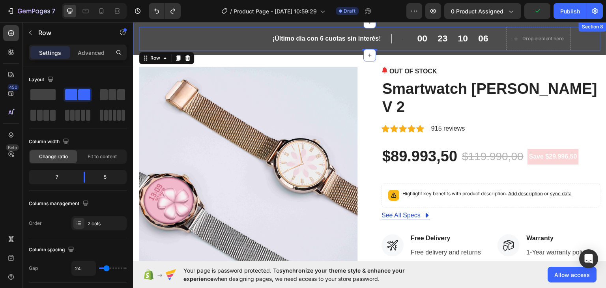
click at [146, 24] on div "¡Último día con 6 cuotas sin interés! Heading Row Heading Row Row 00 23 10 06 C…" at bounding box center [370, 38] width 474 height 33
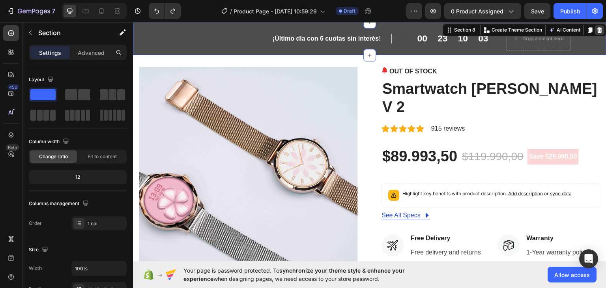
click at [598, 28] on icon at bounding box center [600, 30] width 5 height 6
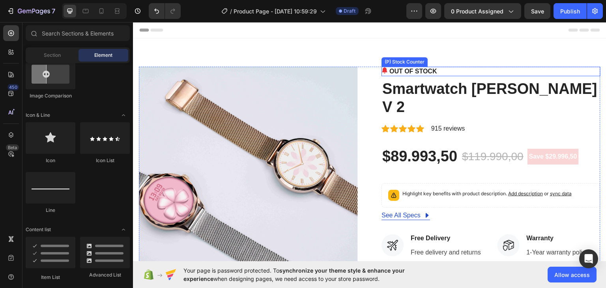
click at [418, 68] on p "OUT OF STOCK" at bounding box center [414, 70] width 48 height 9
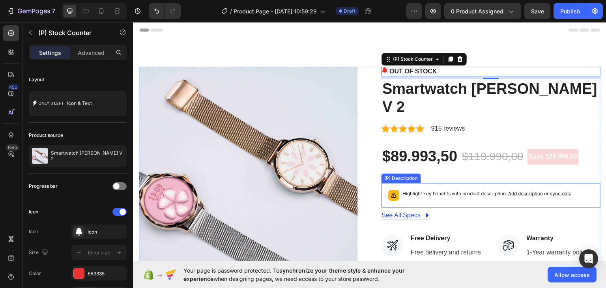
click at [427, 190] on div "Highlight key benefits with product description. Add description or sync data" at bounding box center [487, 195] width 169 height 11
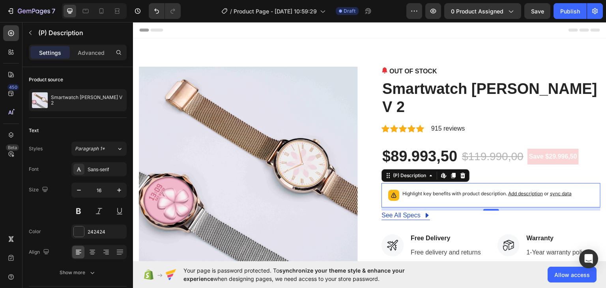
click at [537, 190] on span "Add description" at bounding box center [526, 193] width 35 height 6
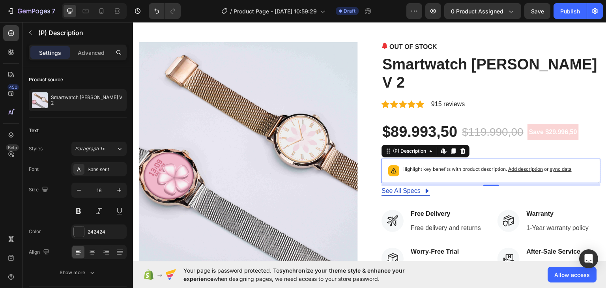
click at [556, 166] on span "sync data" at bounding box center [561, 169] width 22 height 6
click at [31, 35] on icon "button" at bounding box center [30, 33] width 2 height 4
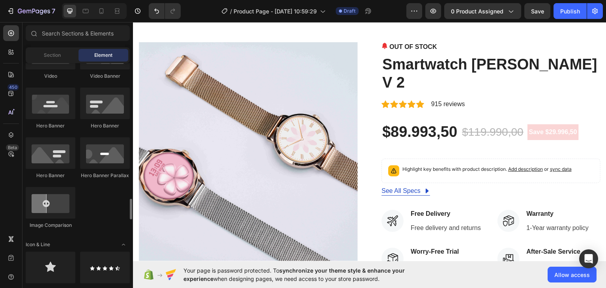
scroll to position [432, 0]
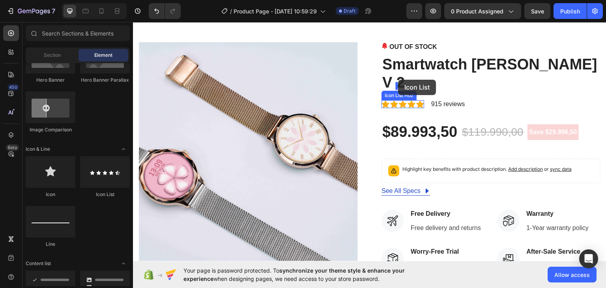
drag, startPoint x: 375, startPoint y: 107, endPoint x: 399, endPoint y: 82, distance: 34.1
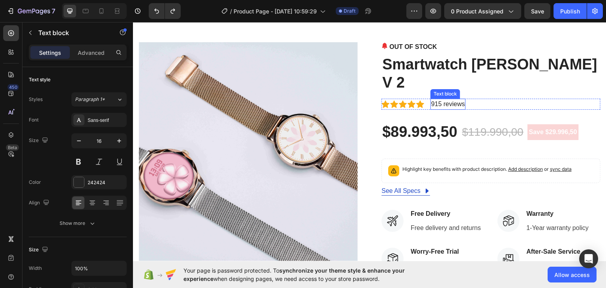
click at [432, 99] on p "915 reviews" at bounding box center [449, 103] width 34 height 9
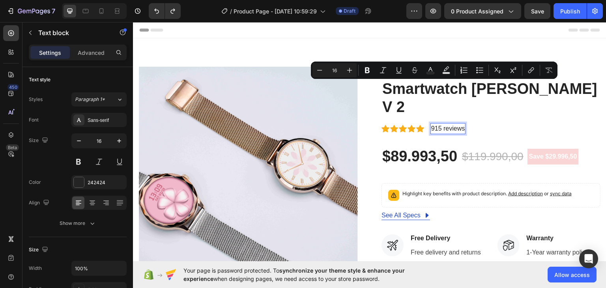
scroll to position [24, 0]
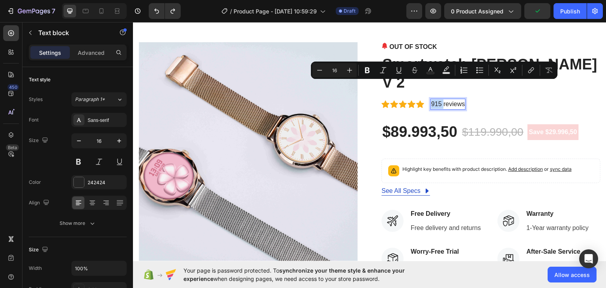
click at [437, 94] on div "OUT OF STOCK (P) Stock Counter Smartwatch [PERSON_NAME] V 2 (P) Title Icon Icon…" at bounding box center [491, 234] width 219 height 385
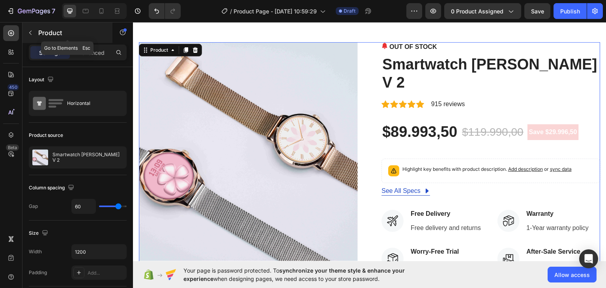
click at [33, 35] on icon "button" at bounding box center [30, 33] width 6 height 6
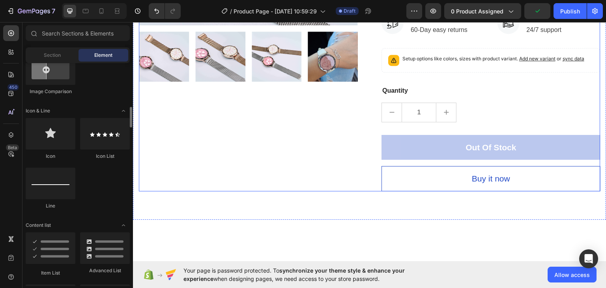
scroll to position [185, 0]
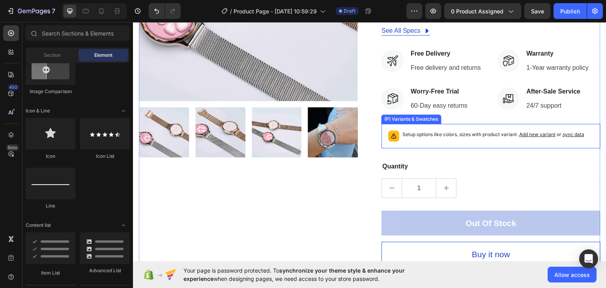
click at [452, 127] on div "Setup options like colors, sizes with product variant. Add new variant or sync …" at bounding box center [491, 135] width 212 height 17
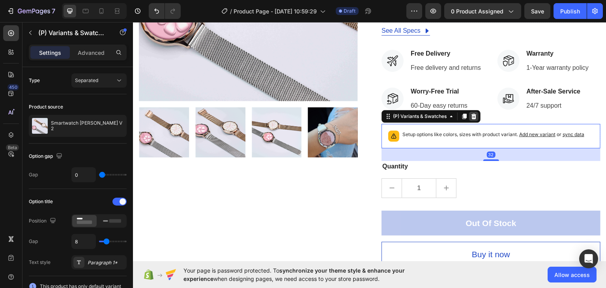
click at [472, 113] on icon at bounding box center [474, 116] width 5 height 6
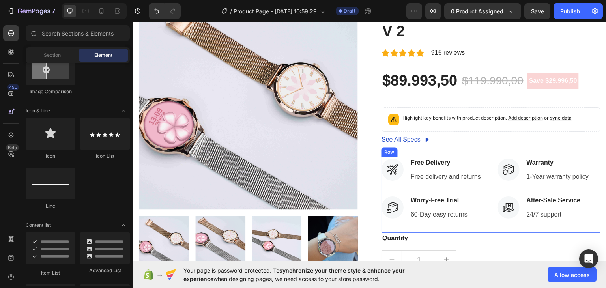
scroll to position [74, 0]
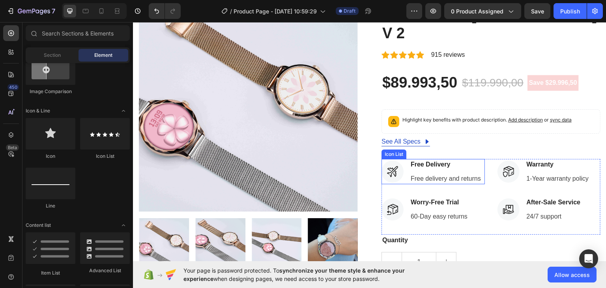
click at [382, 159] on li "Icon Free Delivery Text block Free delivery and returns Text block" at bounding box center [432, 171] width 100 height 25
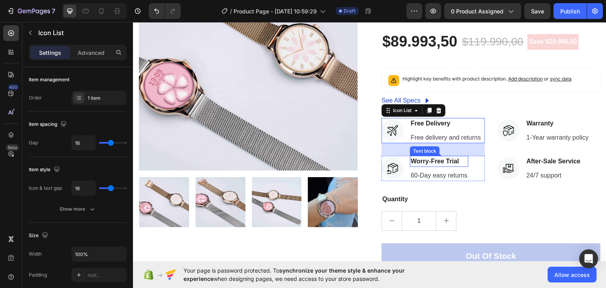
scroll to position [103, 0]
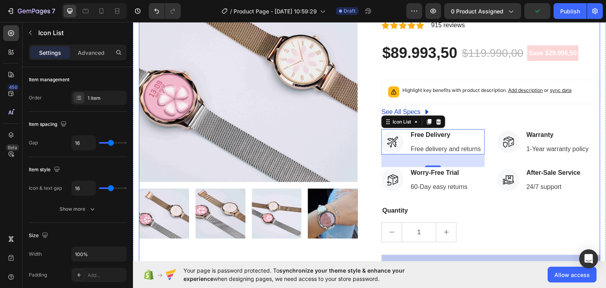
click at [463, 104] on div "OUT OF STOCK (P) Stock Counter Smartwatch [PERSON_NAME] V 2 (P) Title Icon Icon…" at bounding box center [491, 137] width 219 height 348
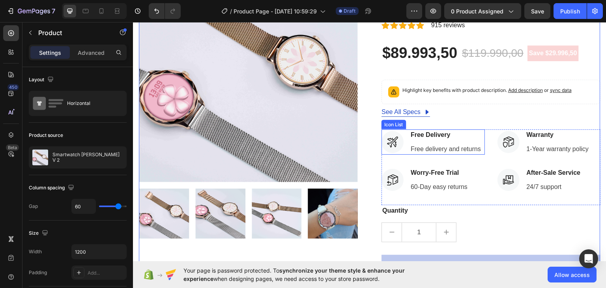
click at [393, 121] on div "Icon List" at bounding box center [394, 124] width 22 height 7
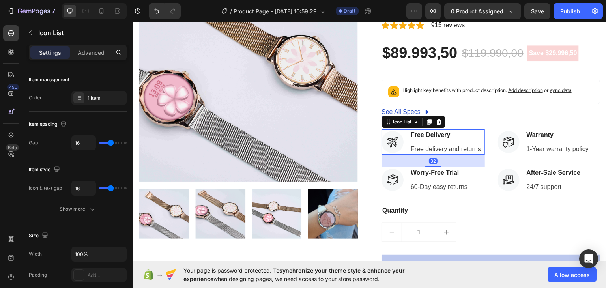
click at [382, 129] on li "Icon Free Delivery Text block Free delivery and returns Text block" at bounding box center [432, 141] width 100 height 25
click at [385, 118] on icon at bounding box center [388, 121] width 6 height 6
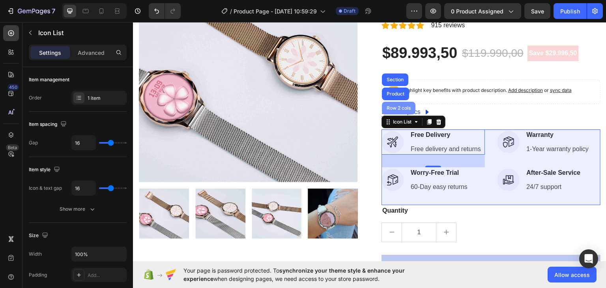
click at [390, 101] on div "Row 2 cols" at bounding box center [399, 107] width 34 height 13
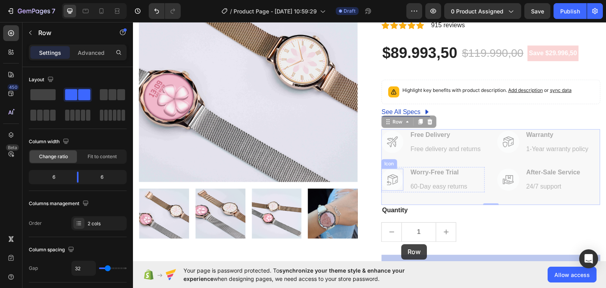
drag, startPoint x: 386, startPoint y: 106, endPoint x: 444, endPoint y: 209, distance: 118.4
click at [402, 246] on div "OUT OF STOCK (P) Stock Counter Smartwatch [PERSON_NAME] V 2 (P) Title Icon Icon…" at bounding box center [491, 137] width 219 height 348
drag, startPoint x: 458, startPoint y: 182, endPoint x: 421, endPoint y: 239, distance: 68.0
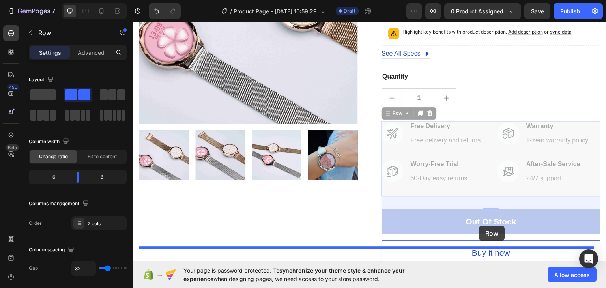
scroll to position [200, 0]
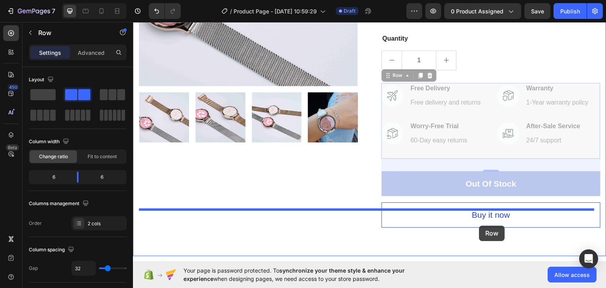
drag, startPoint x: 483, startPoint y: 103, endPoint x: 480, endPoint y: 225, distance: 122.0
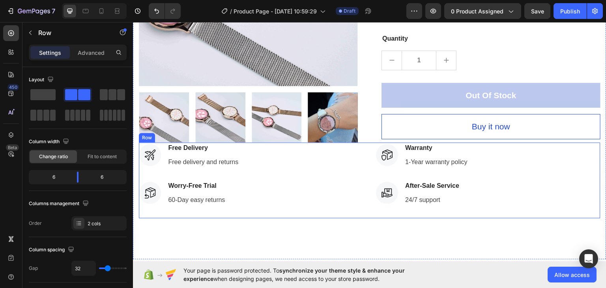
scroll to position [140, 0]
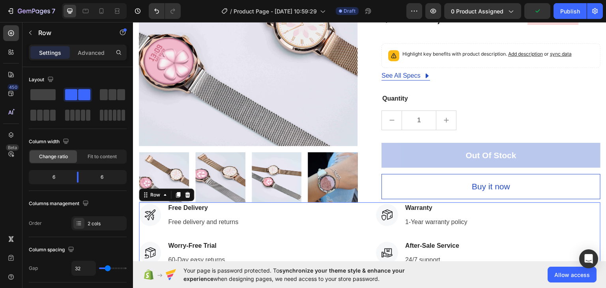
click at [364, 202] on div "Icon Free Delivery Text block Free delivery and returns Text block Icon List Ic…" at bounding box center [370, 240] width 462 height 76
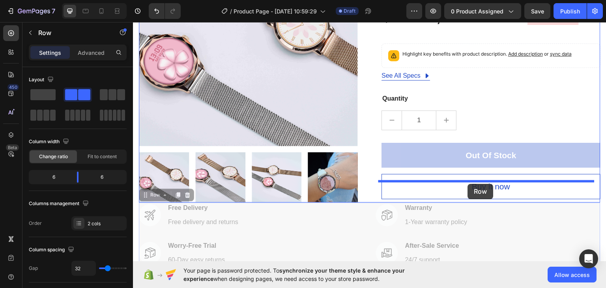
drag, startPoint x: 364, startPoint y: 198, endPoint x: 468, endPoint y: 183, distance: 104.9
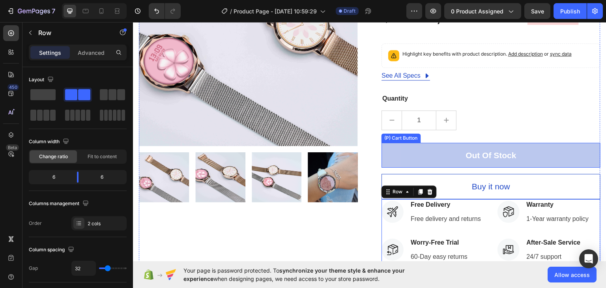
click at [473, 143] on button "Out Of Stock" at bounding box center [491, 155] width 219 height 25
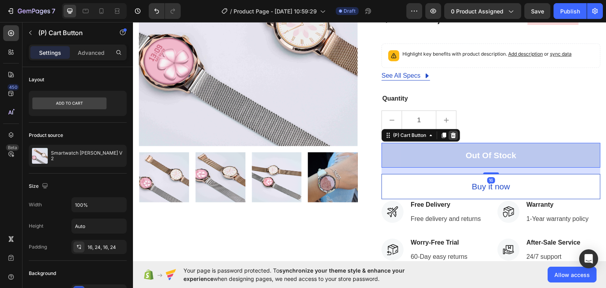
click at [451, 132] on icon at bounding box center [453, 135] width 5 height 6
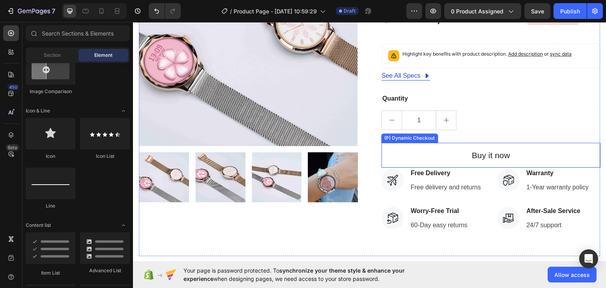
click at [403, 143] on button "Buy it now" at bounding box center [491, 155] width 219 height 25
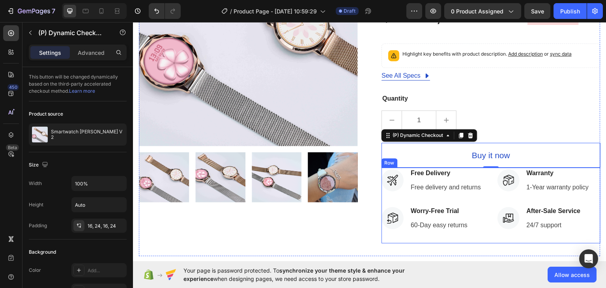
click at [482, 167] on div "Icon Free Delivery Text block Free delivery and returns Text block Icon List Ic…" at bounding box center [491, 205] width 219 height 76
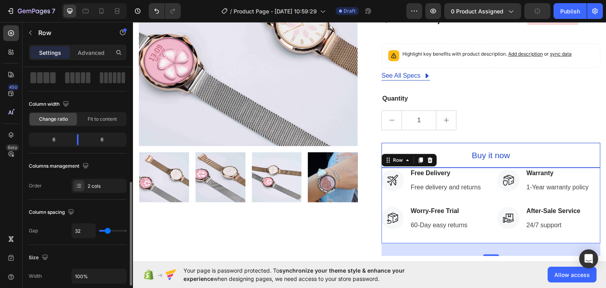
scroll to position [107, 0]
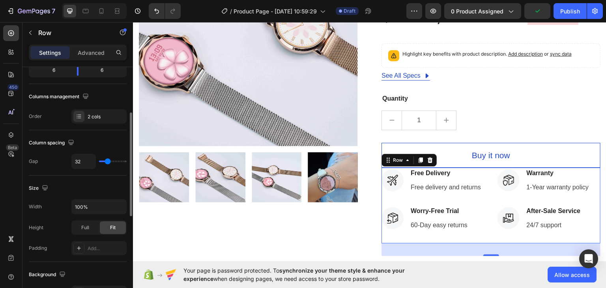
type input "52"
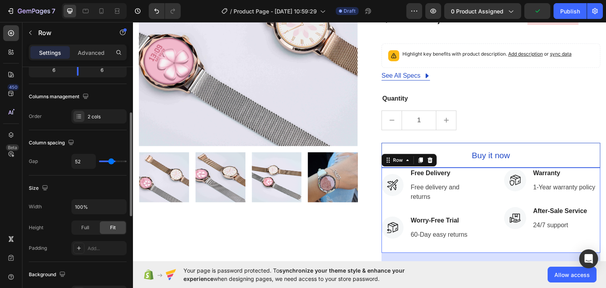
type input "66"
type input "68"
drag, startPoint x: 109, startPoint y: 160, endPoint x: 114, endPoint y: 161, distance: 5.6
click at [114, 161] on input "range" at bounding box center [113, 162] width 28 height 2
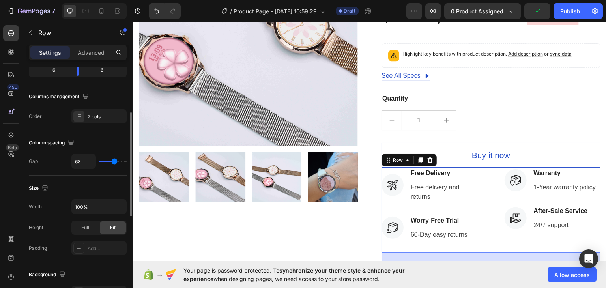
type input "32"
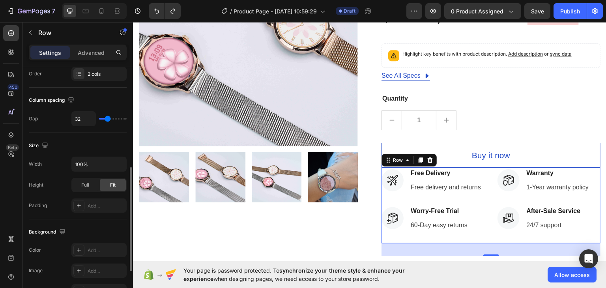
scroll to position [175, 0]
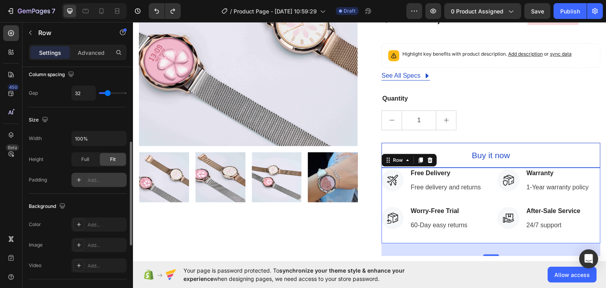
click at [96, 174] on div "Add..." at bounding box center [98, 180] width 55 height 14
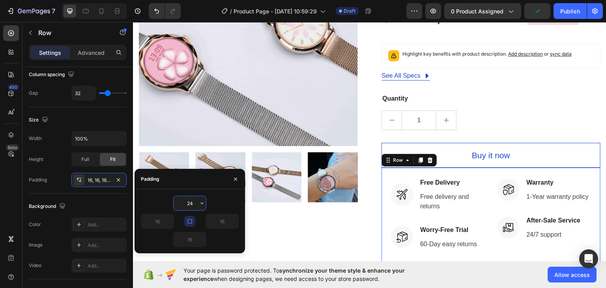
type input "24"
click at [582, 122] on div "OUT OF STOCK (P) Stock Counter Smartwatch [PERSON_NAME] V 2 (P) Title Icon Icon…" at bounding box center [491, 106] width 219 height 358
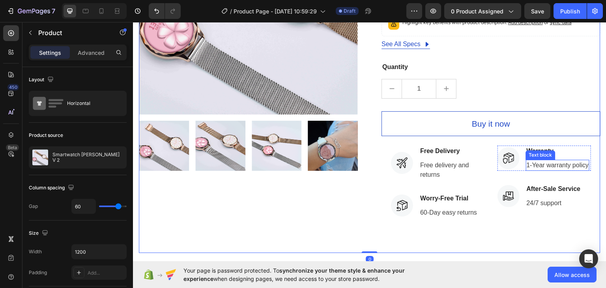
scroll to position [191, 0]
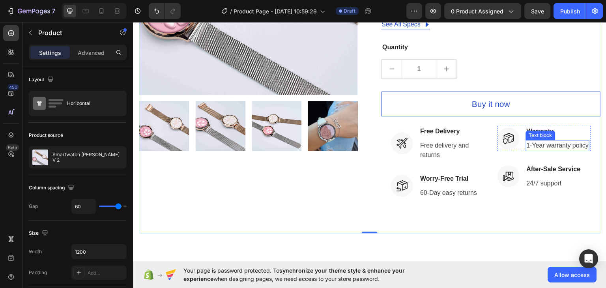
click at [542, 141] on p "1-Year warranty policy" at bounding box center [558, 145] width 62 height 9
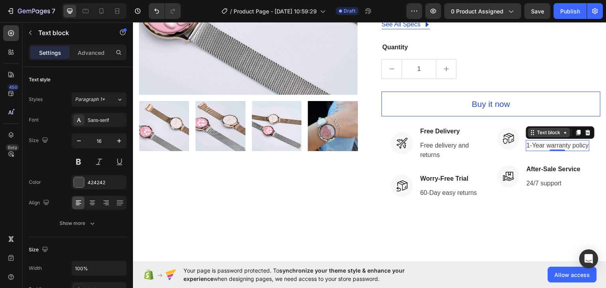
click at [539, 129] on div "Text block" at bounding box center [549, 132] width 26 height 7
click at [513, 127] on div "Icon" at bounding box center [509, 138] width 22 height 22
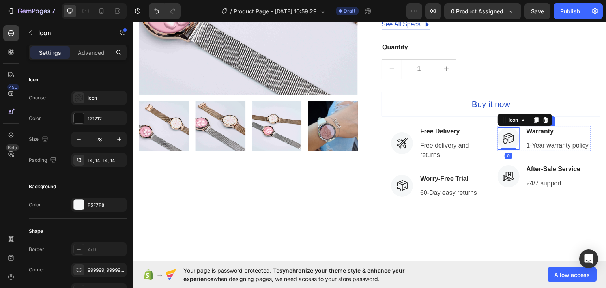
click at [537, 126] on p "Warranty" at bounding box center [558, 130] width 62 height 9
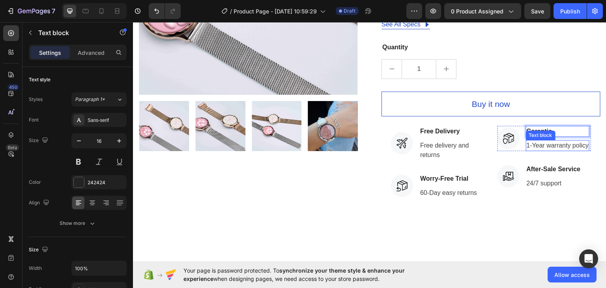
click at [554, 141] on p "1-Year warranty policy" at bounding box center [558, 145] width 62 height 9
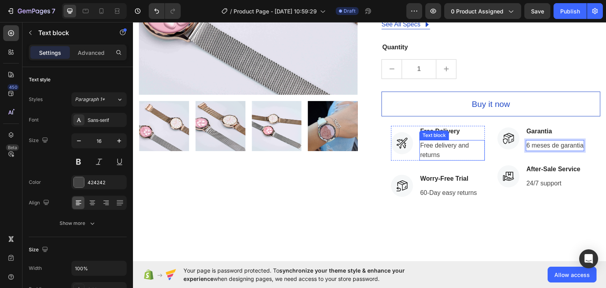
click at [450, 126] on p "Free Delivery" at bounding box center [452, 130] width 64 height 9
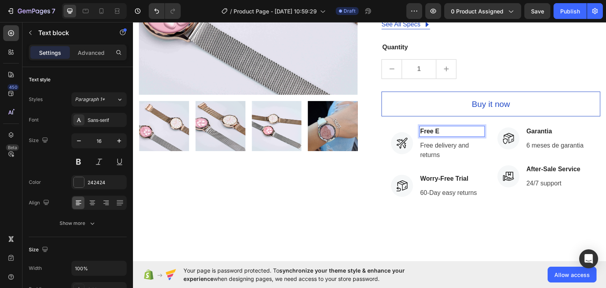
click at [450, 126] on p "Free E" at bounding box center [452, 130] width 64 height 9
click at [435, 126] on p "Free E" at bounding box center [452, 130] width 64 height 9
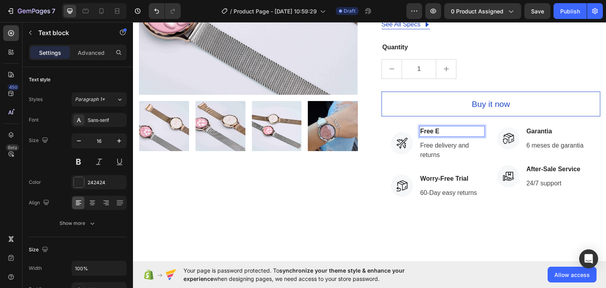
click at [422, 126] on p "Free E" at bounding box center [452, 130] width 64 height 9
click at [422, 141] on p "Free delivery and returns" at bounding box center [452, 150] width 64 height 19
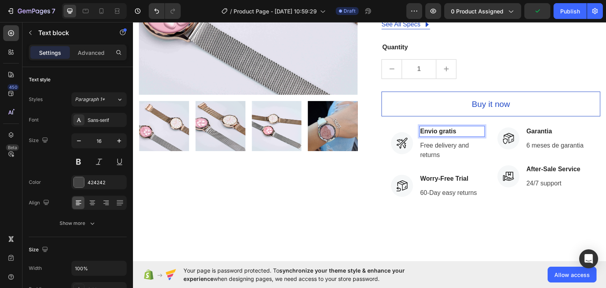
click at [422, 141] on p "Free delivery and returns" at bounding box center [452, 150] width 64 height 19
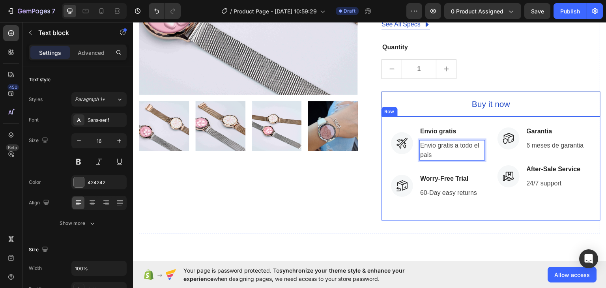
click at [520, 163] on li "Icon After-Sale Service Text block 24/7 support Text block" at bounding box center [540, 175] width 84 height 25
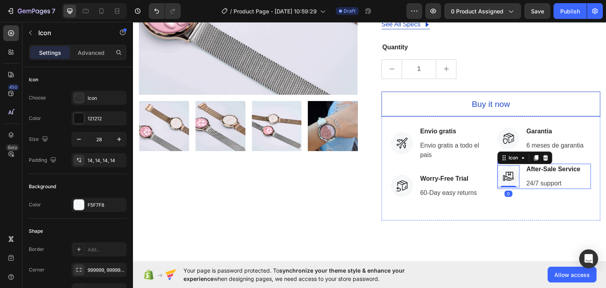
click at [579, 163] on div "Icon 0 After-Sale Service Text block 24/7 support Text block" at bounding box center [545, 175] width 94 height 25
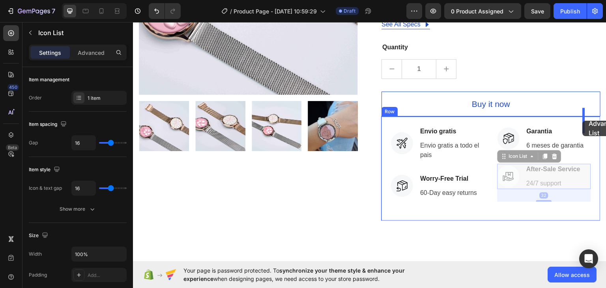
drag, startPoint x: 582, startPoint y: 146, endPoint x: 583, endPoint y: 120, distance: 25.7
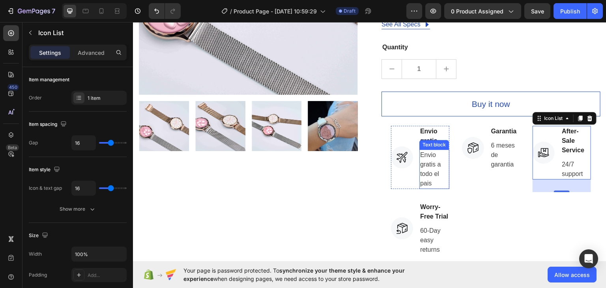
click at [424, 150] on p "Envio gratis a todo el pais" at bounding box center [434, 169] width 28 height 38
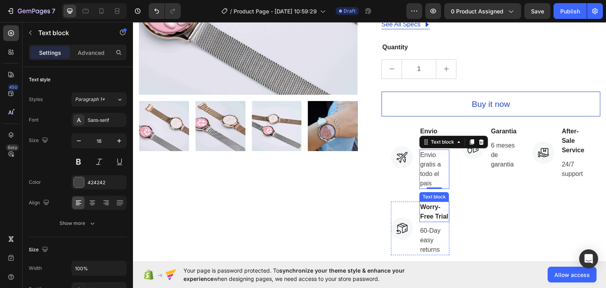
scroll to position [154, 0]
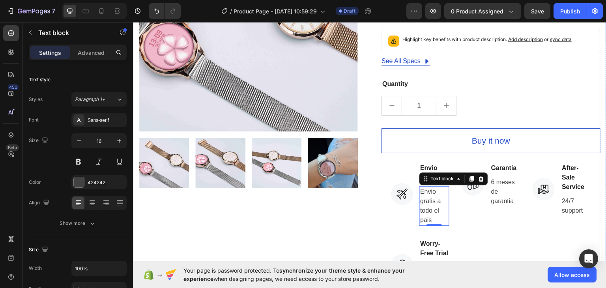
click at [562, 78] on div "Quantity" at bounding box center [491, 83] width 219 height 11
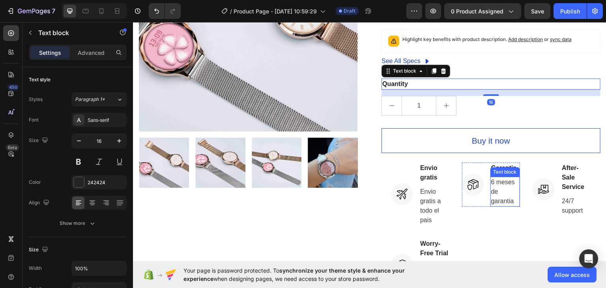
click at [498, 177] on p "6 meses de garantia" at bounding box center [506, 191] width 28 height 28
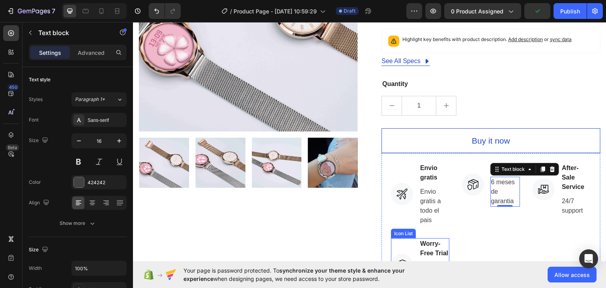
click at [414, 238] on li "Icon Worry-Free Trial Text block 60-Day easy returns Text block" at bounding box center [420, 265] width 58 height 54
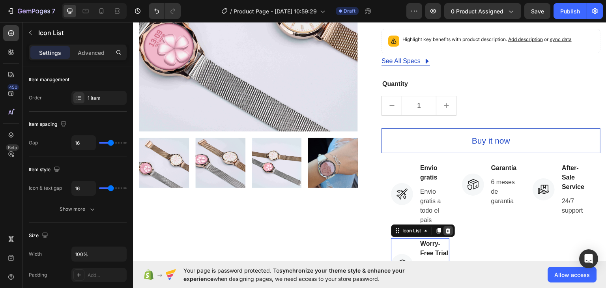
click at [446, 228] on icon at bounding box center [448, 231] width 5 height 6
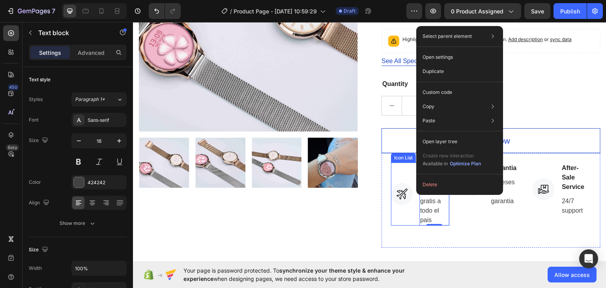
click at [406, 162] on li "Icon Envio gratis Text block Envio gratis a todo el pais Text block 0" at bounding box center [420, 193] width 58 height 63
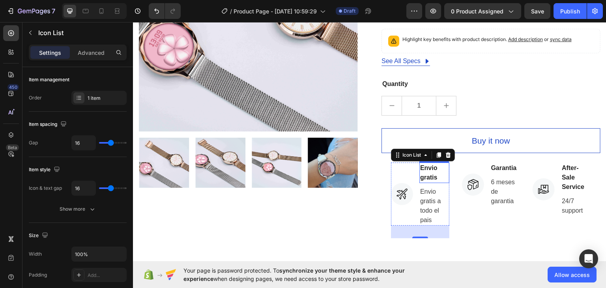
click at [466, 162] on li "Icon Garantia Text block 6 meses de garantia Text block" at bounding box center [491, 184] width 58 height 44
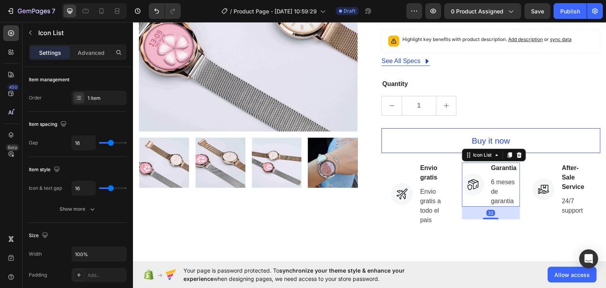
click at [466, 162] on li "Icon Garantia Text block 6 meses de garantia Text block" at bounding box center [491, 184] width 58 height 44
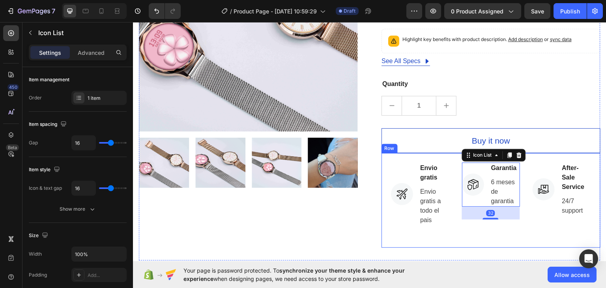
click at [456, 153] on div "Icon Envio gratis Text block Envio gratis a todo el pais Text block Icon List I…" at bounding box center [491, 200] width 219 height 95
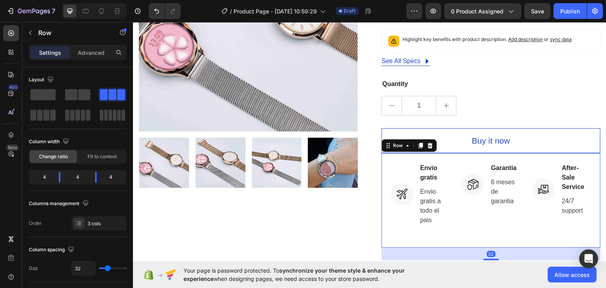
click at [449, 153] on div "Icon Envio gratis Text block Envio gratis a todo el pais Text block Icon List I…" at bounding box center [491, 200] width 219 height 95
click at [382, 153] on div "Icon Envio gratis Text block Envio gratis a todo el pais Text block Icon List I…" at bounding box center [491, 200] width 219 height 95
click at [42, 175] on div "4" at bounding box center [41, 177] width 22 height 11
click at [92, 159] on span "Fit to content" at bounding box center [102, 156] width 29 height 7
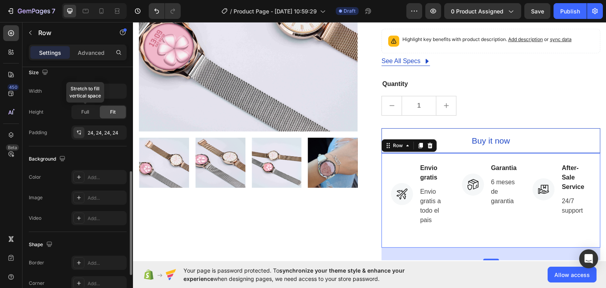
scroll to position [215, 0]
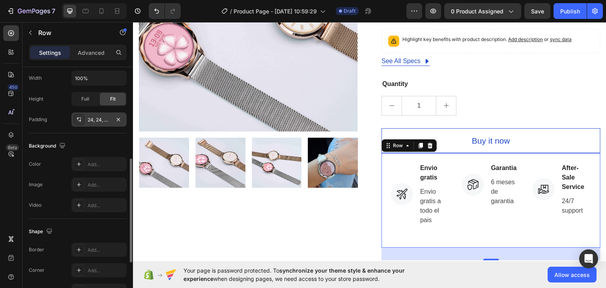
click at [82, 113] on div "24, 24, 24, 24" at bounding box center [98, 120] width 55 height 14
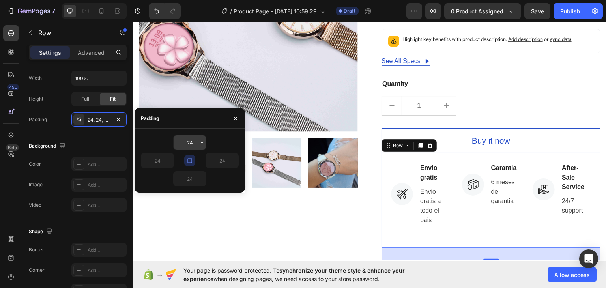
click at [194, 139] on input "24" at bounding box center [190, 142] width 32 height 14
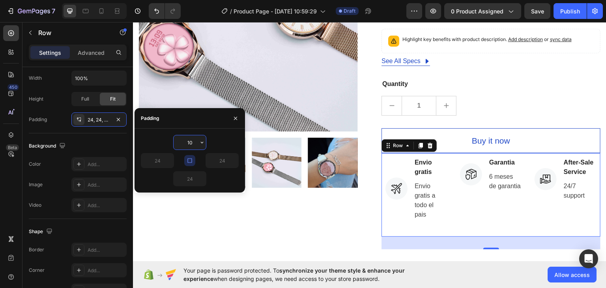
type input "1"
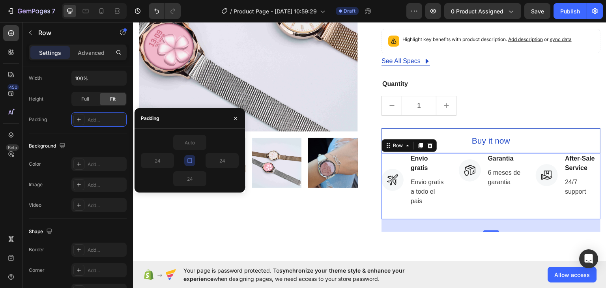
type input "0"
click at [494, 96] on div "1" at bounding box center [491, 106] width 219 height 20
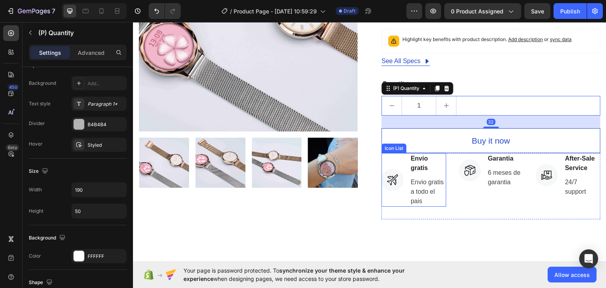
scroll to position [0, 0]
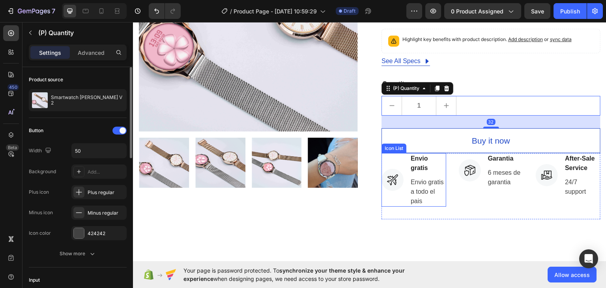
click at [430, 155] on div "Envio gratis Text block Envio gratis a todo el pais Text block" at bounding box center [428, 180] width 36 height 54
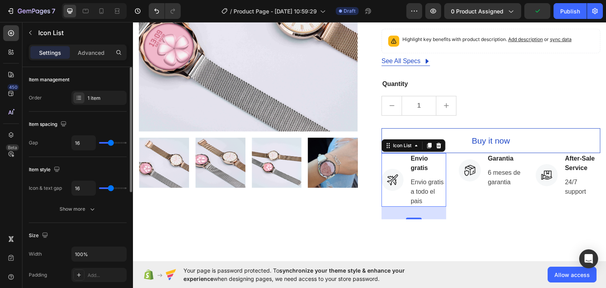
type input "8"
type input "7"
type input "3"
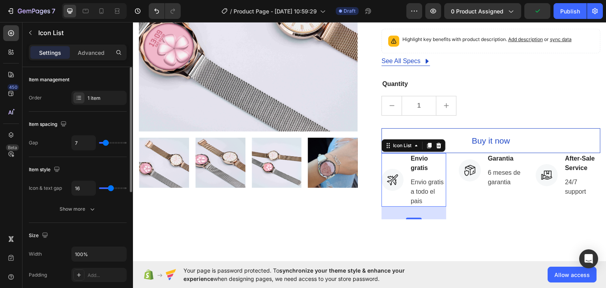
type input "3"
type input "0"
drag, startPoint x: 112, startPoint y: 141, endPoint x: 104, endPoint y: 142, distance: 8.1
type input "0"
click at [99, 142] on input "range" at bounding box center [113, 143] width 28 height 2
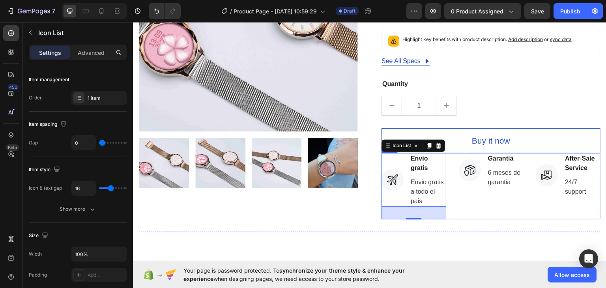
click at [451, 153] on div "Icon Envio gratis Text block Envio gratis a todo el pais Text block Icon List 3…" at bounding box center [491, 186] width 219 height 66
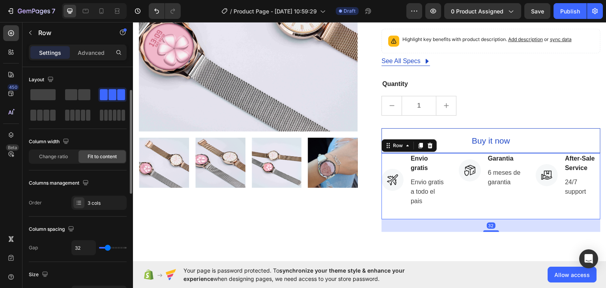
scroll to position [47, 0]
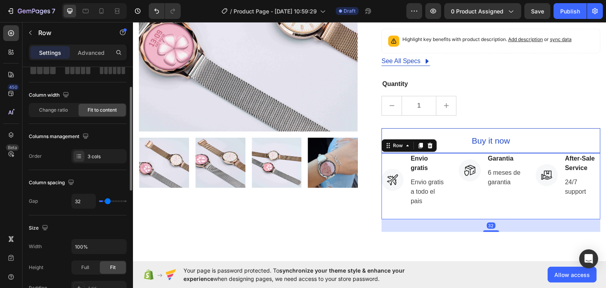
type input "6"
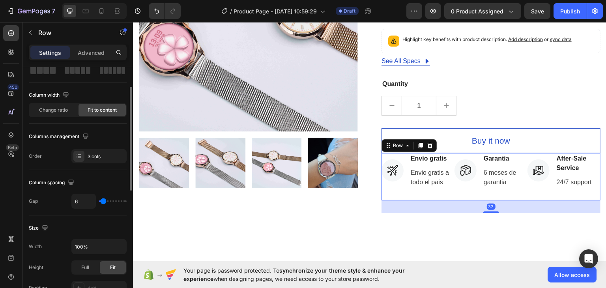
type input "0"
type input "4"
type input "24"
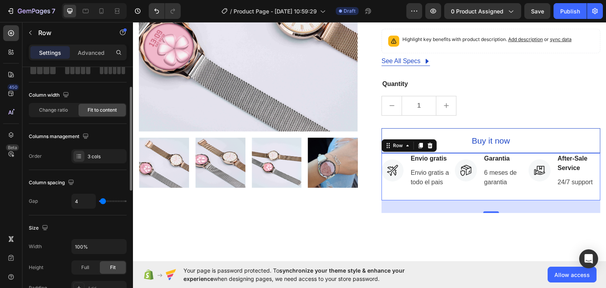
type input "24"
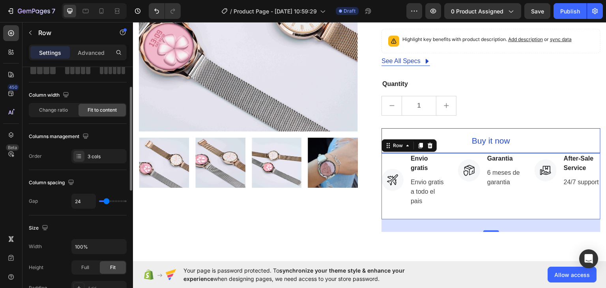
type input "27"
type input "20"
type input "15"
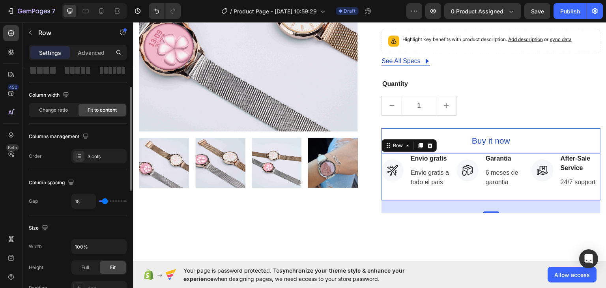
type input "15"
click at [105, 202] on input "range" at bounding box center [113, 202] width 28 height 2
click at [430, 154] on p "Envio gratis" at bounding box center [430, 158] width 39 height 9
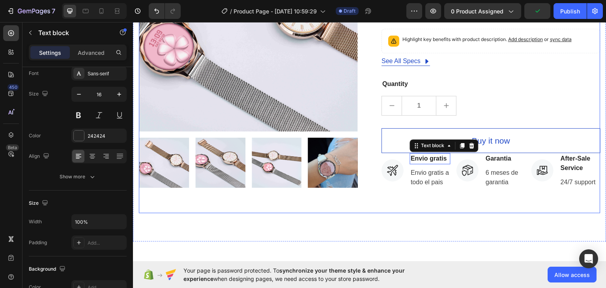
click at [458, 216] on div "Product Images OUT OF STOCK (P) Stock Counter Smartwatch [PERSON_NAME] V 2 (P) …" at bounding box center [370, 63] width 474 height 358
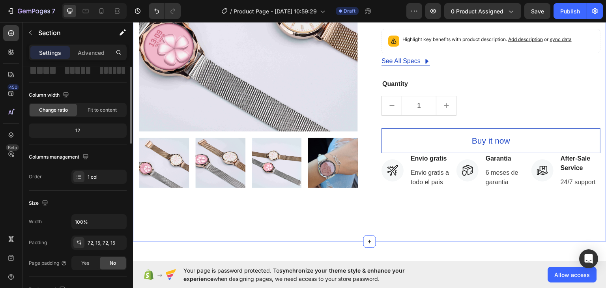
scroll to position [0, 0]
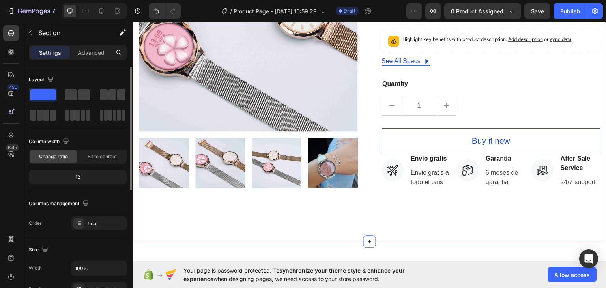
click at [393, 169] on div at bounding box center [393, 170] width 22 height 22
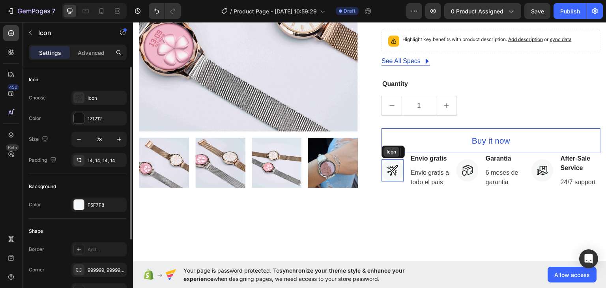
click at [390, 152] on div "Icon" at bounding box center [391, 152] width 13 height 0
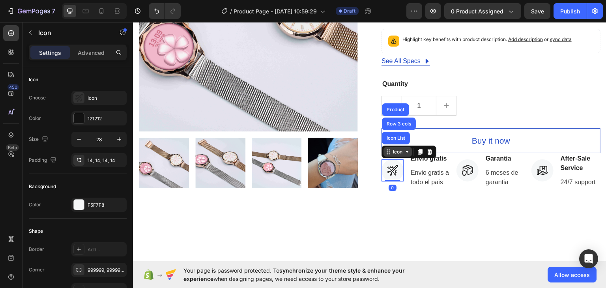
scroll to position [128, 0]
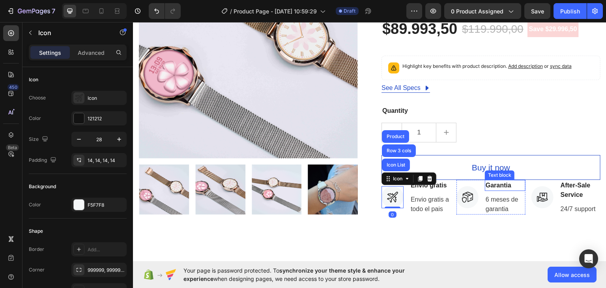
click at [486, 170] on div "Text block" at bounding box center [500, 174] width 30 height 9
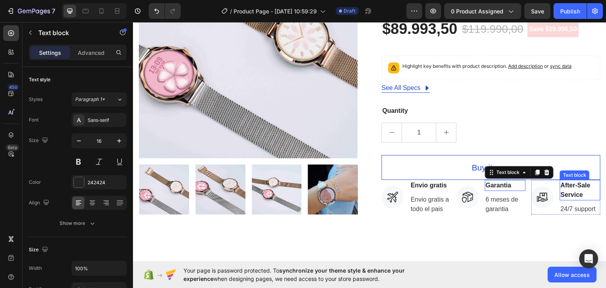
click at [594, 180] on p "After-Sale Service" at bounding box center [580, 189] width 39 height 19
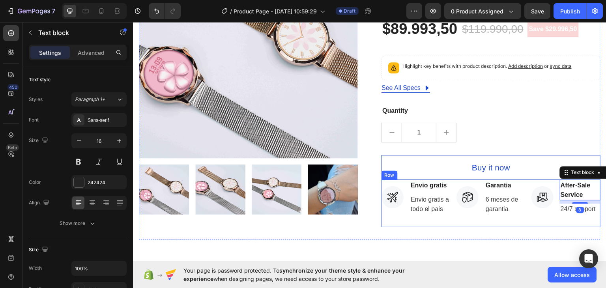
click at [500, 198] on div "Icon Garantia Text block 6 meses de garantia Text block Icon List" at bounding box center [491, 203] width 69 height 47
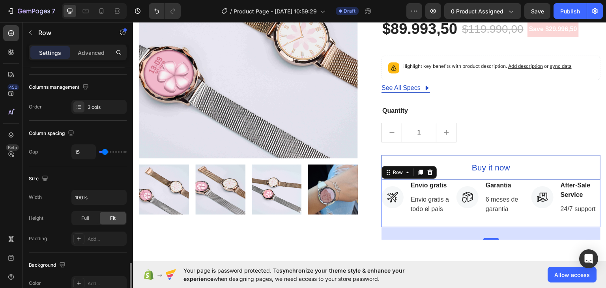
scroll to position [205, 0]
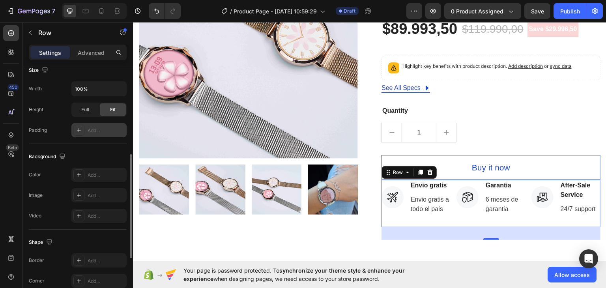
click at [91, 133] on div "Add..." at bounding box center [106, 130] width 37 height 7
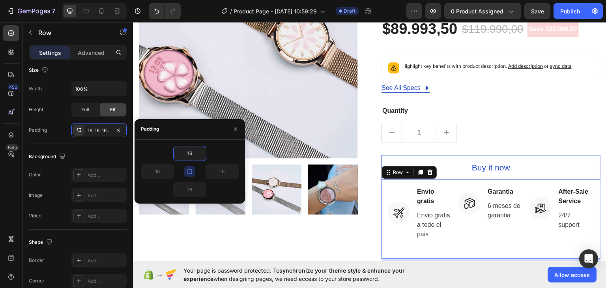
click at [189, 172] on icon "button" at bounding box center [190, 172] width 6 height 6
click at [224, 165] on input "16" at bounding box center [222, 172] width 32 height 14
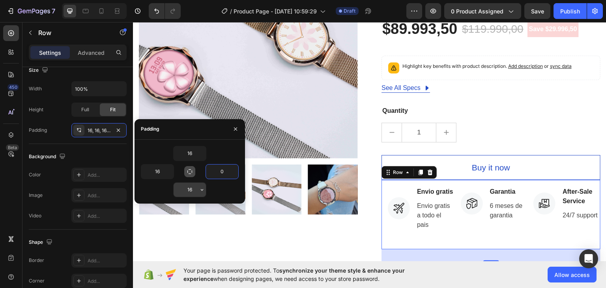
type input "0"
click at [188, 194] on input "16" at bounding box center [190, 190] width 32 height 14
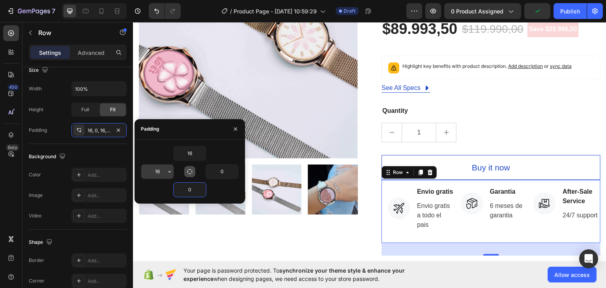
type input "0"
click at [159, 169] on input "16" at bounding box center [157, 172] width 32 height 14
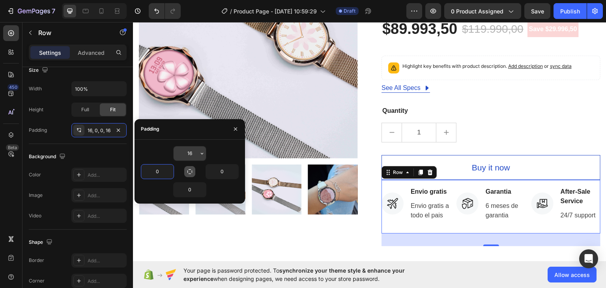
type input "0"
click at [190, 153] on input "16" at bounding box center [190, 153] width 32 height 14
click at [263, 107] on img at bounding box center [248, 48] width 219 height 219
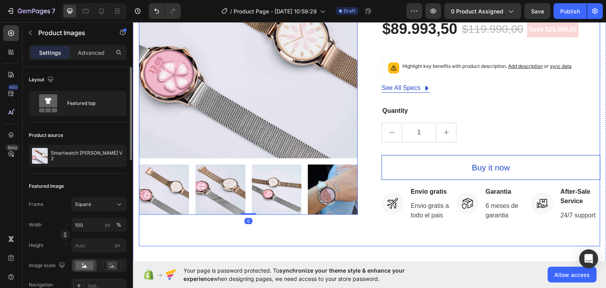
scroll to position [33, 0]
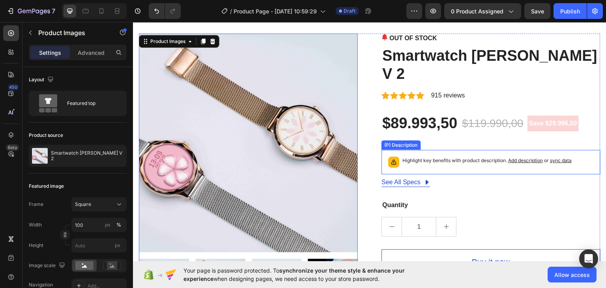
click at [559, 157] on span "sync data" at bounding box center [561, 160] width 22 height 6
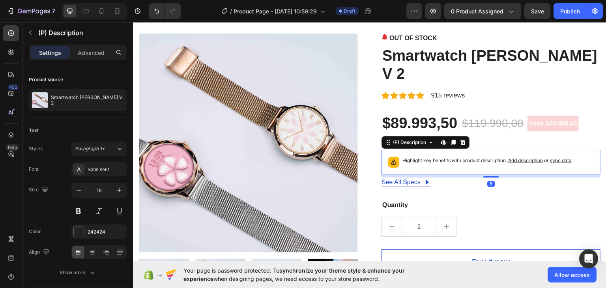
click at [559, 157] on span "sync data" at bounding box center [561, 160] width 22 height 6
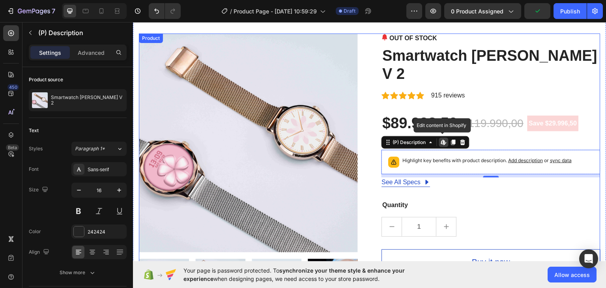
click at [477, 199] on div "Quantity" at bounding box center [491, 204] width 219 height 11
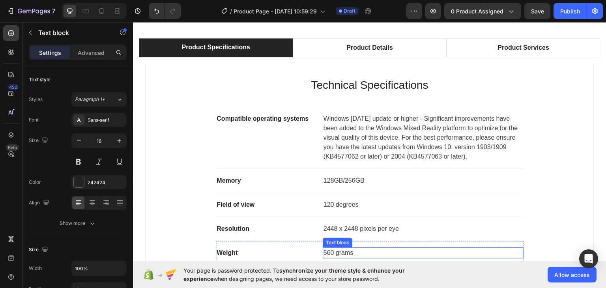
scroll to position [447, 0]
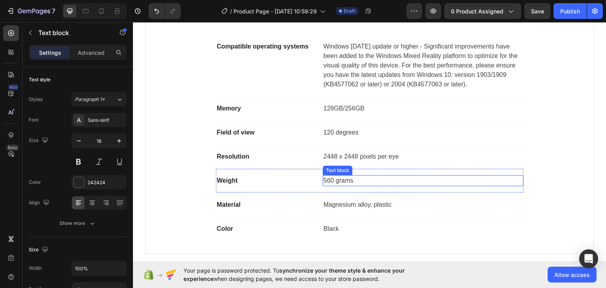
click at [342, 21] on p "Technical Specifications" at bounding box center [370, 12] width 422 height 17
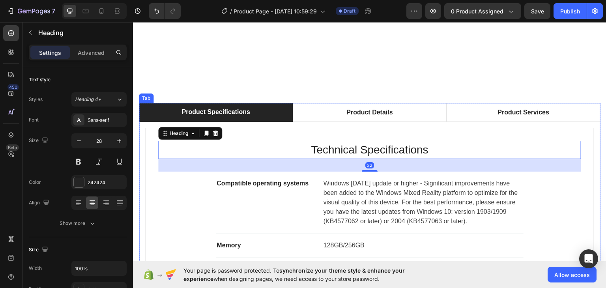
scroll to position [273, 0]
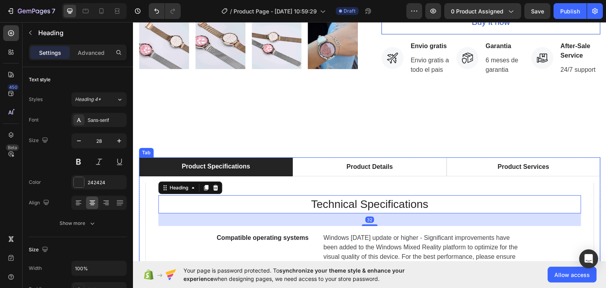
click at [199, 157] on li "Product Specifications" at bounding box center [216, 166] width 154 height 19
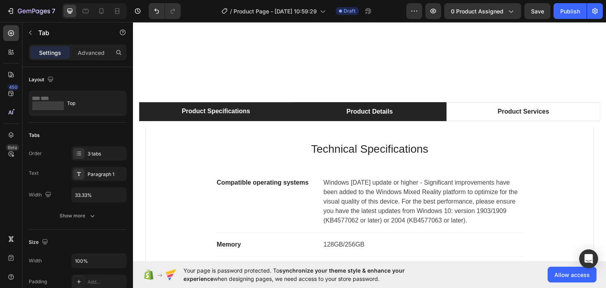
scroll to position [266, 0]
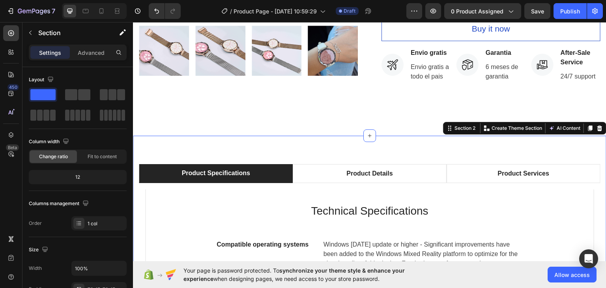
click at [598, 125] on icon at bounding box center [600, 128] width 5 height 6
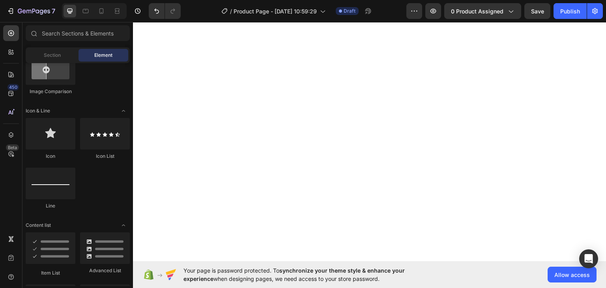
scroll to position [0, 0]
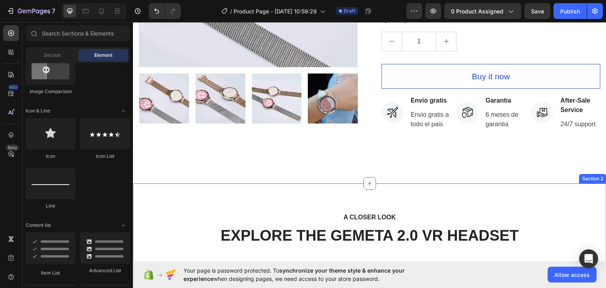
click at [307, 183] on div "A CLOSER LOOK Text block EXPLORE THE GEMETA 2.0 VR HEADSET Heading Row Image Wi…" at bounding box center [370, 287] width 474 height 208
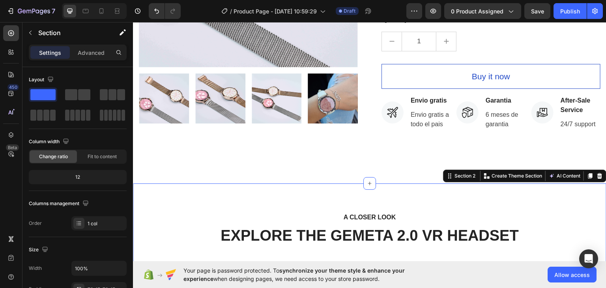
scroll to position [223, 0]
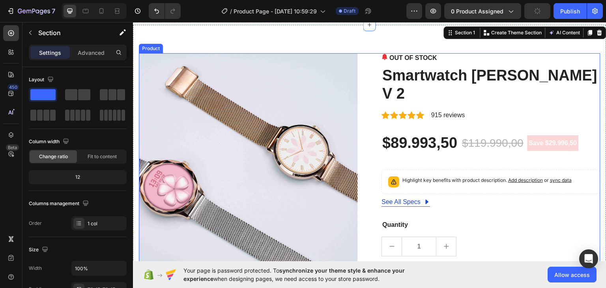
scroll to position [19, 0]
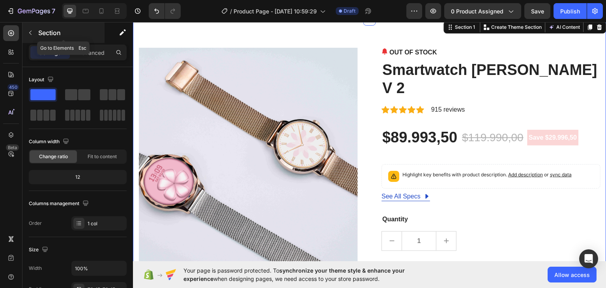
click at [28, 29] on button "button" at bounding box center [30, 32] width 13 height 13
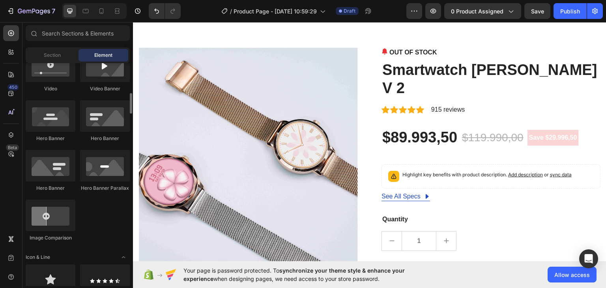
scroll to position [324, 0]
click at [102, 166] on div at bounding box center [105, 166] width 50 height 32
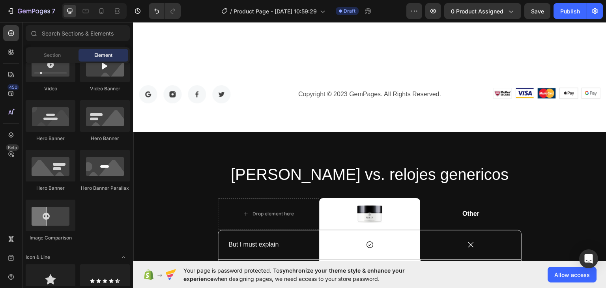
scroll to position [2096, 0]
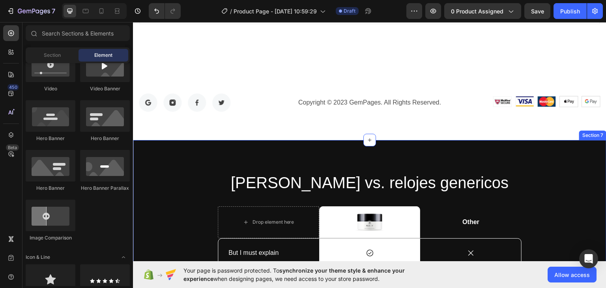
click at [523, 148] on div "[PERSON_NAME] vs. relojes genericos Heading Drop element here Image Row Other T…" at bounding box center [370, 260] width 474 height 241
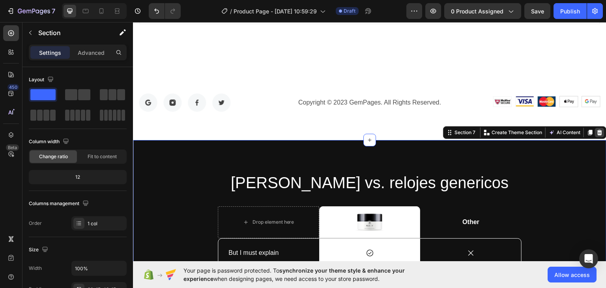
click at [597, 129] on icon at bounding box center [600, 132] width 6 height 6
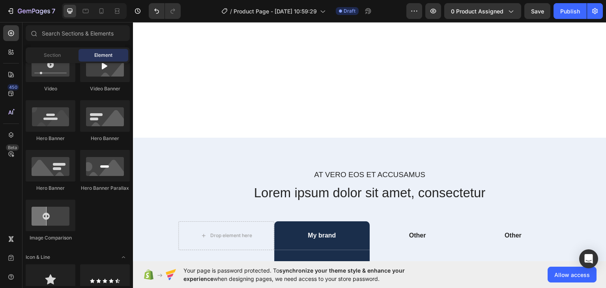
scroll to position [2488, 0]
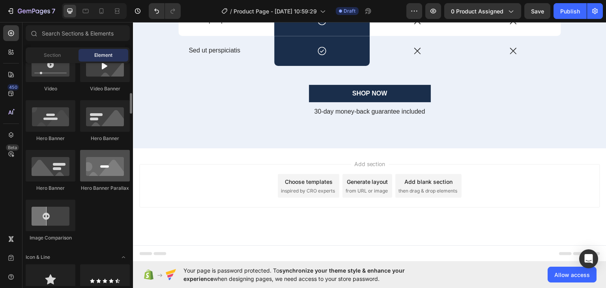
click at [107, 167] on div at bounding box center [105, 166] width 50 height 32
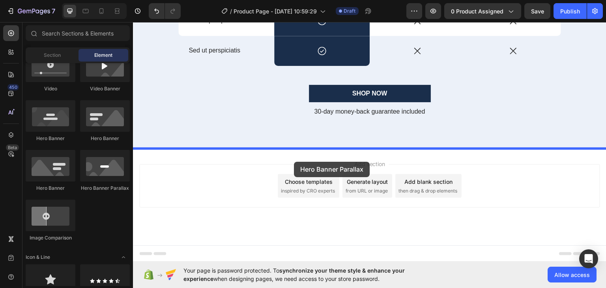
drag, startPoint x: 240, startPoint y: 189, endPoint x: 294, endPoint y: 161, distance: 60.9
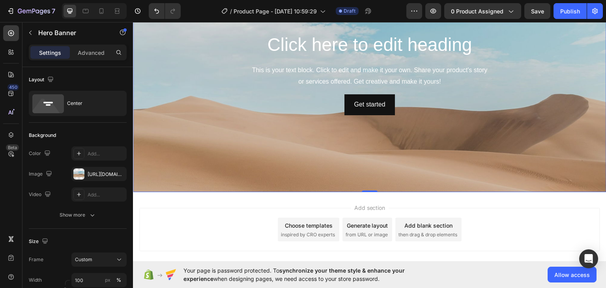
scroll to position [2555, 0]
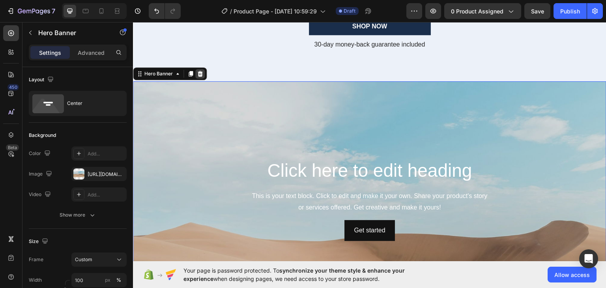
click at [204, 73] on div at bounding box center [199, 73] width 9 height 9
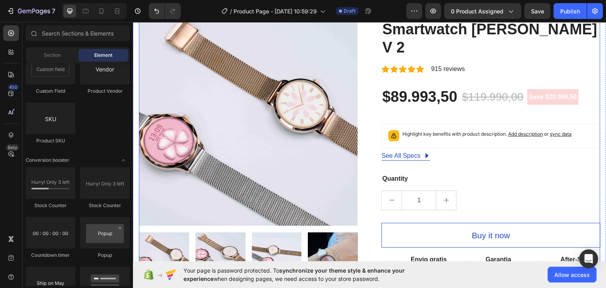
scroll to position [195, 0]
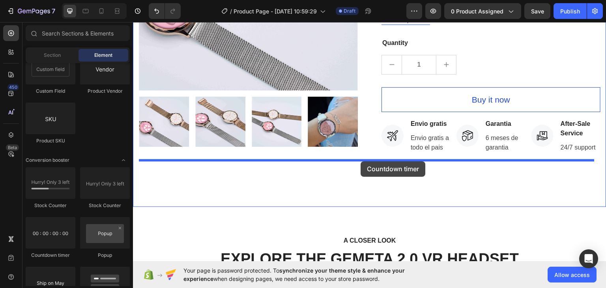
drag, startPoint x: 233, startPoint y: 232, endPoint x: 361, endPoint y: 161, distance: 146.3
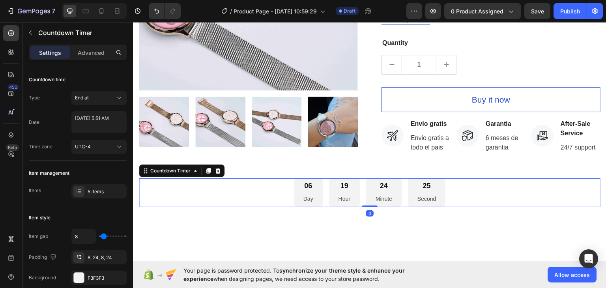
scroll to position [235, 0]
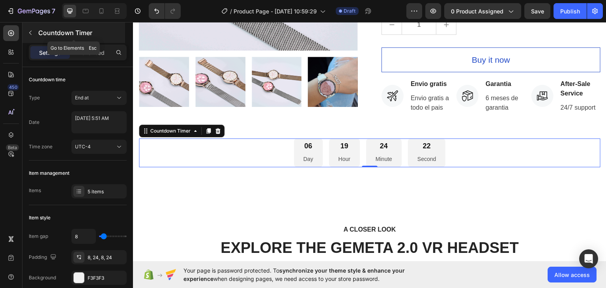
click at [34, 31] on button "button" at bounding box center [30, 32] width 13 height 13
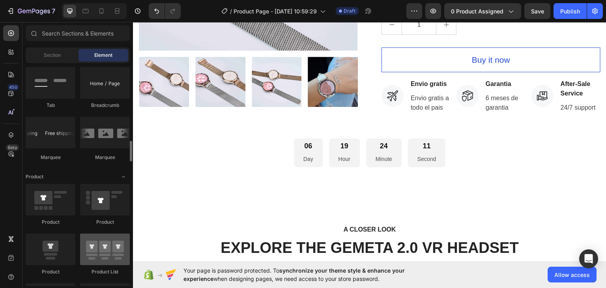
scroll to position [810, 0]
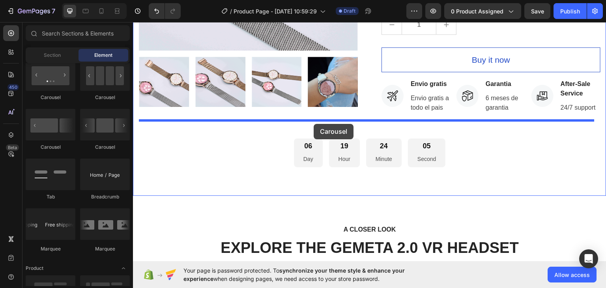
drag, startPoint x: 260, startPoint y: 147, endPoint x: 314, endPoint y: 124, distance: 58.5
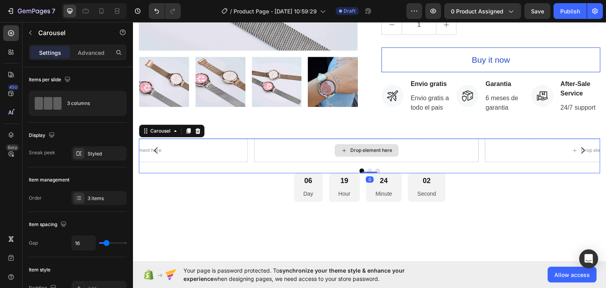
click at [364, 147] on div "Drop element here" at bounding box center [372, 150] width 42 height 6
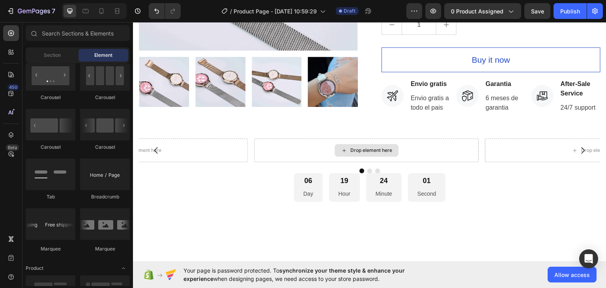
click at [364, 147] on div "Drop element here" at bounding box center [372, 150] width 42 height 6
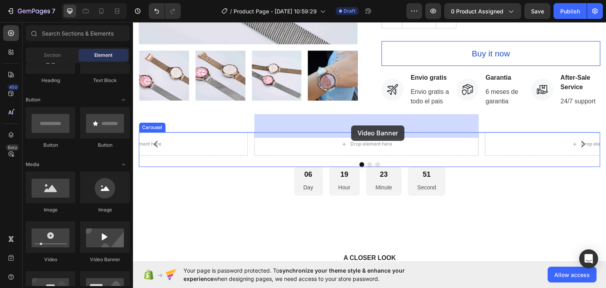
scroll to position [248, 0]
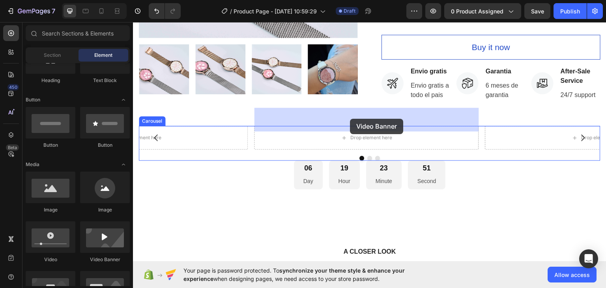
drag, startPoint x: 258, startPoint y: 250, endPoint x: 350, endPoint y: 118, distance: 161.3
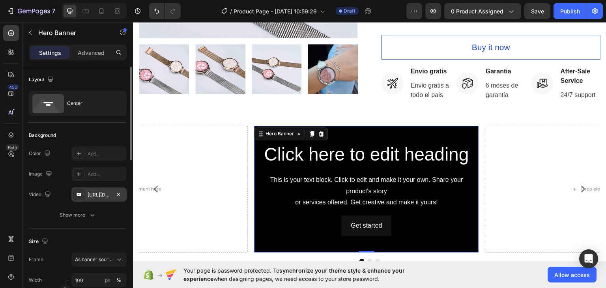
click at [99, 199] on div "[URL][DOMAIN_NAME]" at bounding box center [98, 195] width 55 height 14
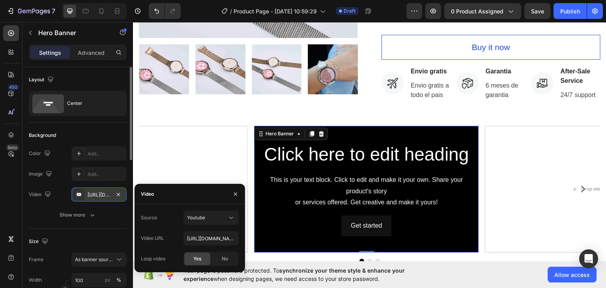
click at [98, 196] on div "[URL][DOMAIN_NAME]" at bounding box center [99, 194] width 23 height 7
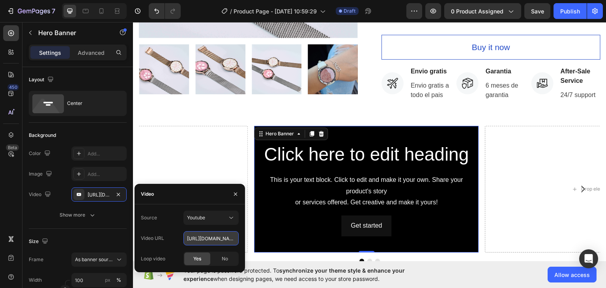
click at [197, 238] on input "[URL][DOMAIN_NAME]" at bounding box center [211, 238] width 55 height 14
paste input "[DOMAIN_NAME][URL]"
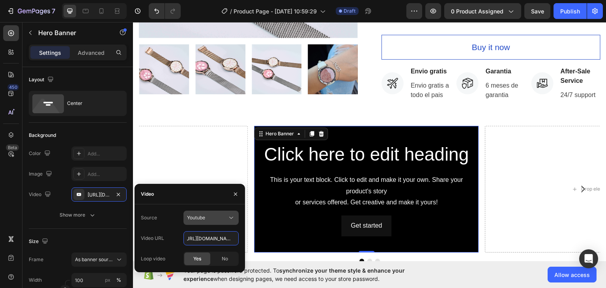
type input "[URL][DOMAIN_NAME]"
click at [208, 218] on div "Youtube" at bounding box center [207, 217] width 40 height 7
type input "Auto"
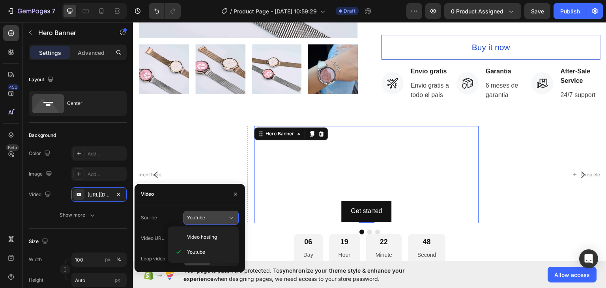
scroll to position [0, 0]
click at [197, 200] on div "Video" at bounding box center [190, 194] width 111 height 21
click at [218, 216] on div "Youtube" at bounding box center [207, 217] width 40 height 7
click at [214, 243] on div "Video hosting" at bounding box center [203, 237] width 65 height 15
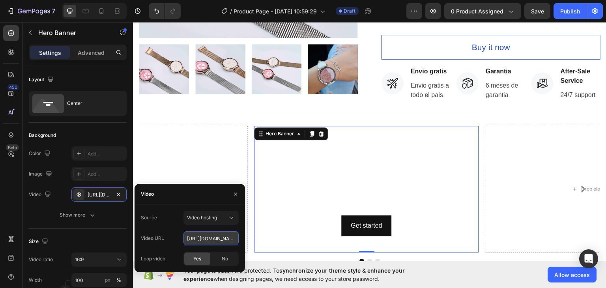
click at [216, 242] on input "[URL][DOMAIN_NAME]" at bounding box center [211, 238] width 55 height 14
paste input "[DOMAIN_NAME][URL]"
type input "[URL][DOMAIN_NAME]"
click at [171, 248] on div "Source Video hosting Video URL [URL][DOMAIN_NAME] Loop video Yes No" at bounding box center [190, 238] width 98 height 55
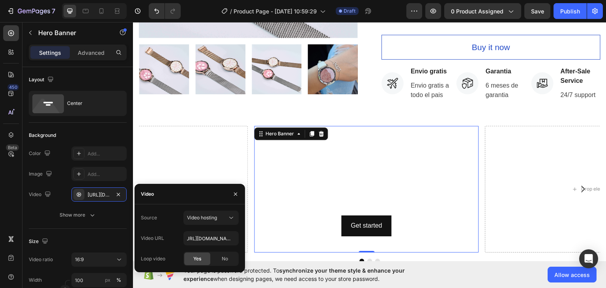
scroll to position [0, 0]
click at [239, 193] on button "button" at bounding box center [235, 194] width 13 height 13
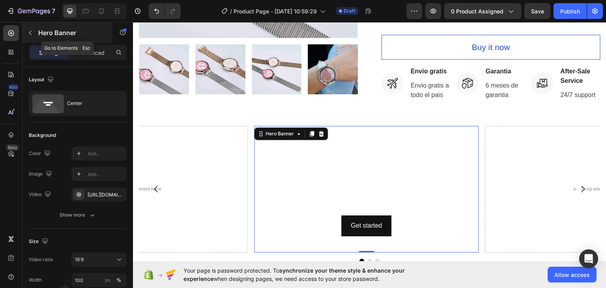
click at [32, 29] on button "button" at bounding box center [30, 32] width 13 height 13
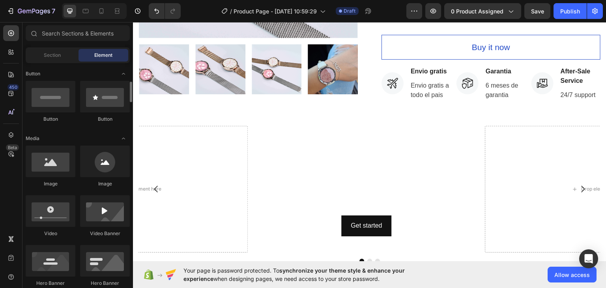
scroll to position [181, 0]
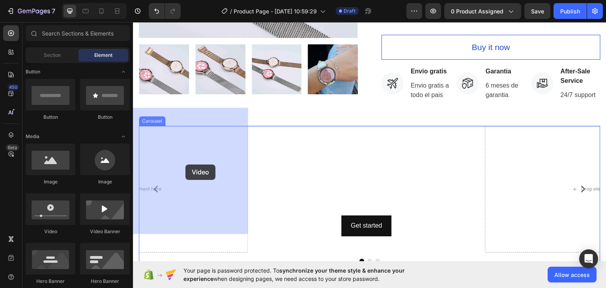
drag, startPoint x: 195, startPoint y: 239, endPoint x: 183, endPoint y: 164, distance: 75.9
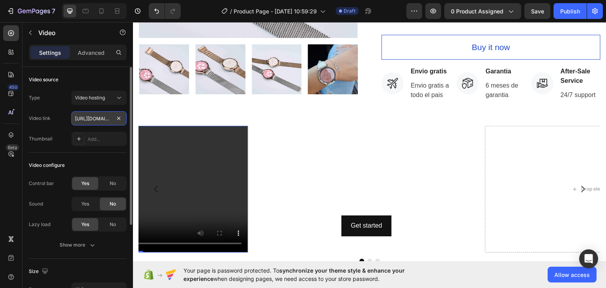
click at [103, 117] on input "[URL][DOMAIN_NAME]" at bounding box center [98, 118] width 55 height 14
click at [93, 92] on button "Video hosting" at bounding box center [98, 98] width 55 height 14
click at [96, 259] on div "Video source Type Video hosting Video link [URL][DOMAIN_NAME] Thumbnail Add..." at bounding box center [78, 281] width 98 height 45
click at [92, 119] on input "[URL][DOMAIN_NAME]" at bounding box center [98, 118] width 55 height 14
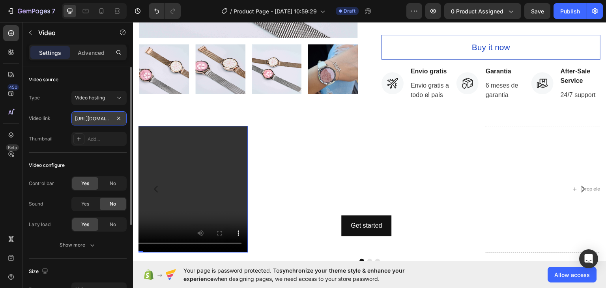
paste input "[DOMAIN_NAME][URL]"
type input "[URL][DOMAIN_NAME]"
click at [98, 80] on div "Video source" at bounding box center [78, 79] width 98 height 13
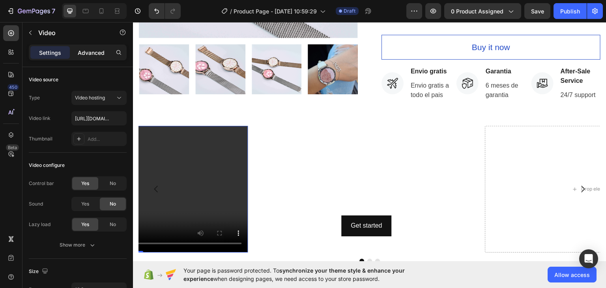
click at [96, 52] on p "Advanced" at bounding box center [91, 53] width 27 height 8
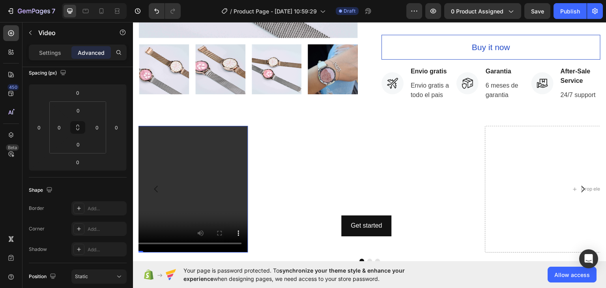
scroll to position [299, 0]
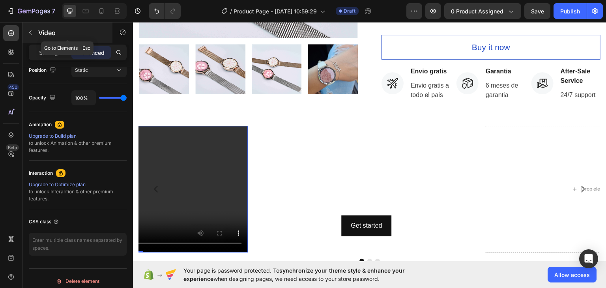
click at [30, 31] on icon "button" at bounding box center [30, 33] width 6 height 6
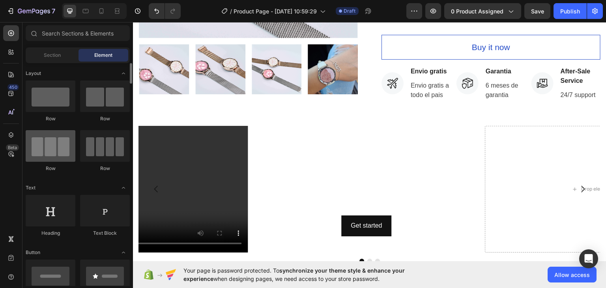
scroll to position [0, 0]
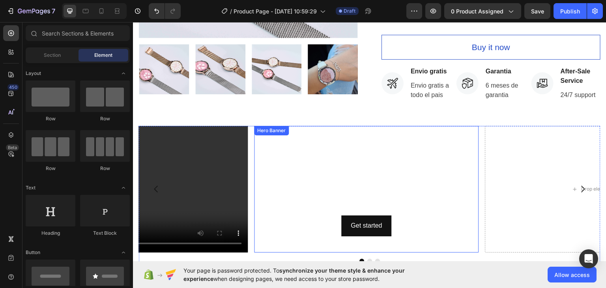
click at [272, 127] on div "Hero Banner" at bounding box center [272, 130] width 32 height 7
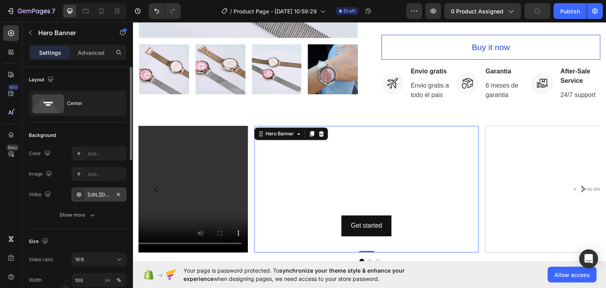
click at [97, 193] on div "[URL][DOMAIN_NAME]" at bounding box center [99, 194] width 23 height 7
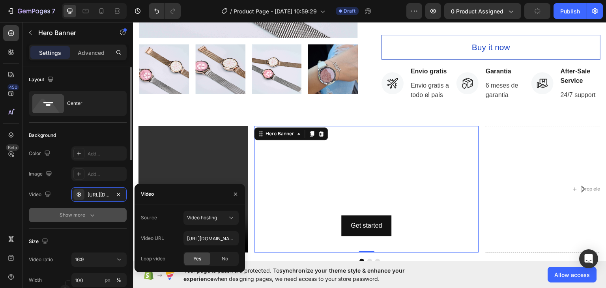
click at [76, 211] on div "Show more" at bounding box center [78, 215] width 37 height 8
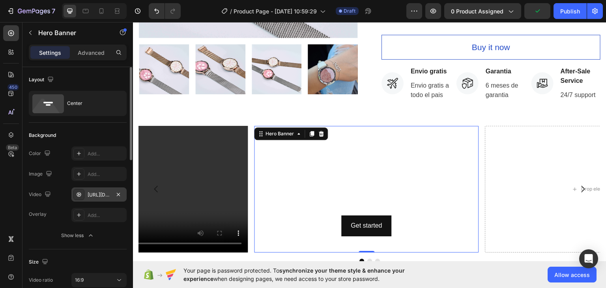
click at [112, 193] on div "[URL][DOMAIN_NAME]" at bounding box center [98, 195] width 55 height 14
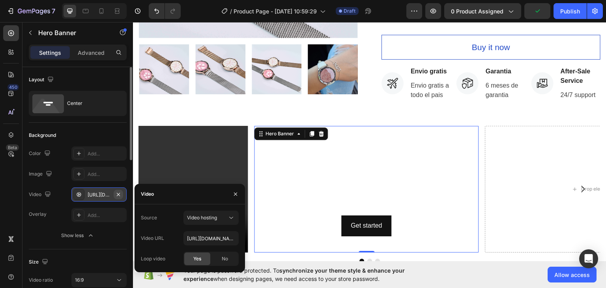
click at [116, 192] on icon "button" at bounding box center [118, 194] width 6 height 6
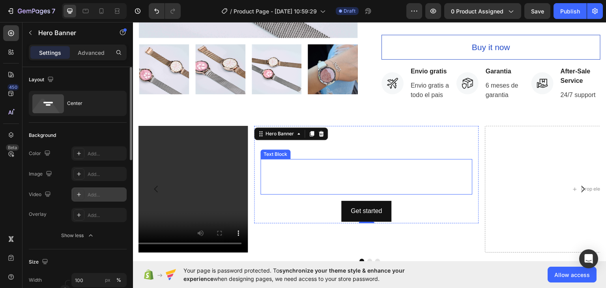
click at [369, 159] on div "This is your text block. Click to edit and make it your own. Share your product…" at bounding box center [367, 177] width 212 height 36
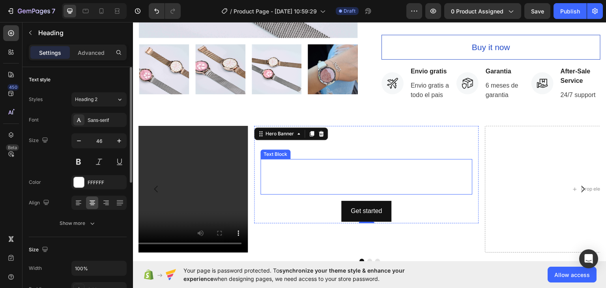
click at [329, 127] on h2 "Click here to edit heading" at bounding box center [367, 139] width 212 height 25
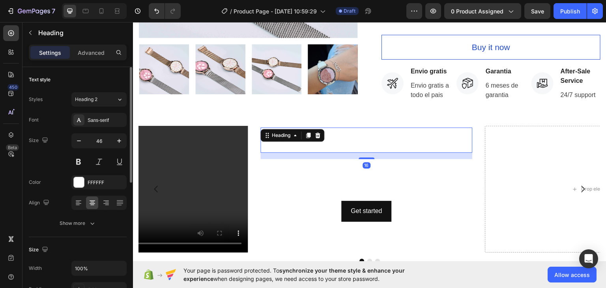
click at [226, 134] on video at bounding box center [135, 189] width 225 height 126
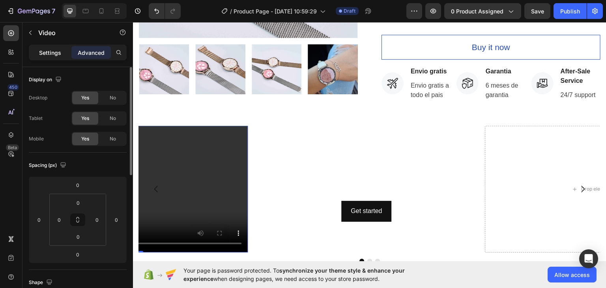
click at [47, 49] on p "Settings" at bounding box center [50, 53] width 22 height 8
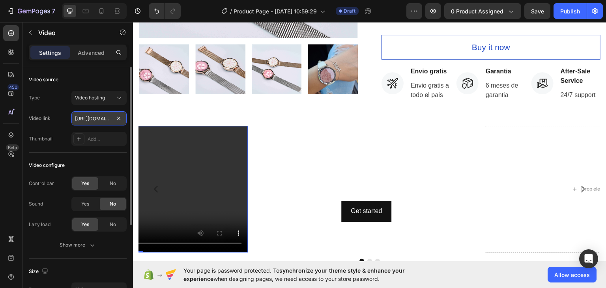
click at [91, 114] on input "[URL][DOMAIN_NAME]" at bounding box center [98, 118] width 55 height 14
paste input "[DOMAIN_NAME][URL]"
click at [73, 84] on div "Video source" at bounding box center [78, 79] width 98 height 13
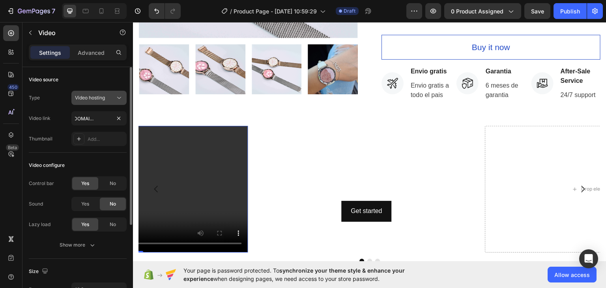
click at [79, 92] on button "Video hosting" at bounding box center [98, 98] width 55 height 14
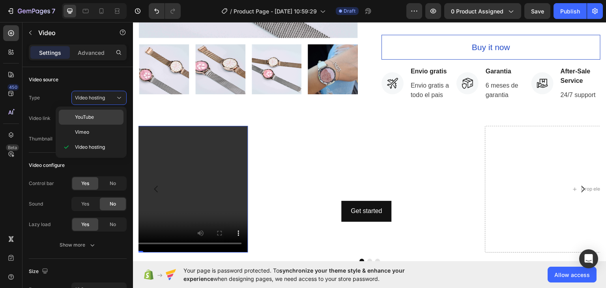
click at [98, 116] on p "YouTube" at bounding box center [97, 117] width 45 height 7
type input "[URL][DOMAIN_NAME]"
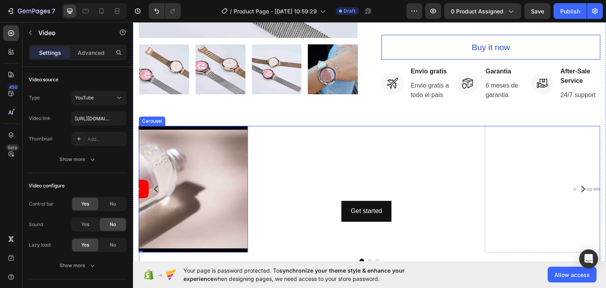
drag, startPoint x: 303, startPoint y: 220, endPoint x: 332, endPoint y: 223, distance: 29.3
click at [387, 240] on div "Click here to edit heading Heading This is your text block. Click to edit and m…" at bounding box center [370, 194] width 462 height 137
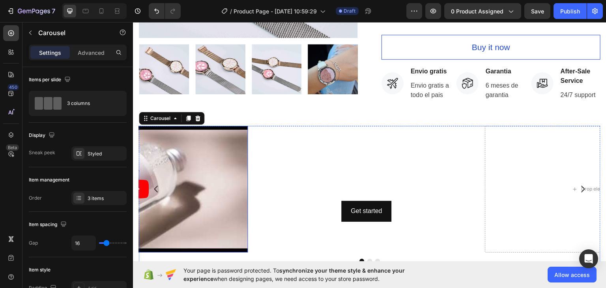
click at [196, 178] on article at bounding box center [135, 189] width 225 height 126
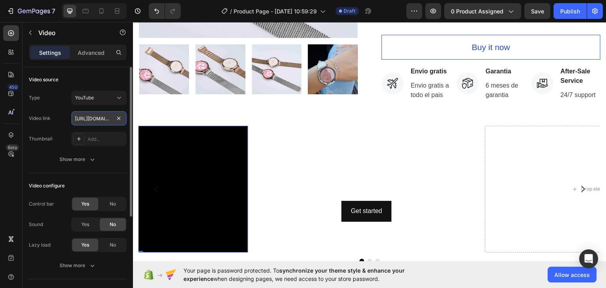
click at [99, 117] on input "[URL][DOMAIN_NAME]" at bounding box center [98, 118] width 55 height 14
paste input "shorts/F_wrVtF5wmU"
type input "[URL][DOMAIN_NAME]"
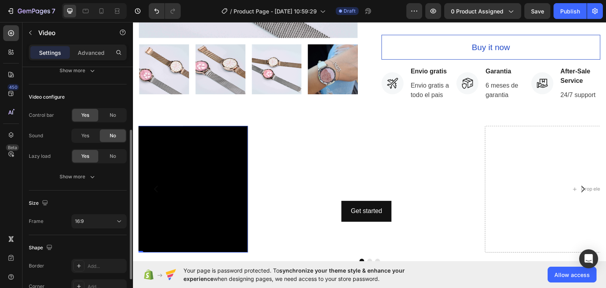
scroll to position [152, 0]
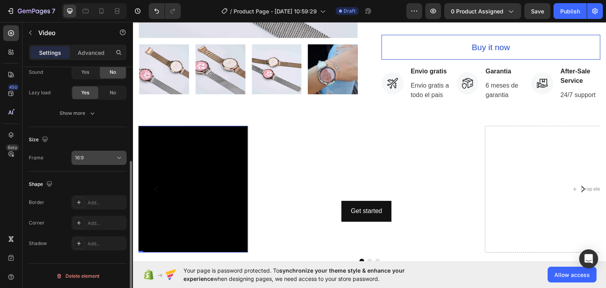
click at [93, 154] on div "16:9" at bounding box center [95, 157] width 40 height 7
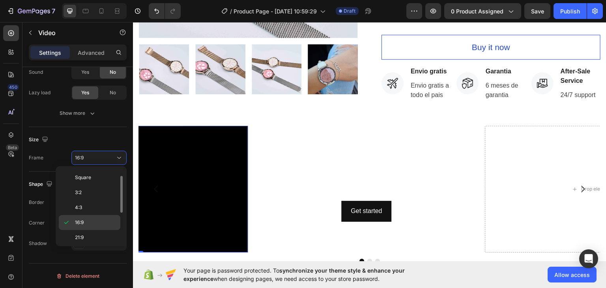
scroll to position [43, 0]
click at [83, 180] on p "4:3" at bounding box center [96, 179] width 42 height 7
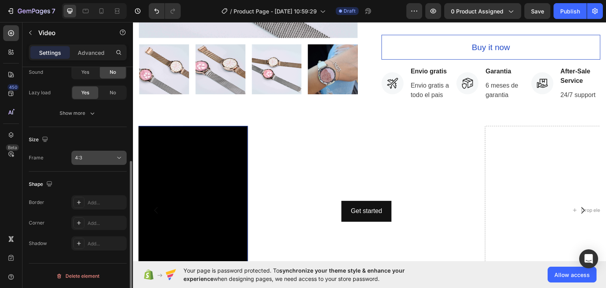
click at [87, 158] on div "4:3" at bounding box center [95, 157] width 40 height 7
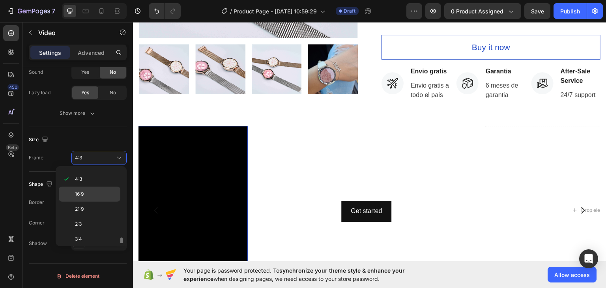
scroll to position [74, 0]
click at [90, 219] on p "9:16" at bounding box center [96, 222] width 42 height 7
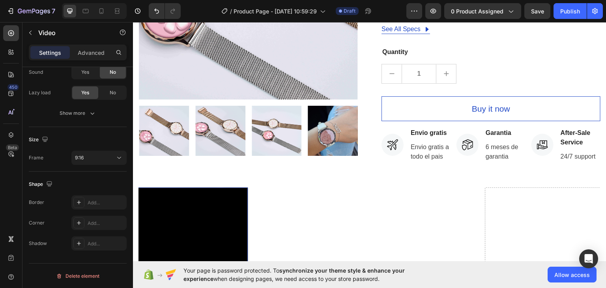
scroll to position [182, 0]
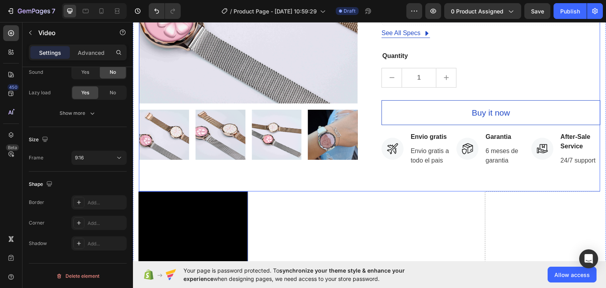
click at [260, 172] on div "Product Images" at bounding box center [248, 37] width 219 height 307
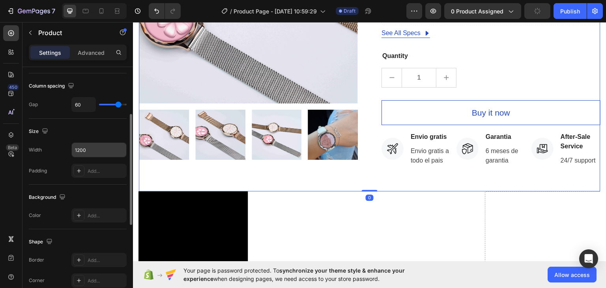
scroll to position [102, 0]
click at [92, 154] on input "1200" at bounding box center [99, 150] width 54 height 14
click at [110, 152] on input "1200" at bounding box center [99, 150] width 54 height 14
click at [124, 151] on button "button" at bounding box center [119, 150] width 14 height 14
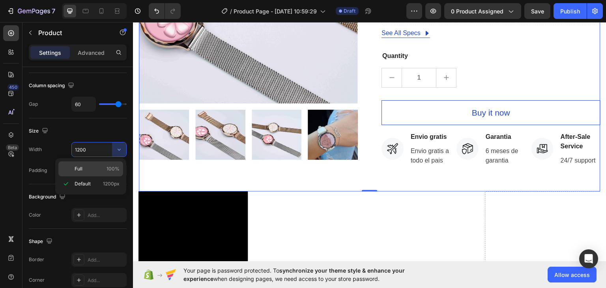
click at [84, 168] on p "Full 100%" at bounding box center [97, 168] width 45 height 7
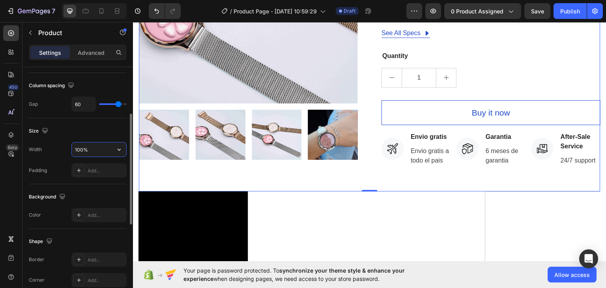
click at [91, 150] on input "100%" at bounding box center [99, 150] width 54 height 14
click at [114, 150] on button "button" at bounding box center [119, 150] width 14 height 14
click at [92, 182] on p "Default 1200px" at bounding box center [97, 183] width 45 height 7
click at [81, 148] on input "1200" at bounding box center [99, 150] width 54 height 14
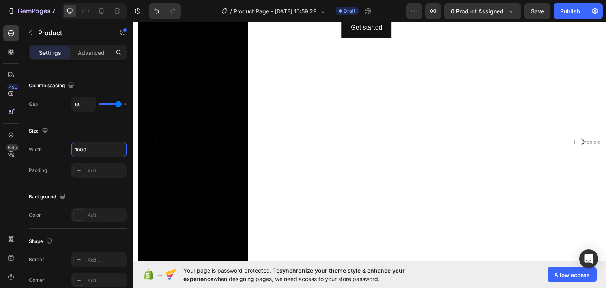
scroll to position [557, 0]
type input "1000"
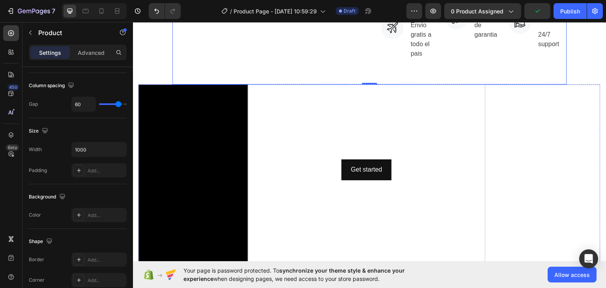
scroll to position [335, 0]
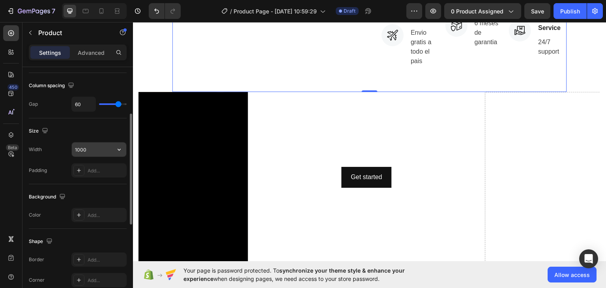
click at [79, 150] on input "1000" at bounding box center [99, 150] width 54 height 14
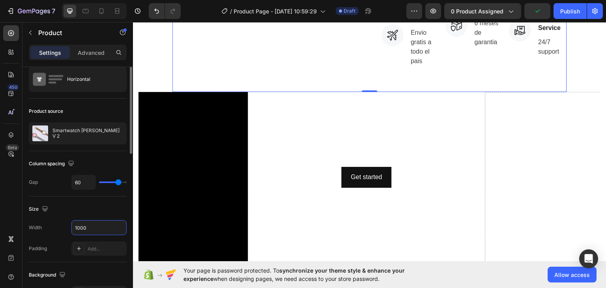
scroll to position [0, 0]
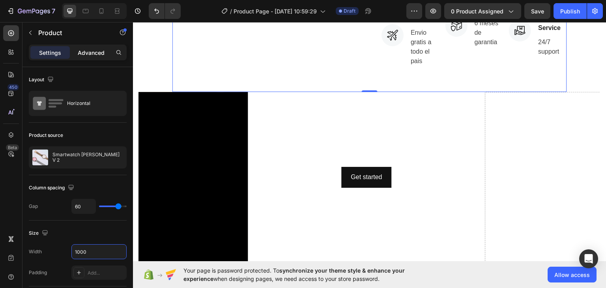
click at [98, 54] on p "Advanced" at bounding box center [91, 53] width 27 height 8
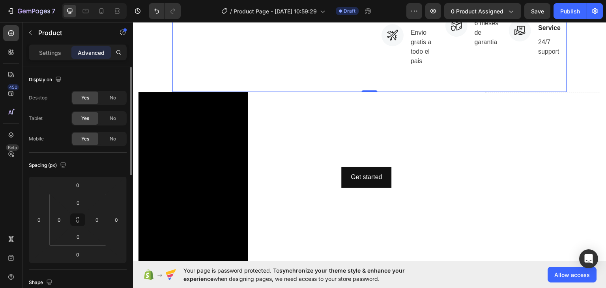
click at [47, 54] on p "Settings" at bounding box center [50, 53] width 22 height 8
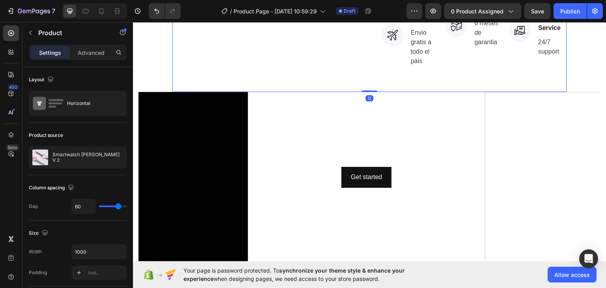
scroll to position [167, 0]
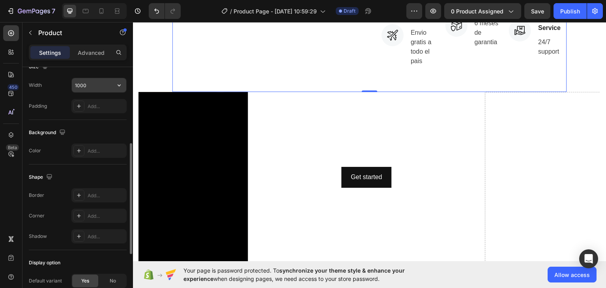
click at [90, 83] on input "1000" at bounding box center [99, 85] width 54 height 14
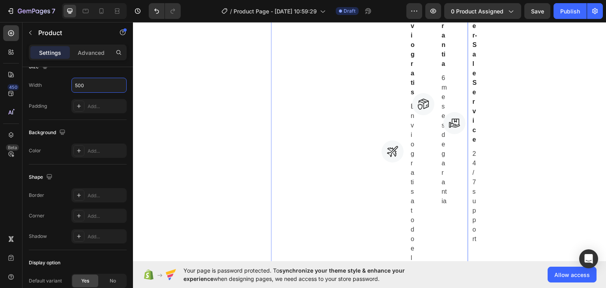
scroll to position [391, 0]
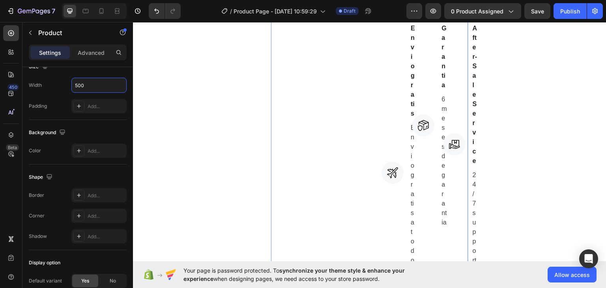
type input "1000"
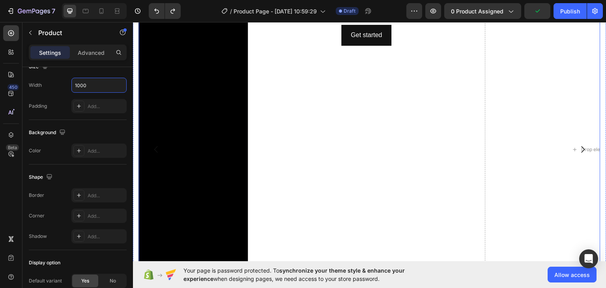
scroll to position [251, 0]
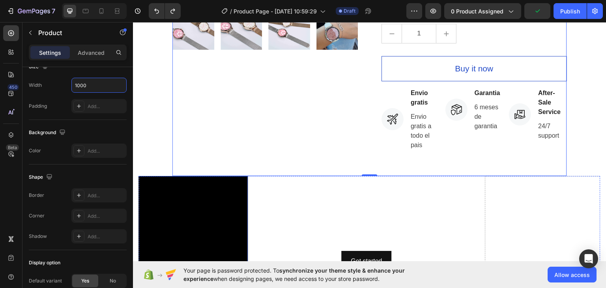
click at [256, 176] on div "Click here to edit heading Heading This is your text block. Click to edit and m…" at bounding box center [367, 225] width 225 height 98
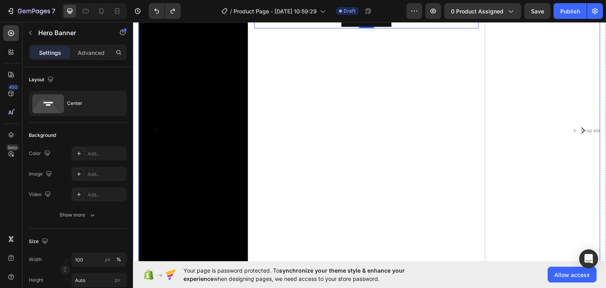
scroll to position [641, 0]
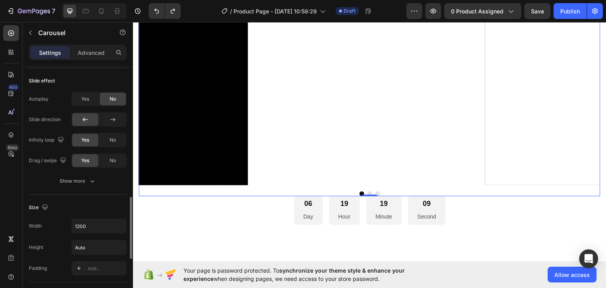
scroll to position [537, 0]
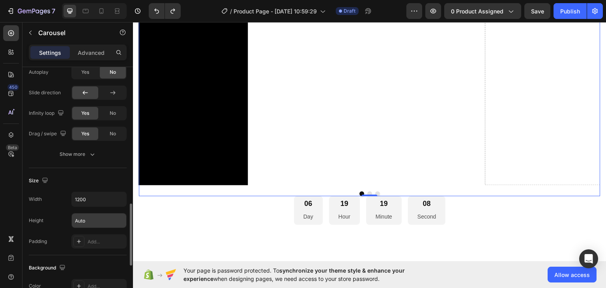
click at [88, 219] on input "Auto" at bounding box center [99, 221] width 54 height 14
click at [112, 224] on button "button" at bounding box center [119, 221] width 14 height 14
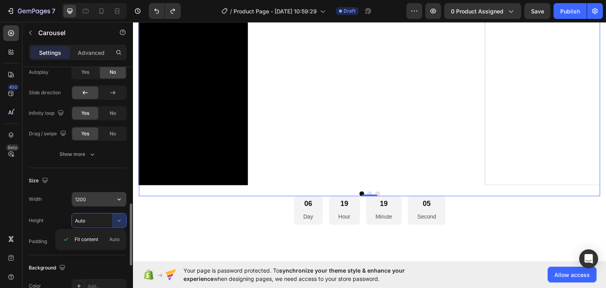
click at [92, 195] on input "1200" at bounding box center [99, 199] width 54 height 14
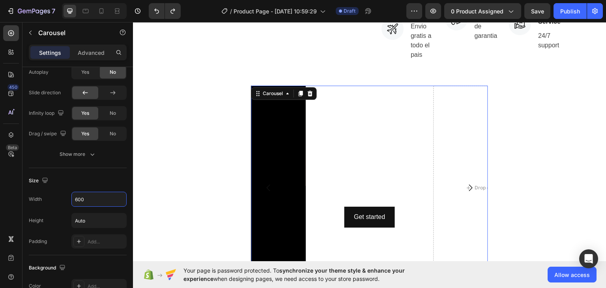
scroll to position [342, 0]
type input "6"
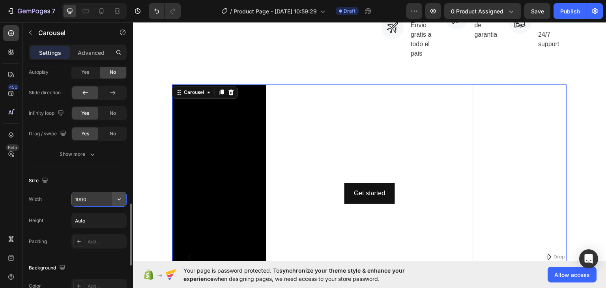
click at [115, 198] on icon "button" at bounding box center [119, 199] width 8 height 8
click at [97, 233] on p "Full 100%" at bounding box center [97, 233] width 45 height 7
type input "100%"
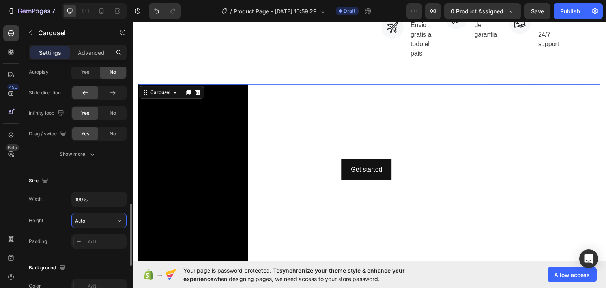
click at [92, 220] on input "Auto" at bounding box center [99, 221] width 54 height 14
click at [115, 222] on icon "button" at bounding box center [119, 221] width 8 height 8
click at [95, 220] on input "Auto" at bounding box center [99, 221] width 54 height 14
type input "A"
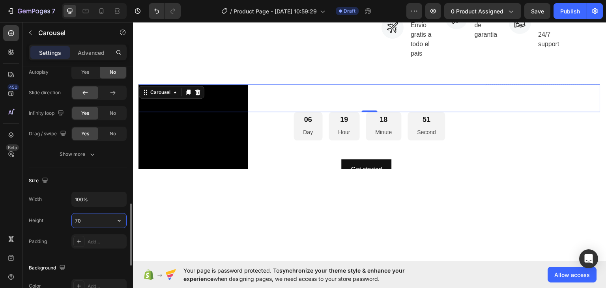
type input "700"
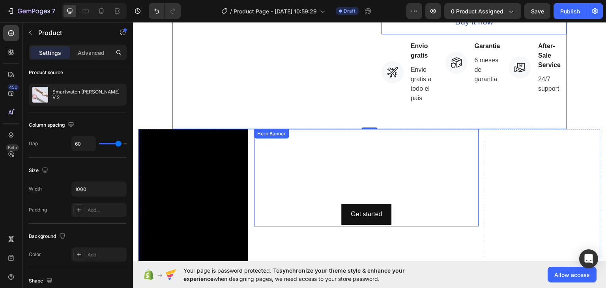
scroll to position [302, 0]
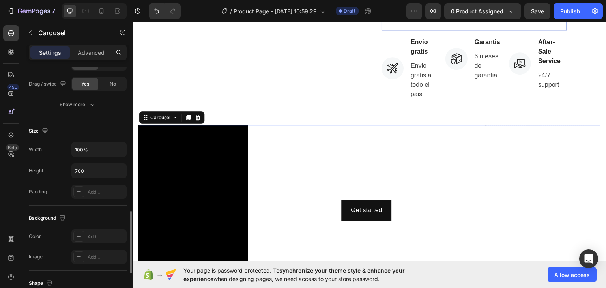
scroll to position [587, 0]
click at [84, 158] on div "Width 100% Height 700 Padding Add..." at bounding box center [78, 169] width 98 height 57
click at [82, 174] on input "700" at bounding box center [99, 170] width 54 height 14
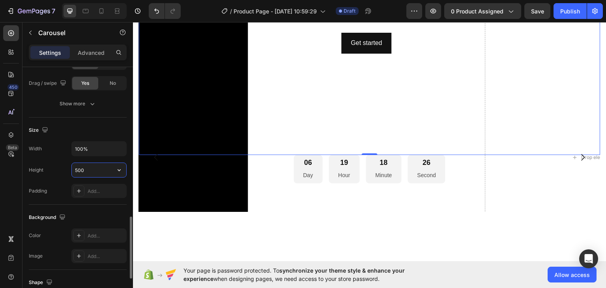
scroll to position [381, 0]
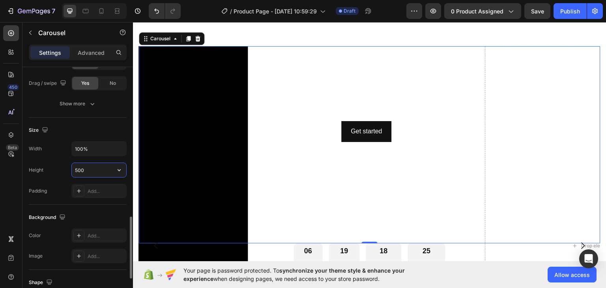
click at [85, 172] on input "500" at bounding box center [99, 170] width 54 height 14
type input "5"
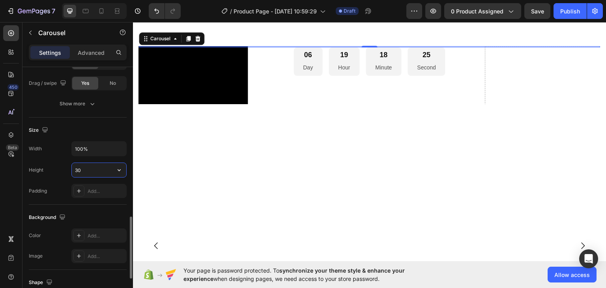
type input "300"
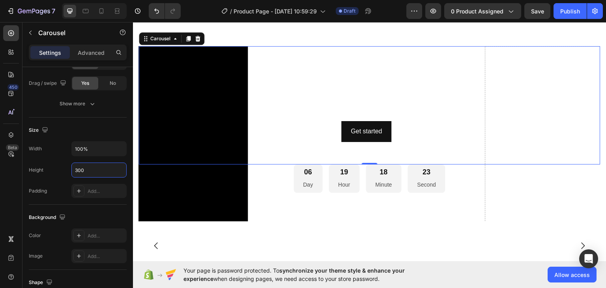
click at [265, 114] on div "This is your text block. Click to edit and make it your own. Share your product…" at bounding box center [367, 97] width 212 height 36
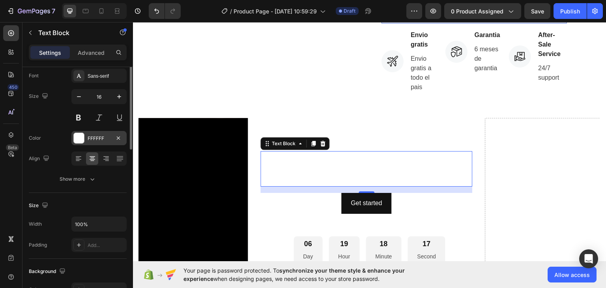
scroll to position [0, 0]
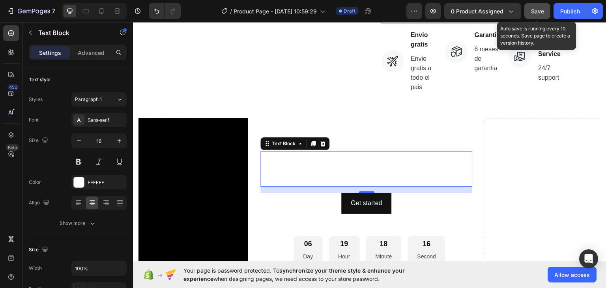
click at [531, 8] on button "Save" at bounding box center [538, 11] width 26 height 16
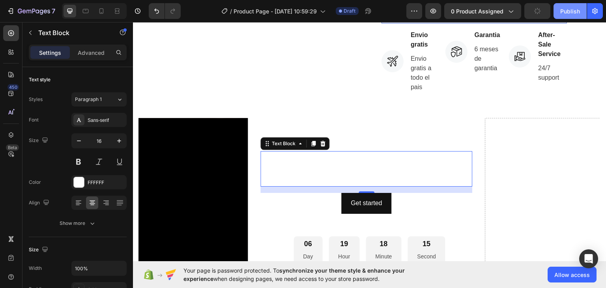
click at [561, 10] on div "Publish" at bounding box center [571, 11] width 20 height 8
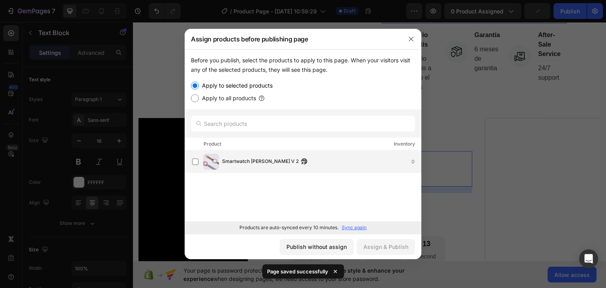
click at [233, 158] on span "Smartwatch [PERSON_NAME] V 2" at bounding box center [260, 162] width 77 height 9
click at [381, 244] on div "Assign & Publish" at bounding box center [386, 247] width 45 height 8
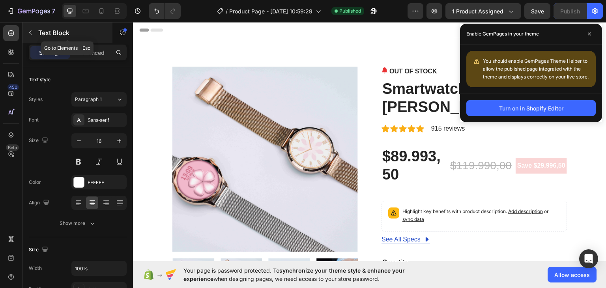
click at [28, 32] on icon "button" at bounding box center [30, 33] width 6 height 6
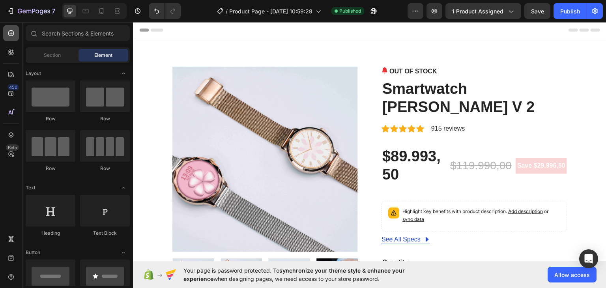
click at [15, 32] on div at bounding box center [11, 33] width 16 height 16
click at [5, 33] on div at bounding box center [11, 33] width 16 height 16
click at [39, 54] on div "Section" at bounding box center [52, 55] width 50 height 13
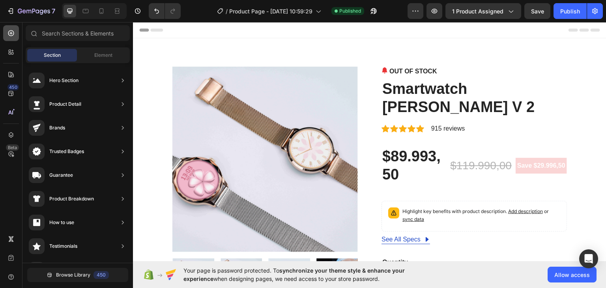
click at [14, 35] on icon at bounding box center [11, 33] width 8 height 8
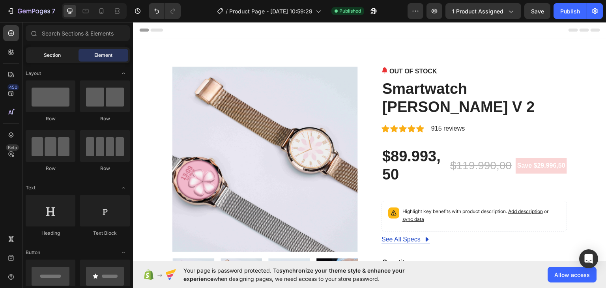
click at [56, 57] on span "Section" at bounding box center [52, 55] width 17 height 7
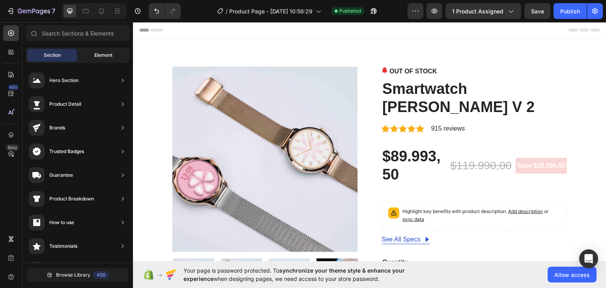
click at [106, 60] on div "Element" at bounding box center [104, 55] width 50 height 13
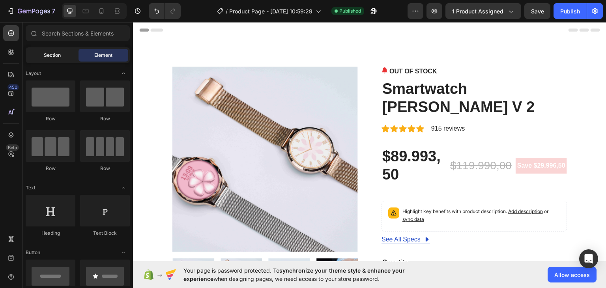
click at [60, 56] on span "Section" at bounding box center [52, 55] width 17 height 7
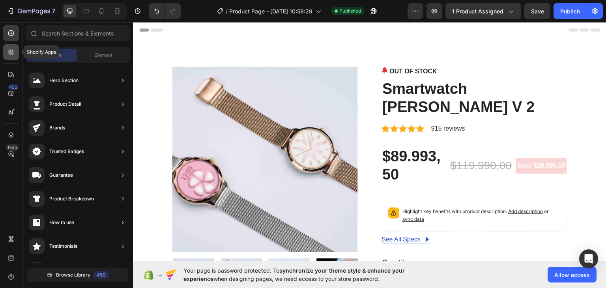
click at [13, 52] on icon at bounding box center [11, 52] width 8 height 8
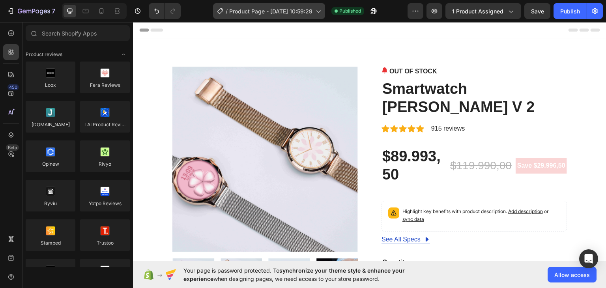
click at [240, 12] on span "Product Page - [DATE] 10:59:29" at bounding box center [270, 11] width 83 height 8
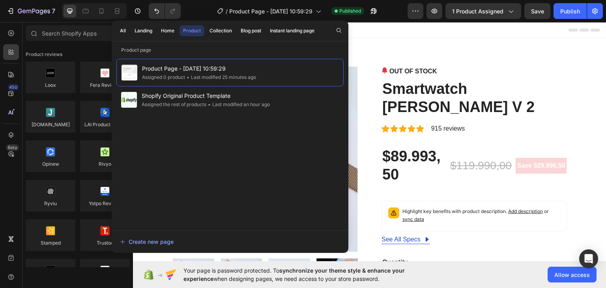
click at [449, 66] on div "OUT OF STOCK" at bounding box center [475, 70] width 186 height 9
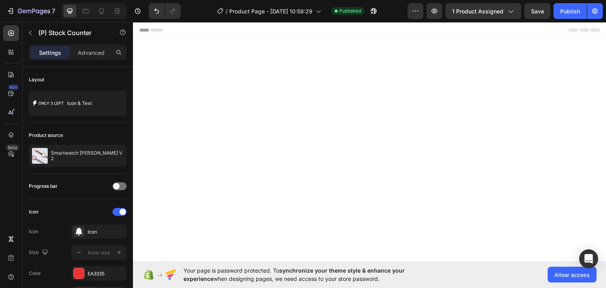
scroll to position [2711, 0]
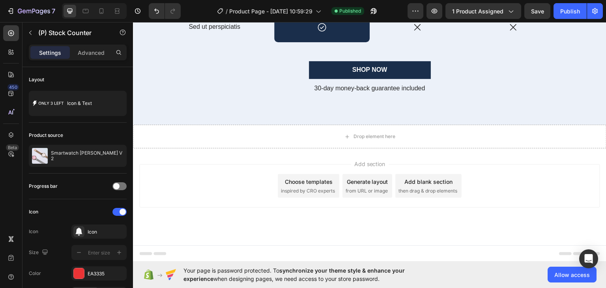
click at [314, 188] on span "inspired by CRO experts" at bounding box center [308, 190] width 54 height 7
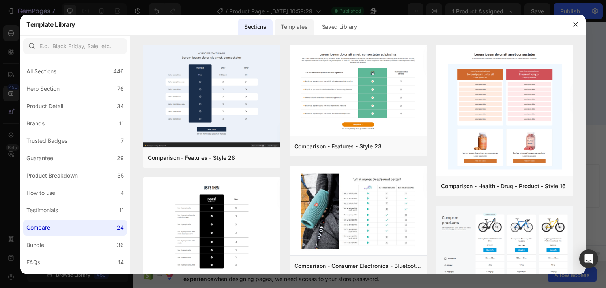
click at [297, 24] on div "Templates" at bounding box center [294, 27] width 39 height 16
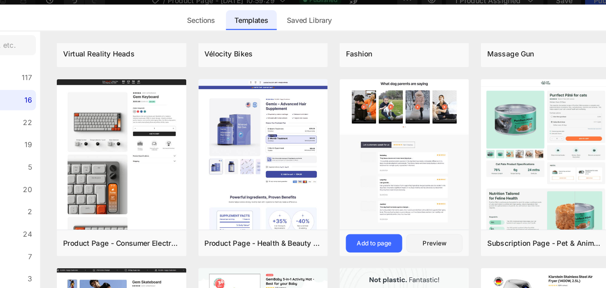
scroll to position [103, 0]
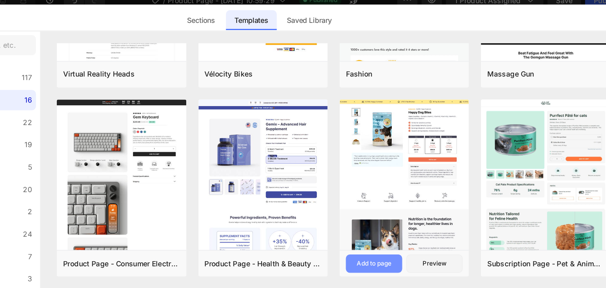
click at [403, 214] on div "Add to page" at bounding box center [390, 215] width 27 height 7
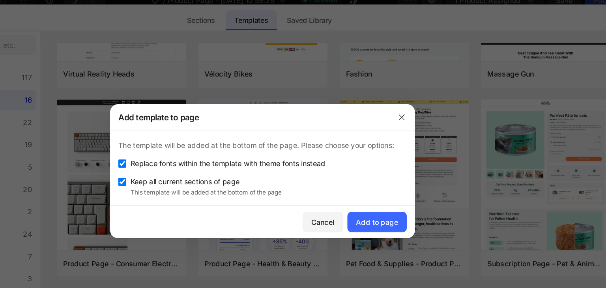
click at [278, 148] on span "Keep all current sections of page" at bounding box center [243, 152] width 85 height 9
checkbox input "false"
click at [278, 137] on span "Replace fonts within the template with theme fonts instead" at bounding box center [277, 137] width 152 height 9
checkbox input "false"
click at [390, 181] on div "Add to page" at bounding box center [392, 184] width 33 height 8
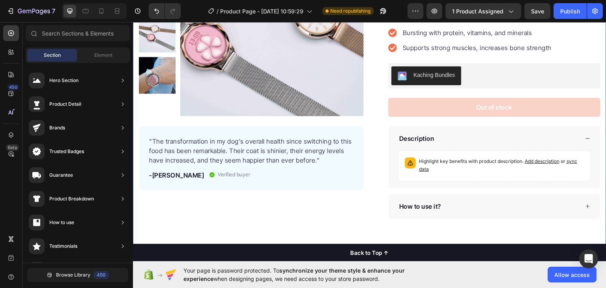
scroll to position [150, 0]
